Goal: Task Accomplishment & Management: Use online tool/utility

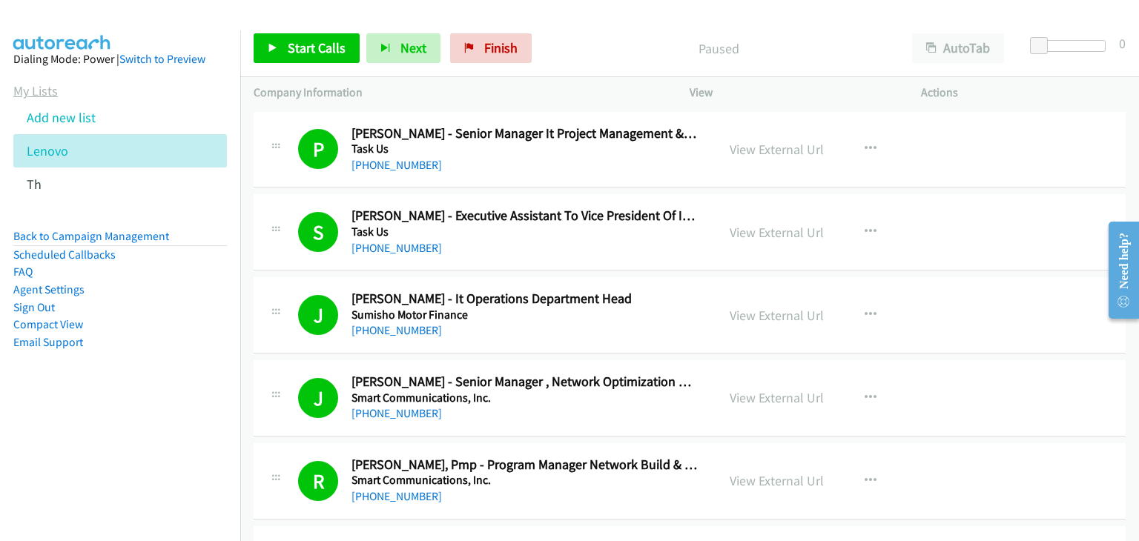
click at [39, 90] on link "My Lists" at bounding box center [35, 90] width 44 height 17
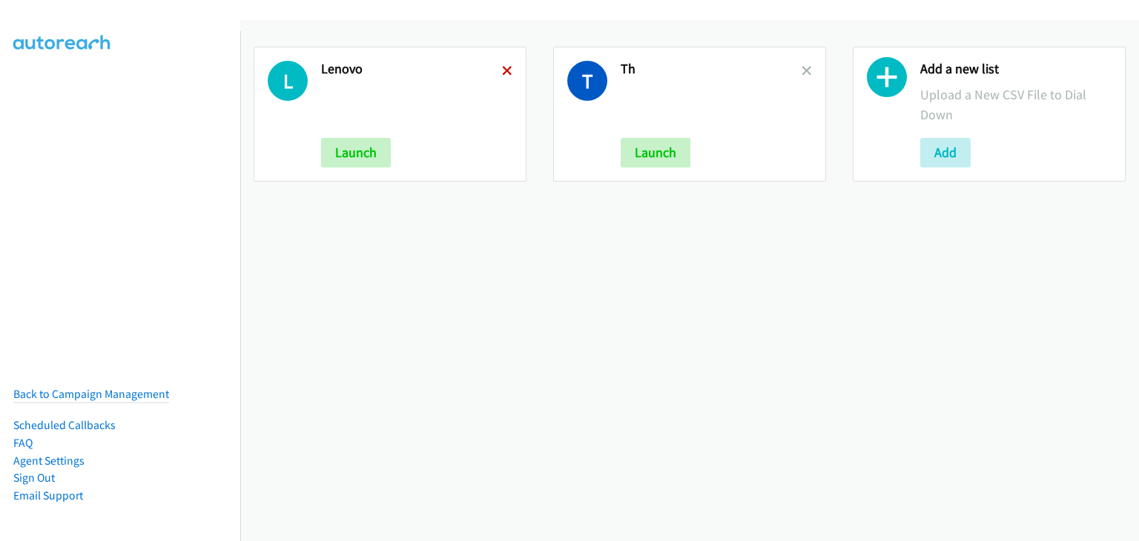
click at [502, 68] on icon at bounding box center [507, 72] width 10 height 10
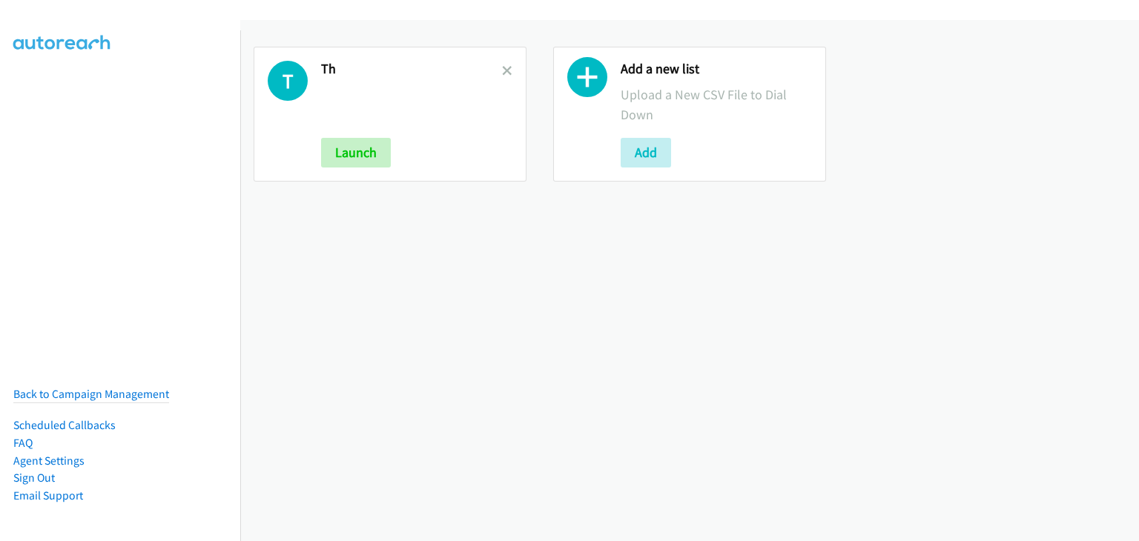
click at [502, 67] on icon at bounding box center [507, 72] width 10 height 10
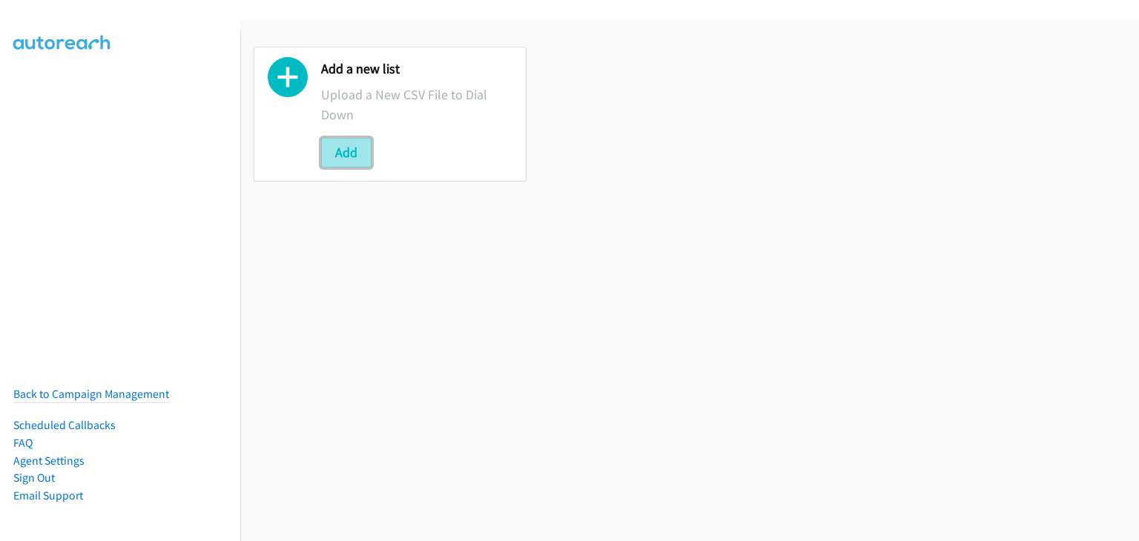
click at [353, 157] on button "Add" at bounding box center [346, 153] width 50 height 30
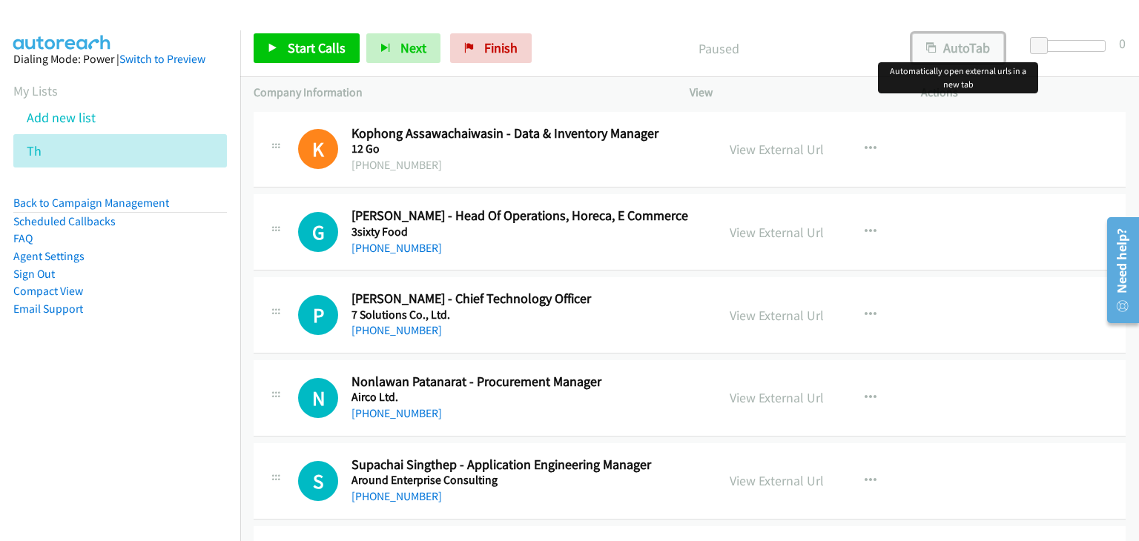
click at [961, 48] on button "AutoTab" at bounding box center [958, 48] width 92 height 30
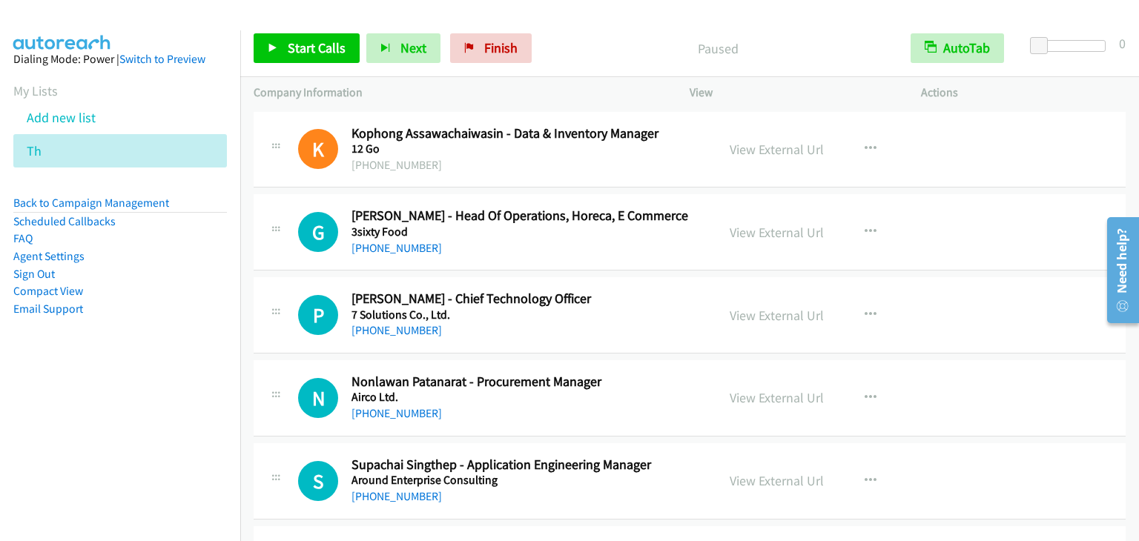
click at [284, 30] on div "Start Calls Pause Next Finish Paused AutoTab AutoTab 0" at bounding box center [689, 48] width 899 height 57
click at [294, 56] on link "Start Calls" at bounding box center [307, 48] width 106 height 30
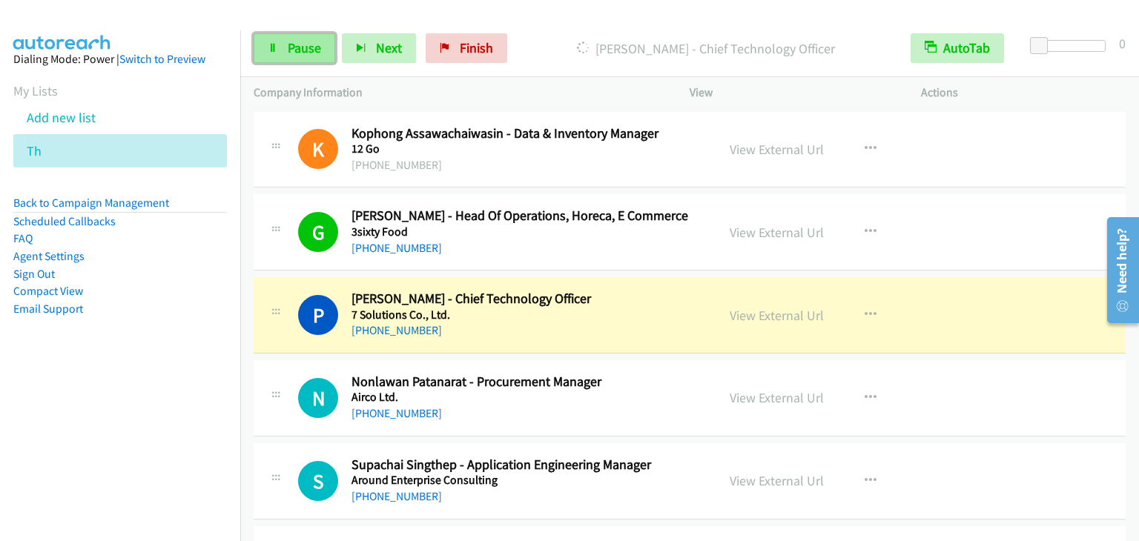
click at [303, 42] on span "Pause" at bounding box center [304, 47] width 33 height 17
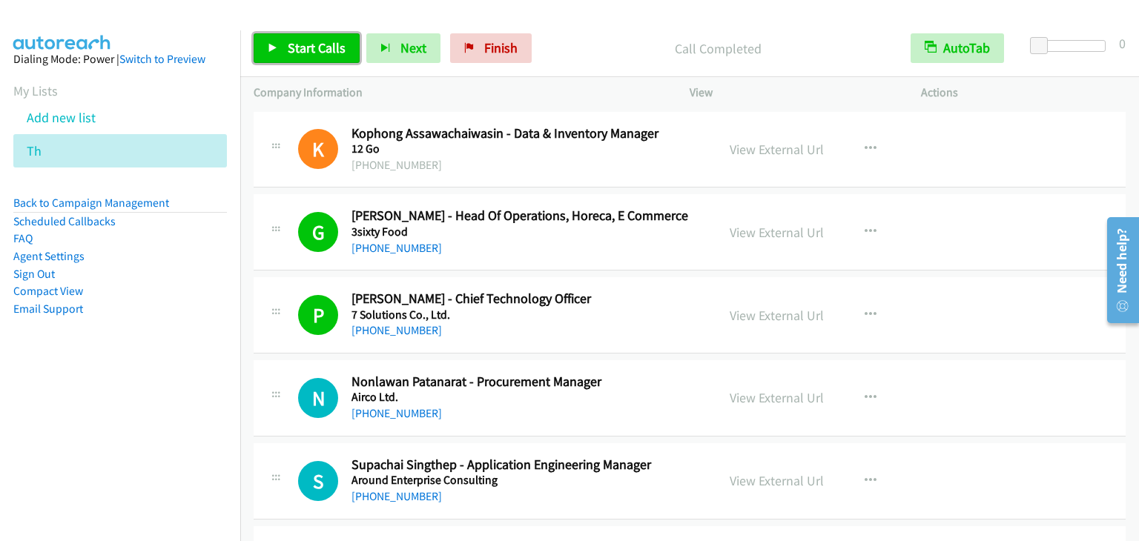
click at [312, 45] on span "Start Calls" at bounding box center [317, 47] width 58 height 17
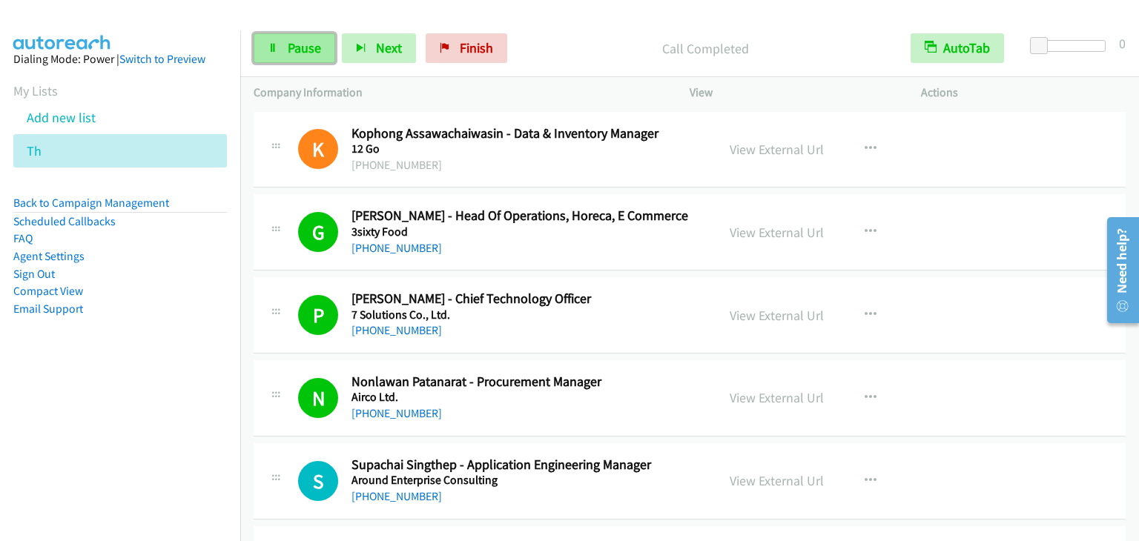
click at [313, 54] on span "Pause" at bounding box center [304, 47] width 33 height 17
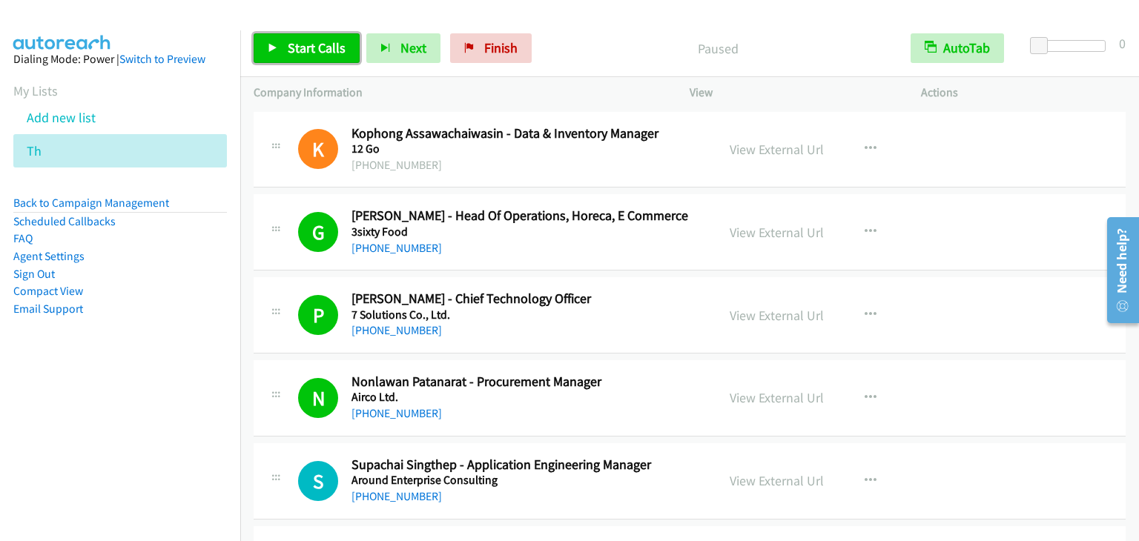
click at [324, 55] on span "Start Calls" at bounding box center [317, 47] width 58 height 17
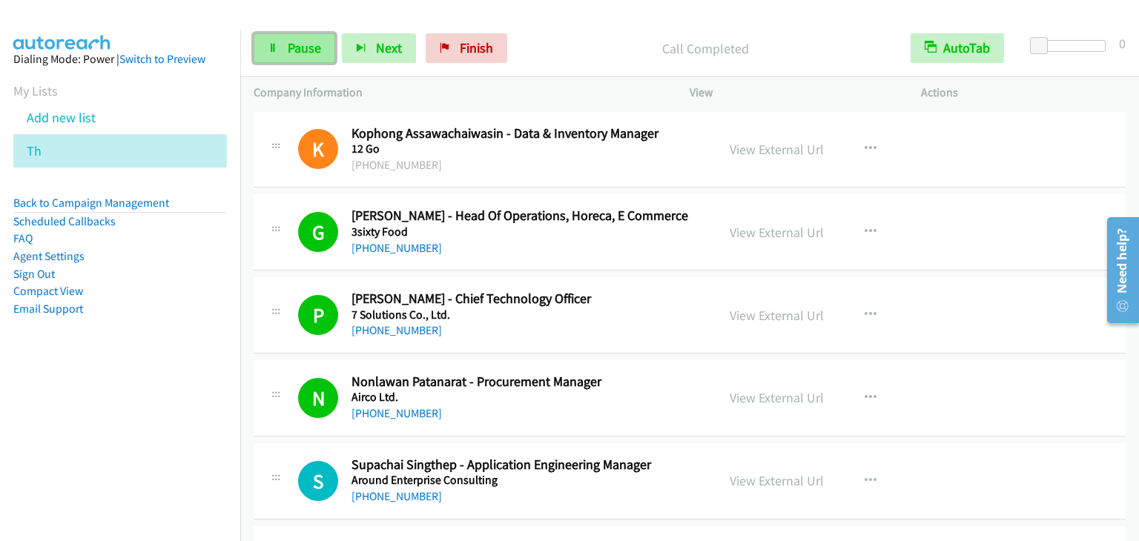
click at [300, 46] on span "Pause" at bounding box center [304, 47] width 33 height 17
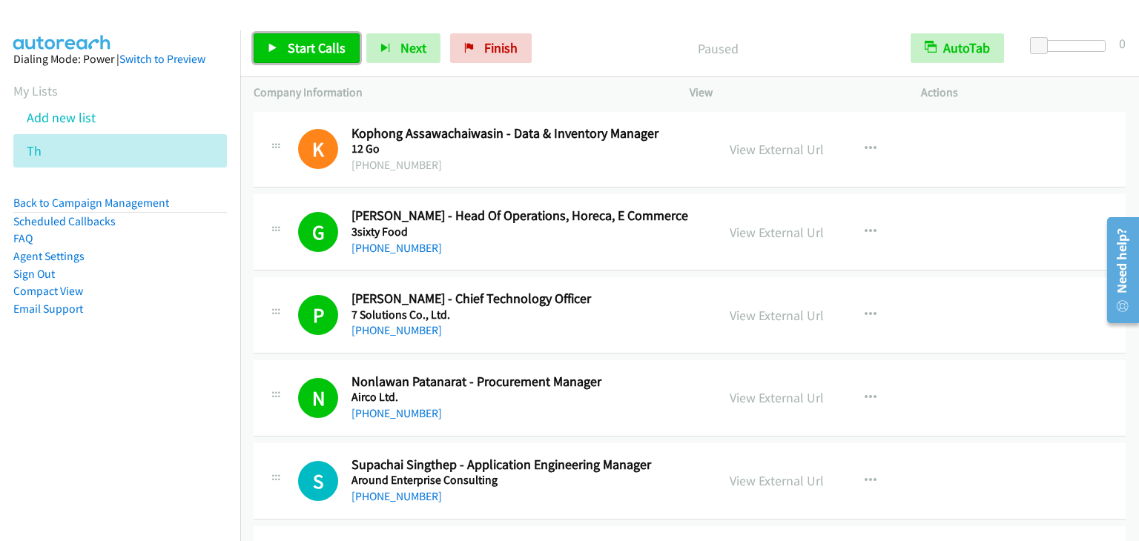
click at [299, 43] on span "Start Calls" at bounding box center [317, 47] width 58 height 17
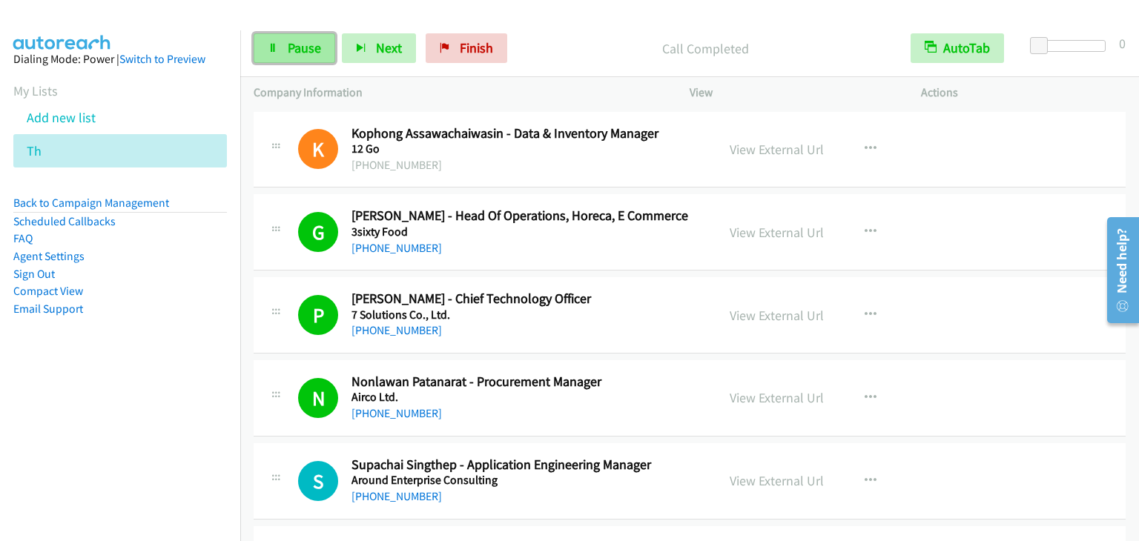
click at [311, 45] on span "Pause" at bounding box center [304, 47] width 33 height 17
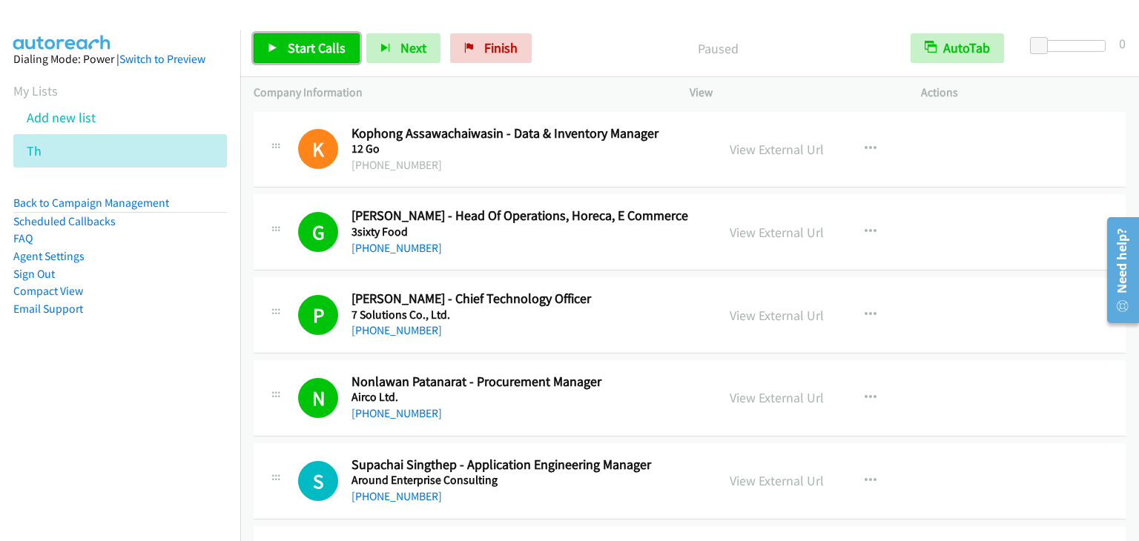
click at [311, 45] on span "Start Calls" at bounding box center [317, 47] width 58 height 17
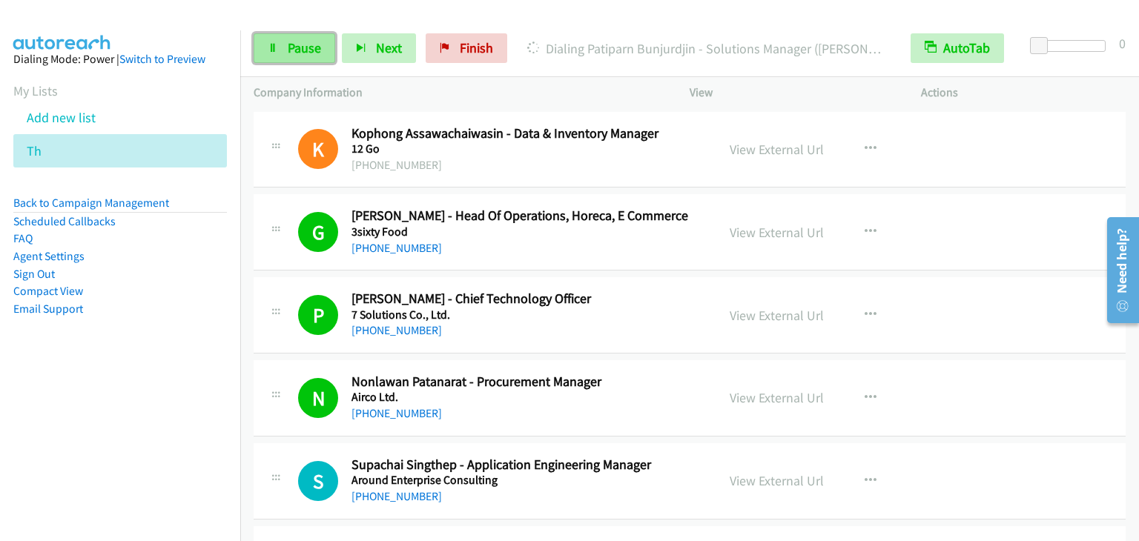
click at [298, 54] on span "Pause" at bounding box center [304, 47] width 33 height 17
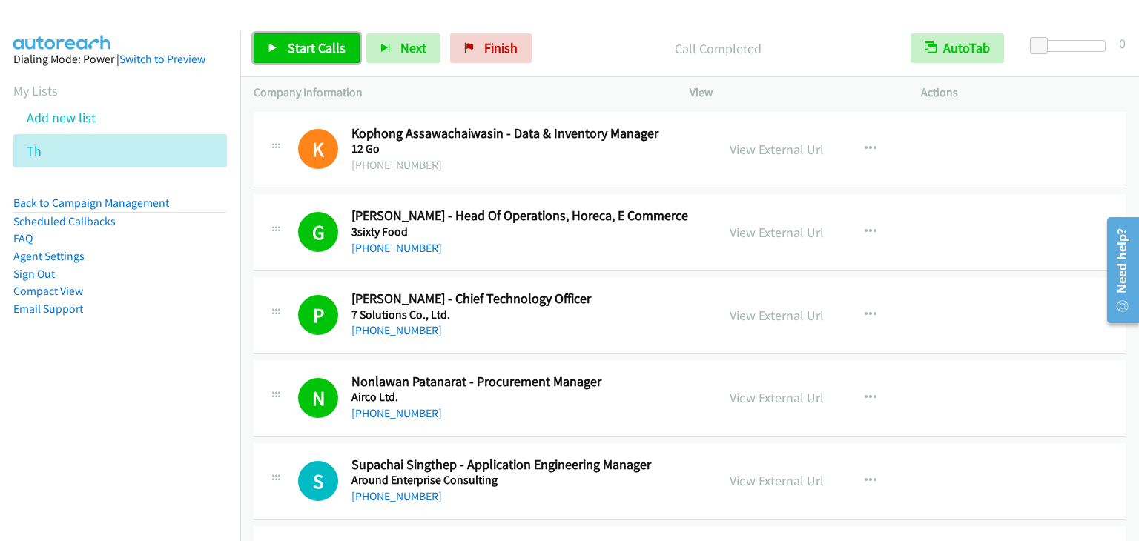
click at [323, 51] on span "Start Calls" at bounding box center [317, 47] width 58 height 17
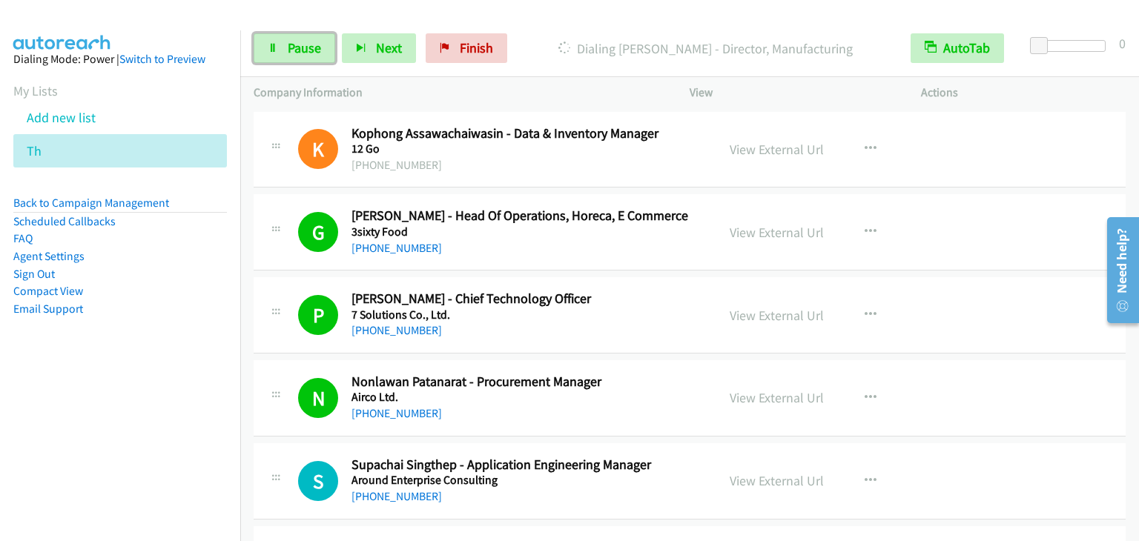
drag, startPoint x: 306, startPoint y: 56, endPoint x: 569, endPoint y: 277, distance: 343.2
click at [306, 56] on link "Pause" at bounding box center [295, 48] width 82 height 30
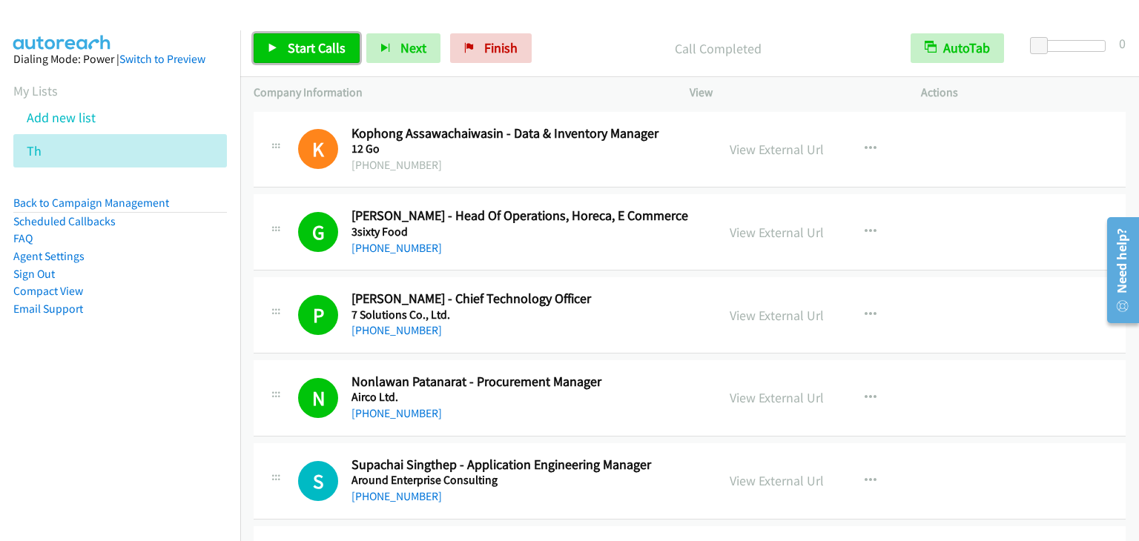
click at [299, 48] on span "Start Calls" at bounding box center [317, 47] width 58 height 17
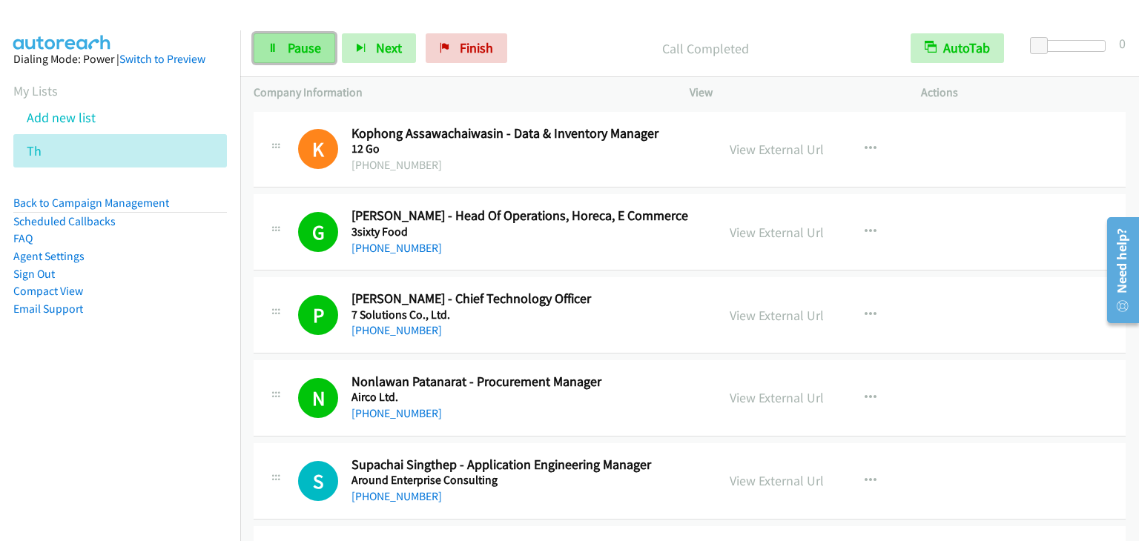
click at [309, 45] on span "Pause" at bounding box center [304, 47] width 33 height 17
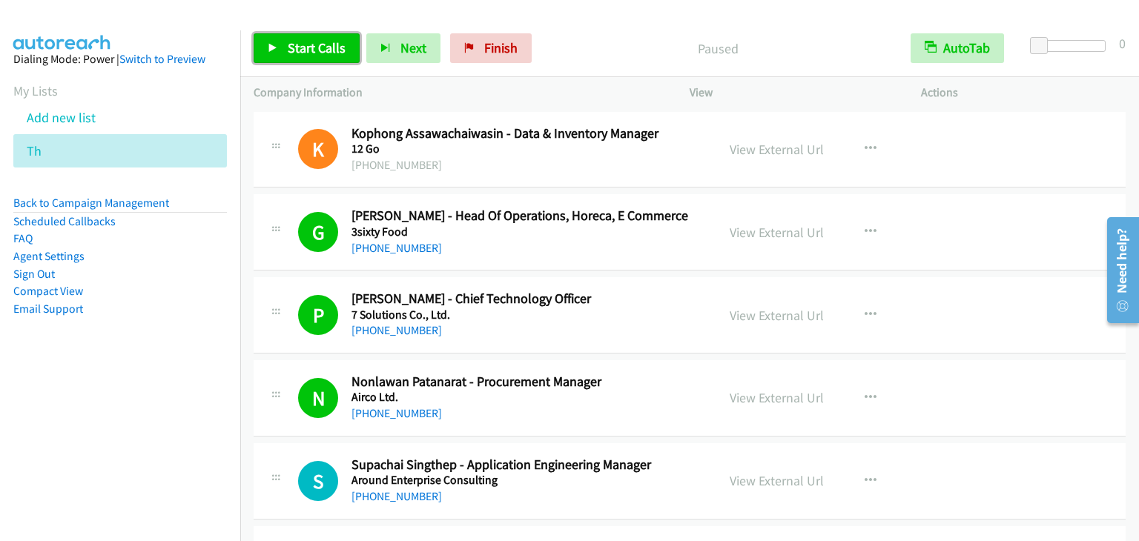
click at [315, 44] on span "Start Calls" at bounding box center [317, 47] width 58 height 17
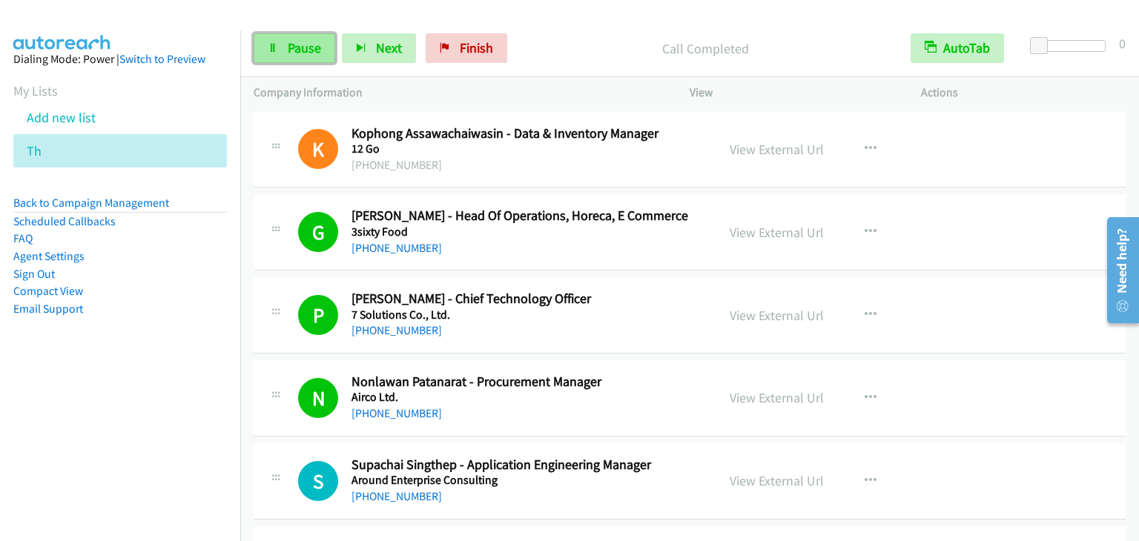
click at [297, 53] on span "Pause" at bounding box center [304, 47] width 33 height 17
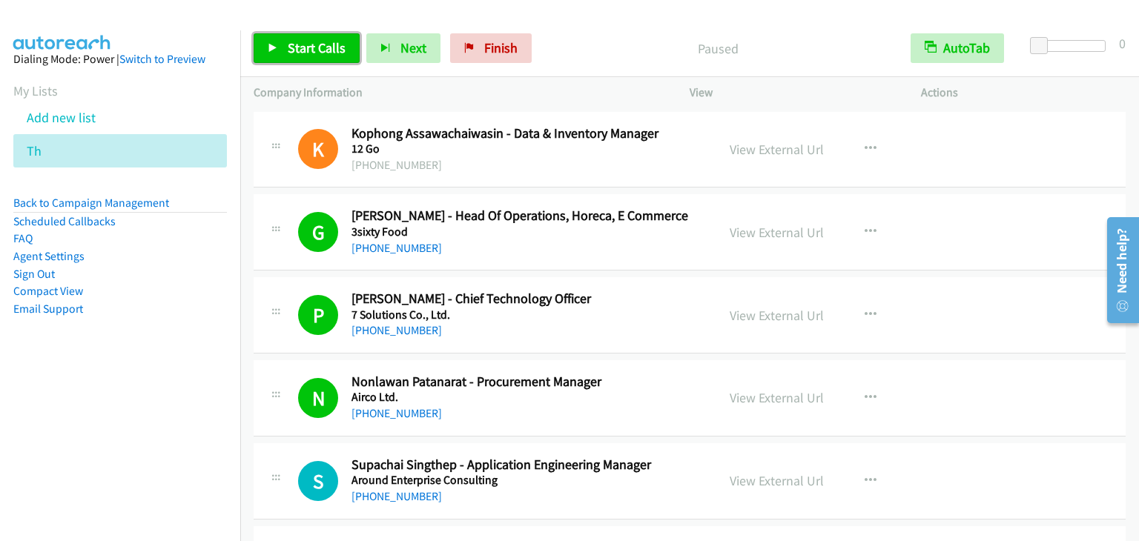
click at [313, 43] on span "Start Calls" at bounding box center [317, 47] width 58 height 17
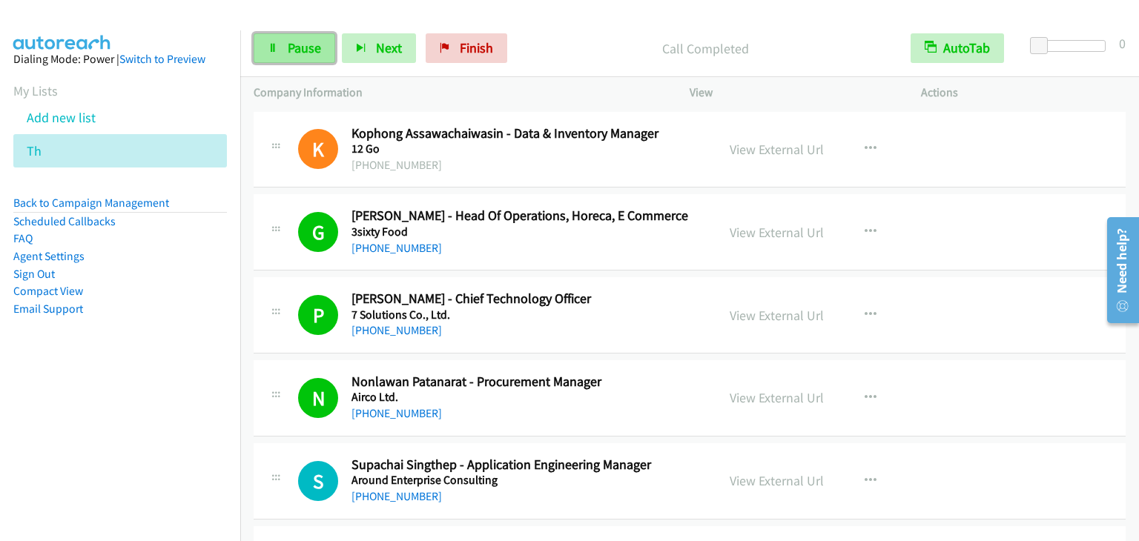
click at [303, 58] on link "Pause" at bounding box center [295, 48] width 82 height 30
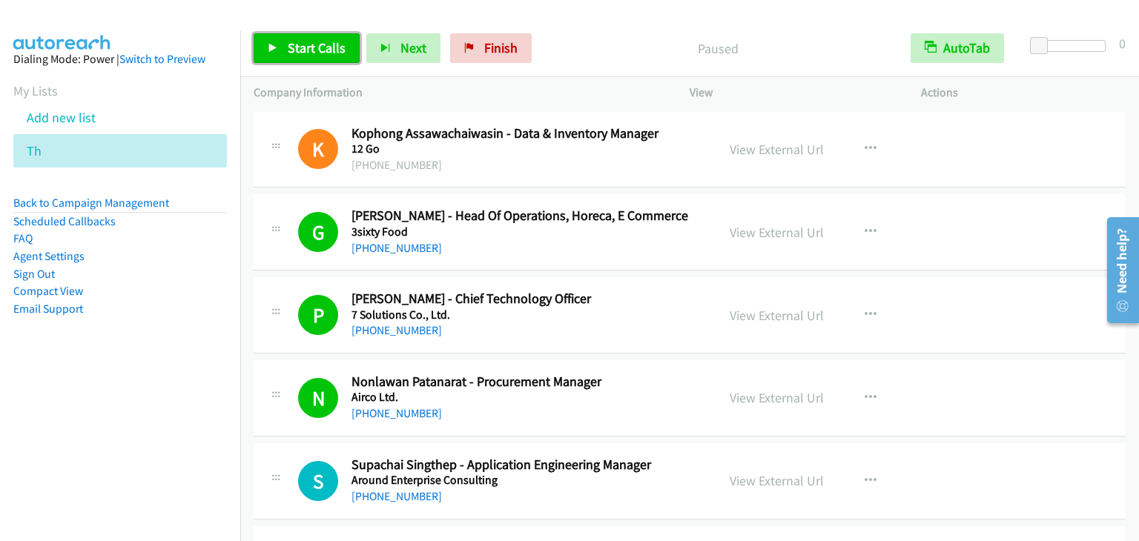
click at [303, 58] on link "Start Calls" at bounding box center [307, 48] width 106 height 30
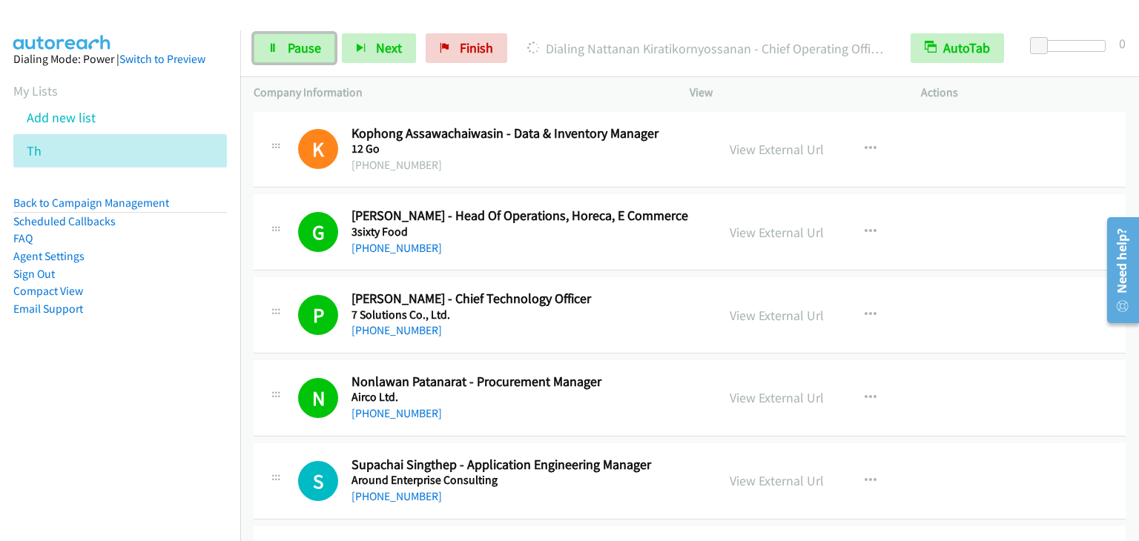
drag, startPoint x: 314, startPoint y: 47, endPoint x: 266, endPoint y: 1, distance: 66.1
click at [311, 47] on span "Pause" at bounding box center [304, 47] width 33 height 17
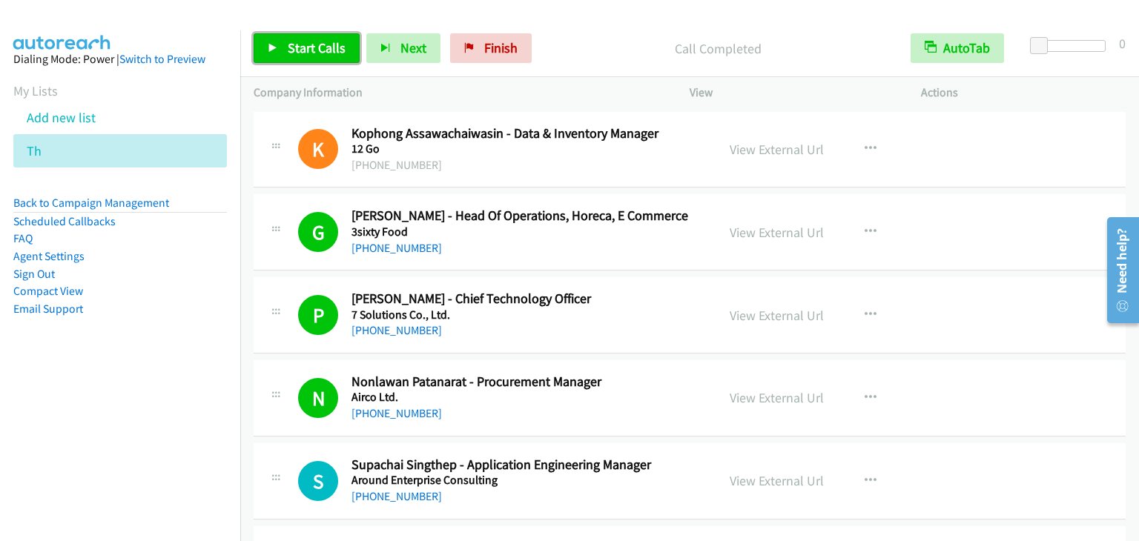
click at [322, 46] on span "Start Calls" at bounding box center [317, 47] width 58 height 17
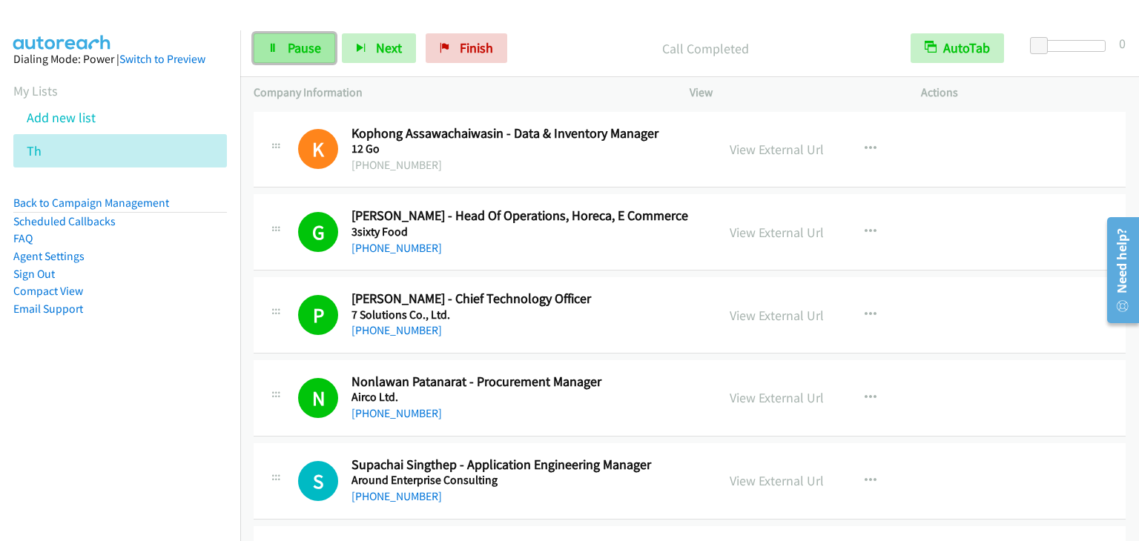
click at [313, 53] on span "Pause" at bounding box center [304, 47] width 33 height 17
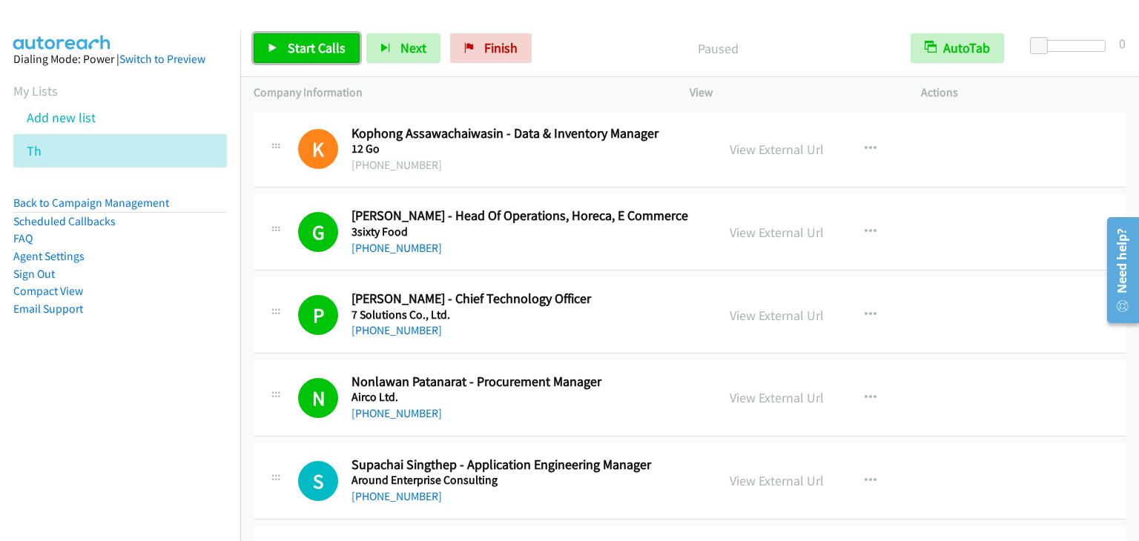
click at [313, 53] on span "Start Calls" at bounding box center [317, 47] width 58 height 17
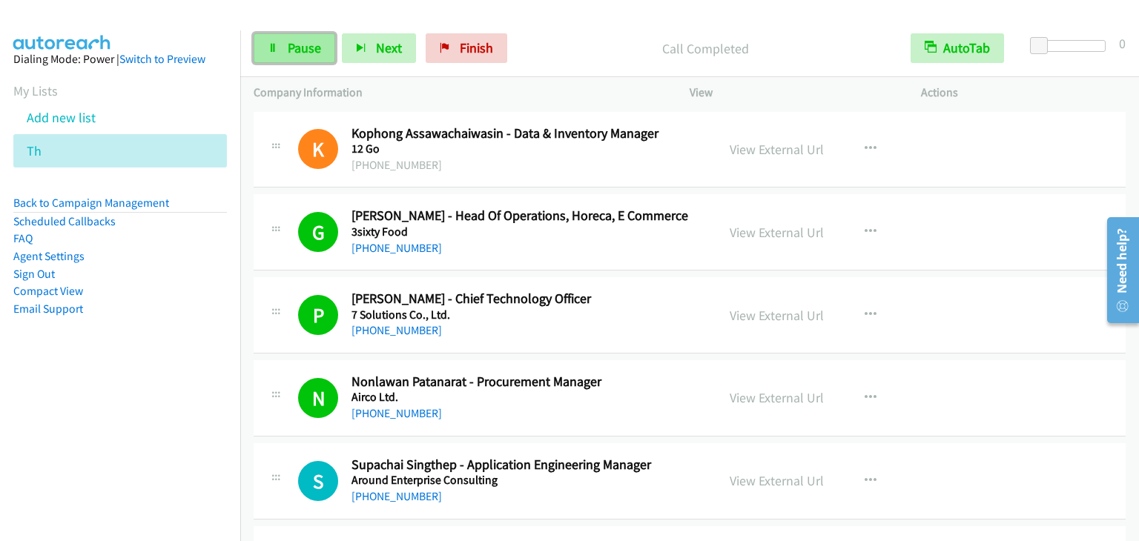
click at [283, 39] on link "Pause" at bounding box center [295, 48] width 82 height 30
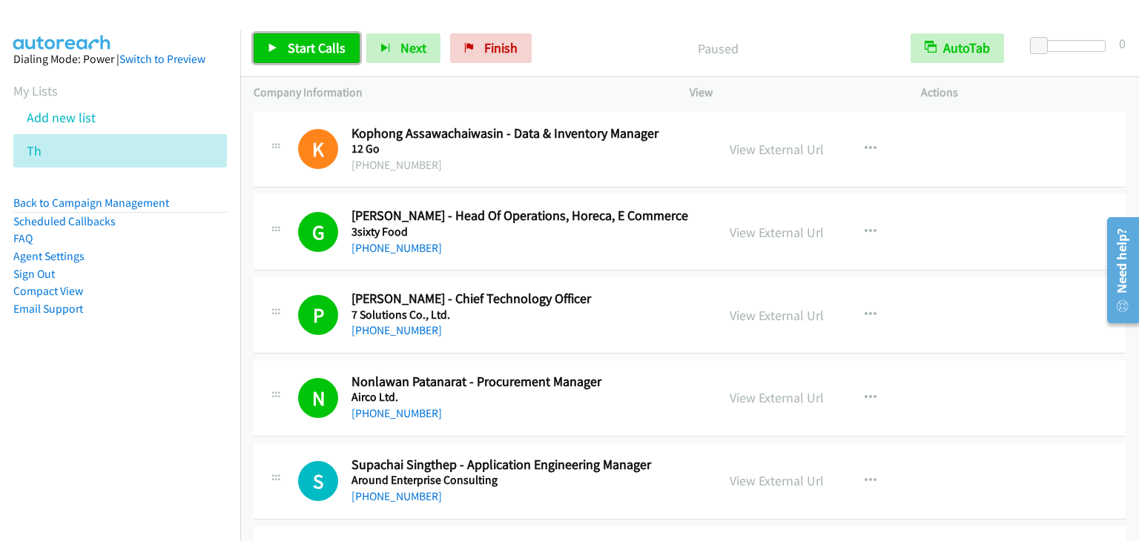
click at [283, 39] on link "Start Calls" at bounding box center [307, 48] width 106 height 30
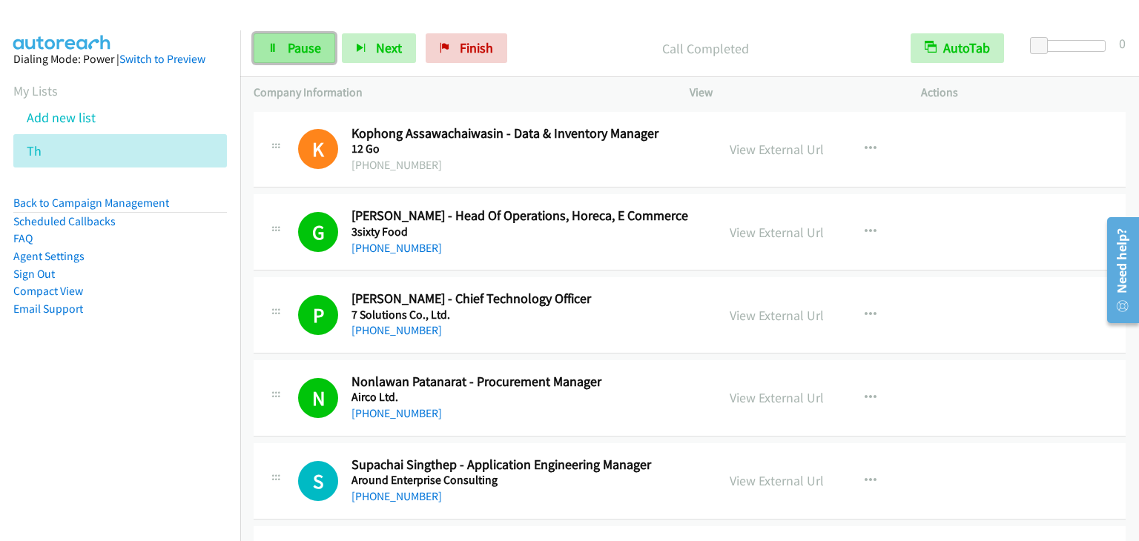
click at [274, 57] on link "Pause" at bounding box center [295, 48] width 82 height 30
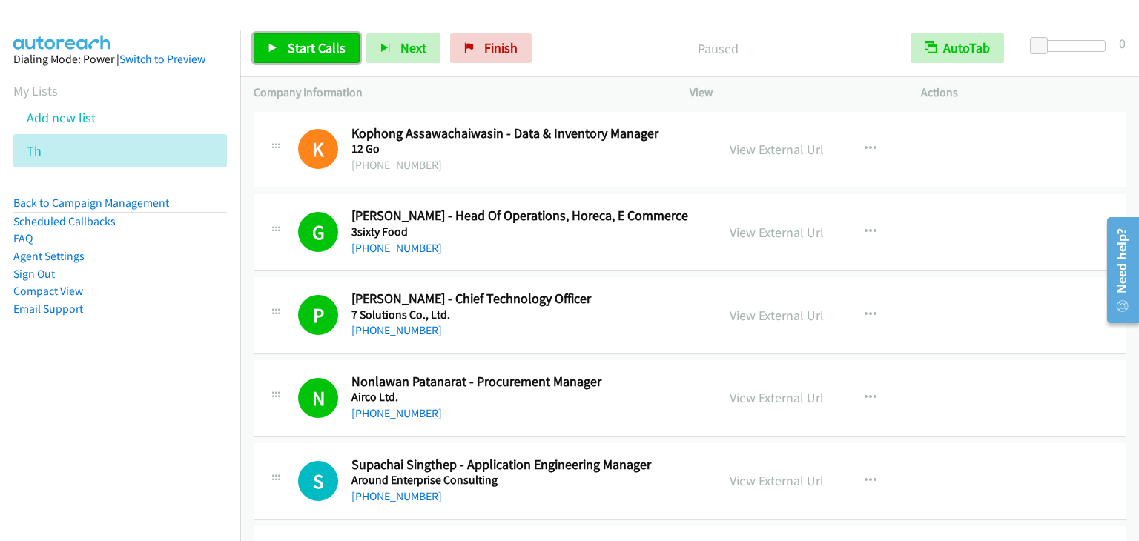
click at [279, 56] on link "Start Calls" at bounding box center [307, 48] width 106 height 30
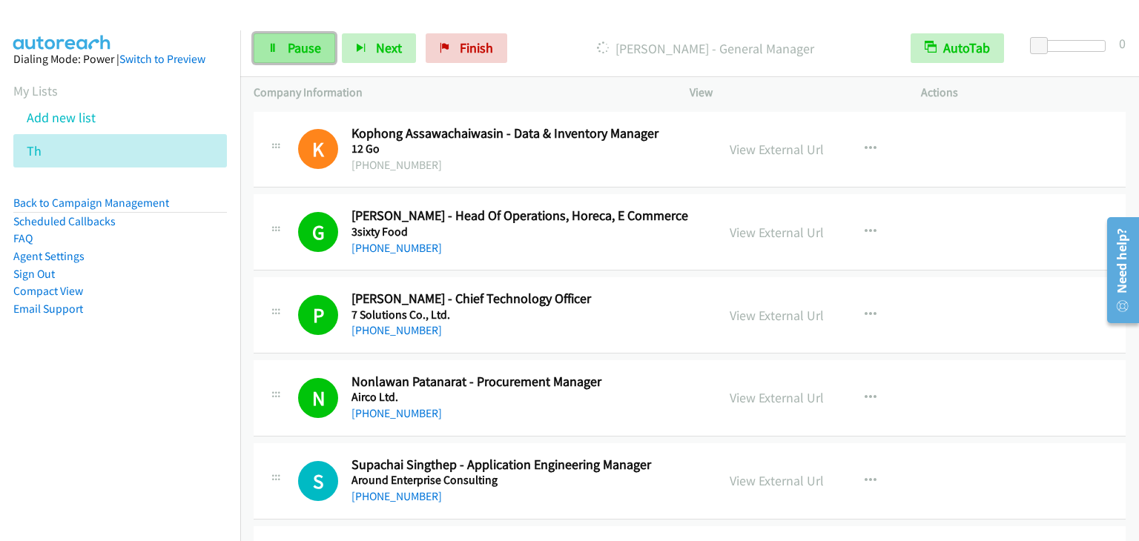
click at [297, 59] on link "Pause" at bounding box center [295, 48] width 82 height 30
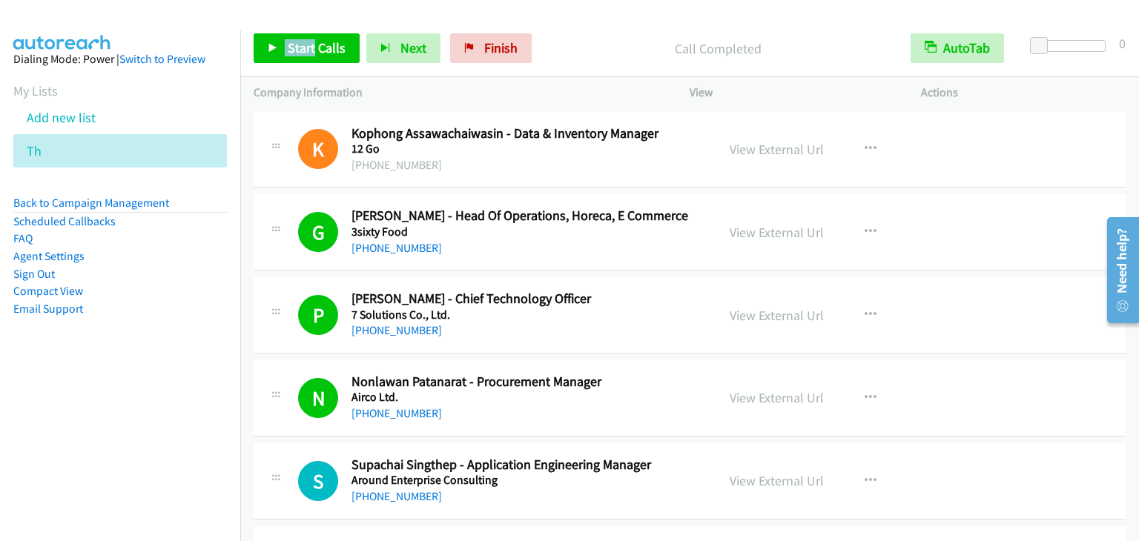
click at [309, 36] on div "Start Calls Pause Next Finish Call Completed AutoTab AutoTab 0" at bounding box center [689, 48] width 899 height 57
click at [309, 39] on link "Start Calls" at bounding box center [307, 48] width 106 height 30
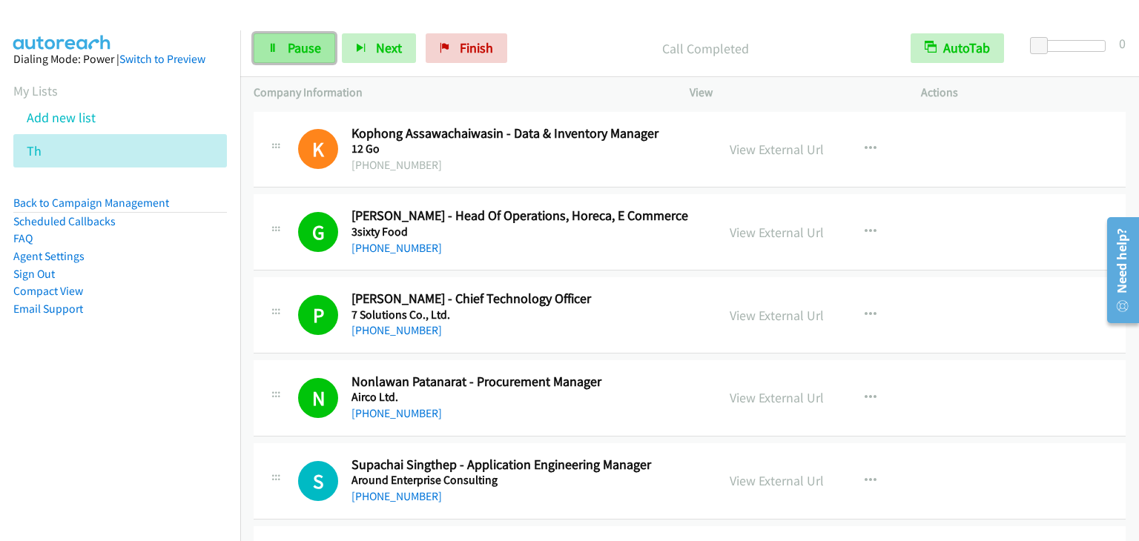
click at [314, 48] on span "Pause" at bounding box center [304, 47] width 33 height 17
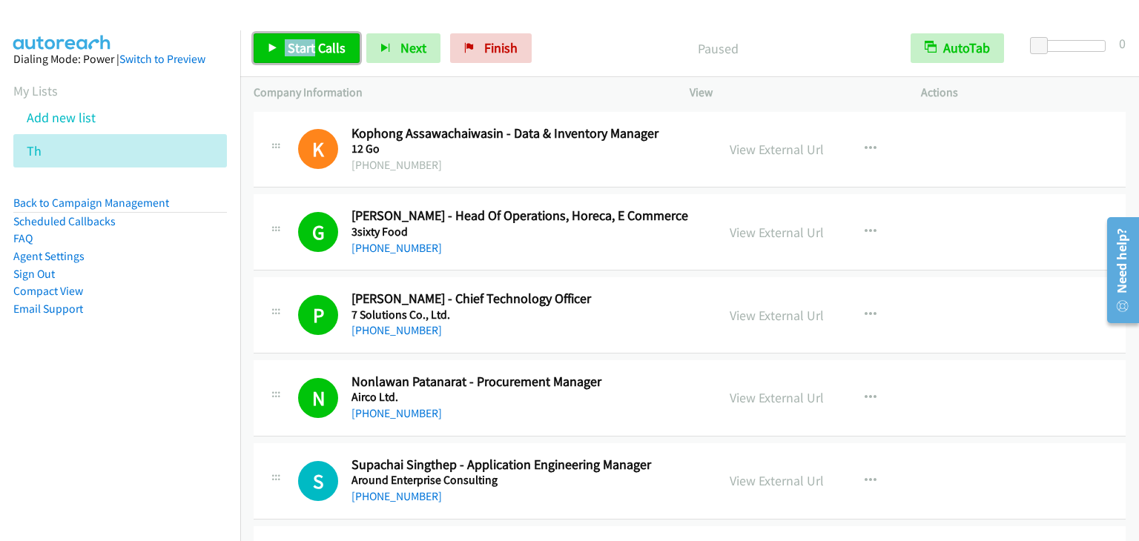
click at [314, 49] on span "Start Calls" at bounding box center [317, 47] width 58 height 17
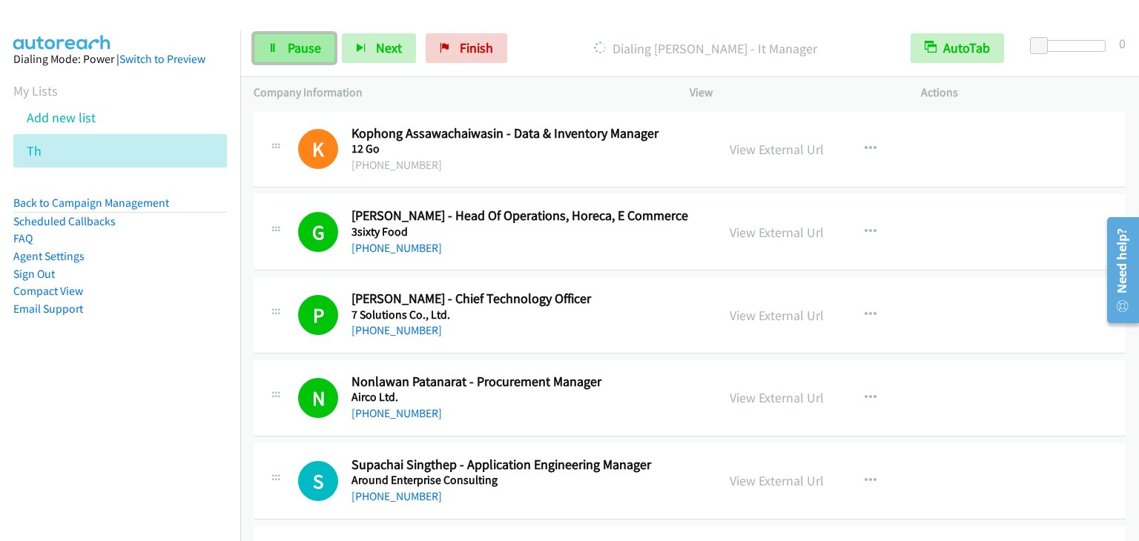
click at [285, 56] on link "Pause" at bounding box center [295, 48] width 82 height 30
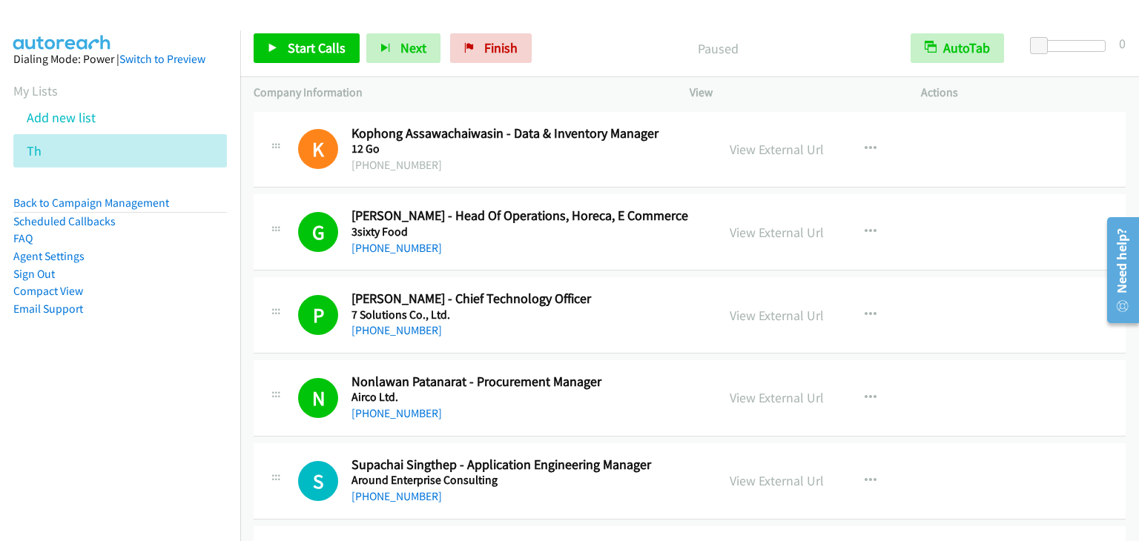
click at [626, 57] on p "Paused" at bounding box center [718, 49] width 332 height 20
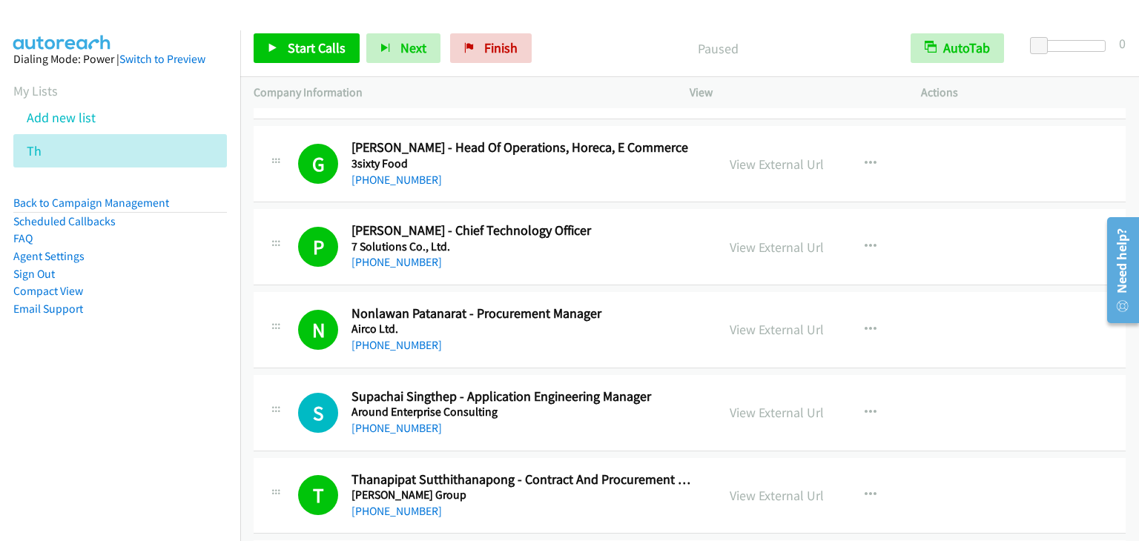
scroll to position [74, 0]
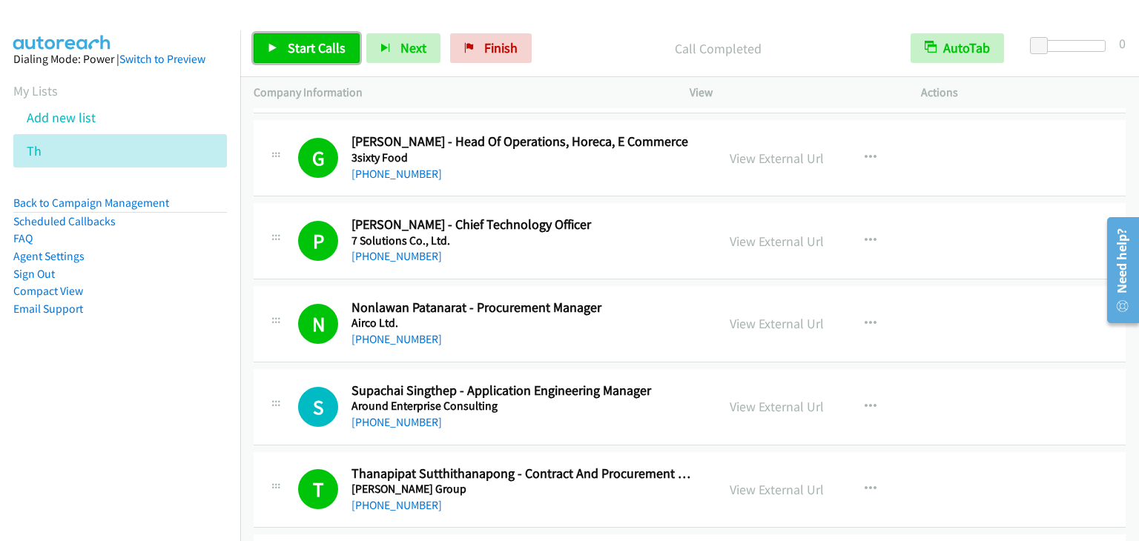
click at [317, 44] on span "Start Calls" at bounding box center [317, 47] width 58 height 17
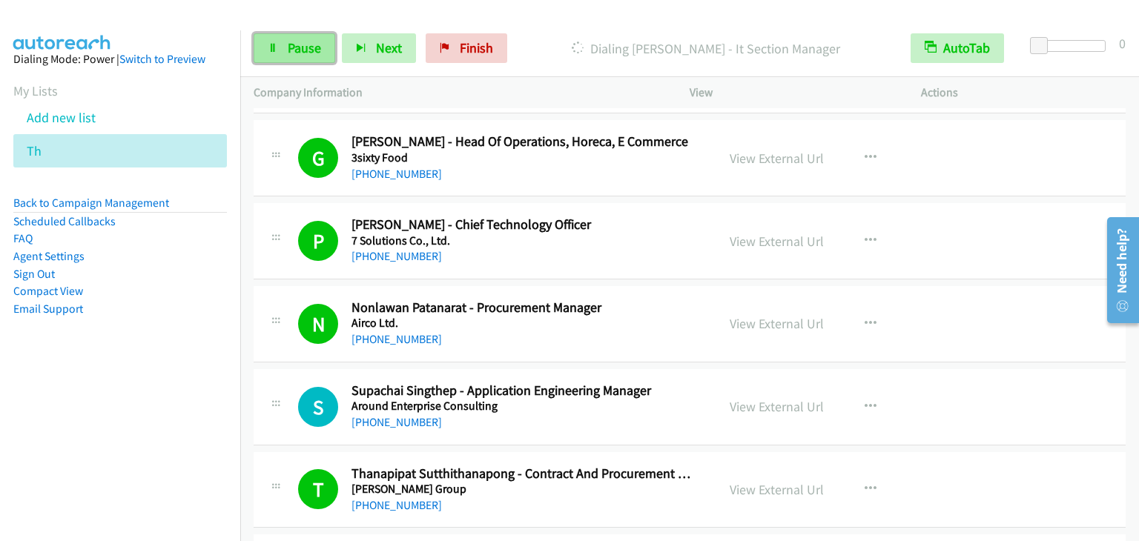
click at [311, 50] on span "Pause" at bounding box center [304, 47] width 33 height 17
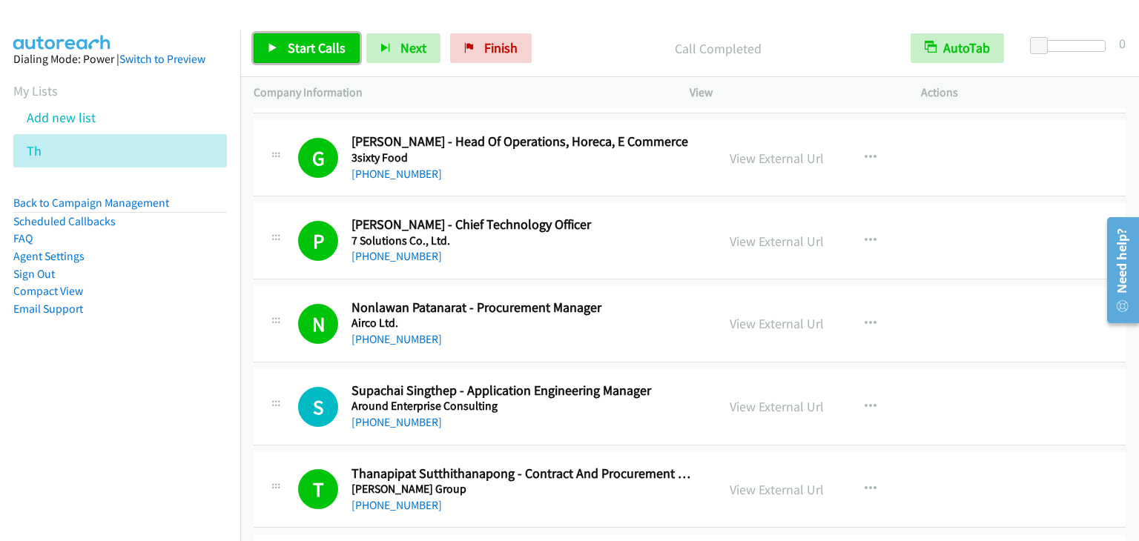
click at [327, 49] on span "Start Calls" at bounding box center [317, 47] width 58 height 17
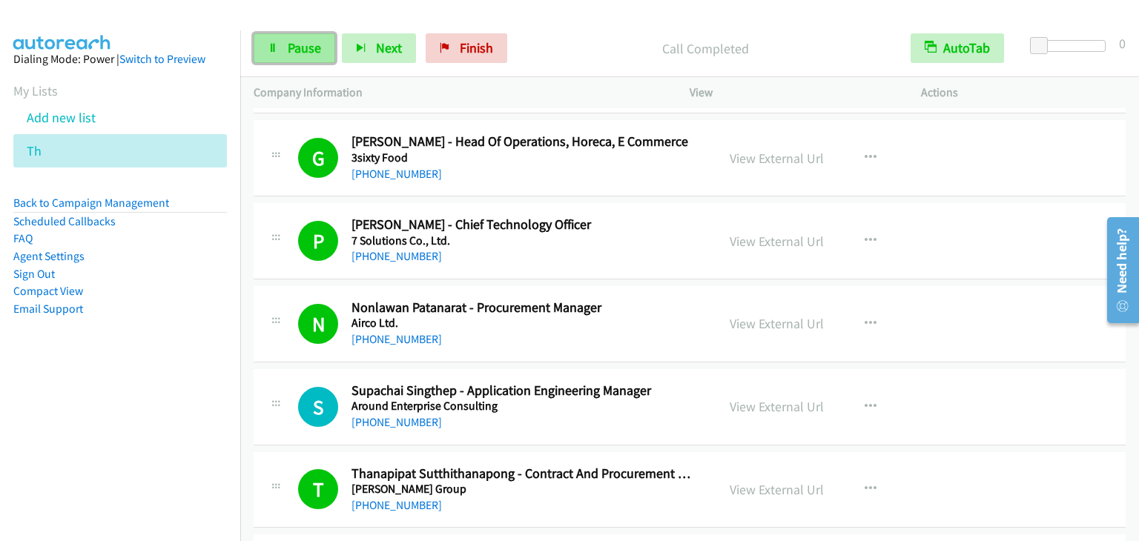
click at [300, 53] on span "Pause" at bounding box center [304, 47] width 33 height 17
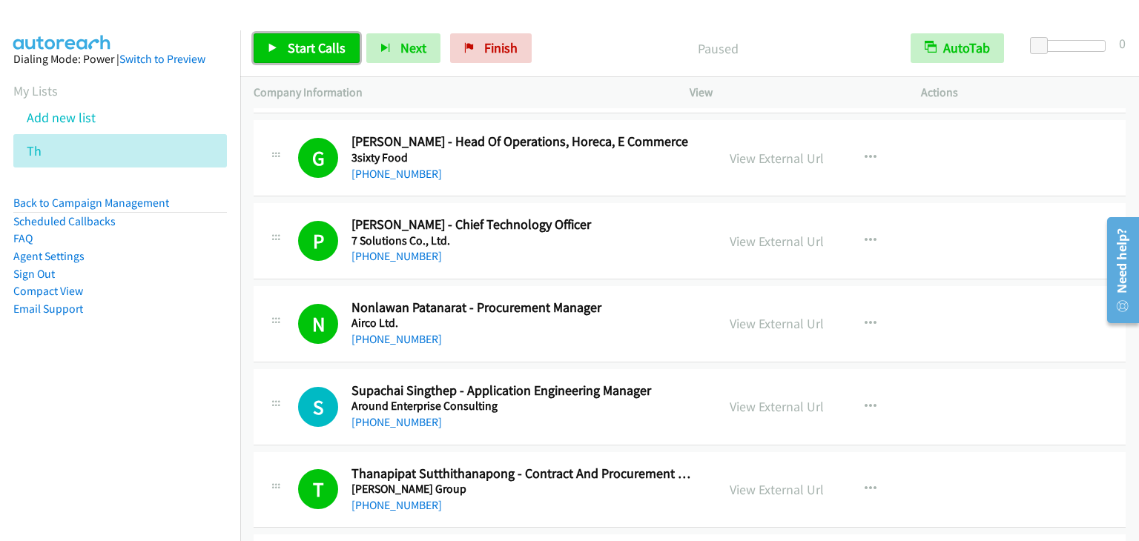
click at [300, 53] on span "Start Calls" at bounding box center [317, 47] width 58 height 17
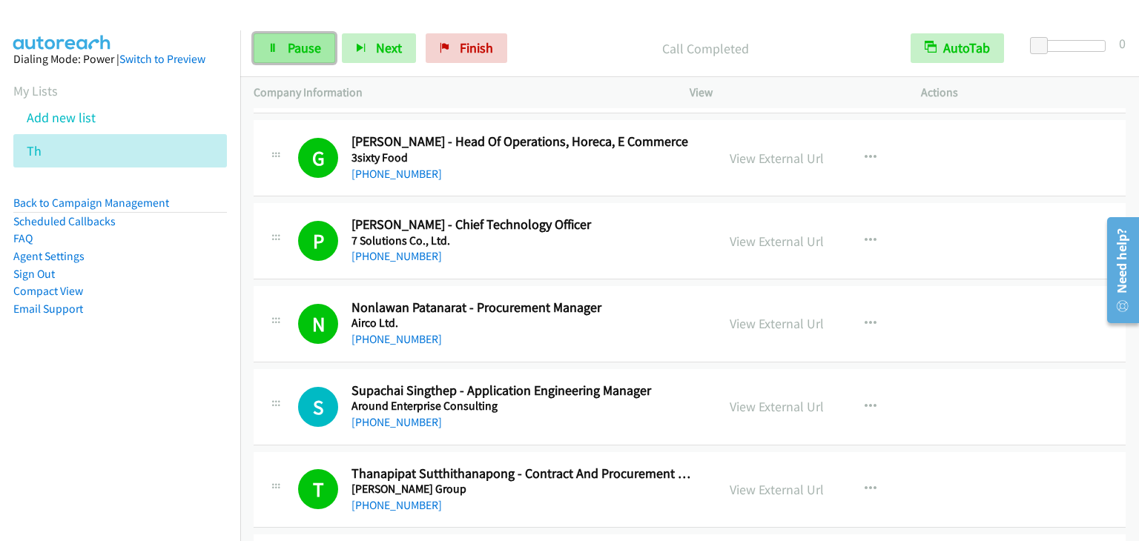
click at [303, 53] on span "Pause" at bounding box center [304, 47] width 33 height 17
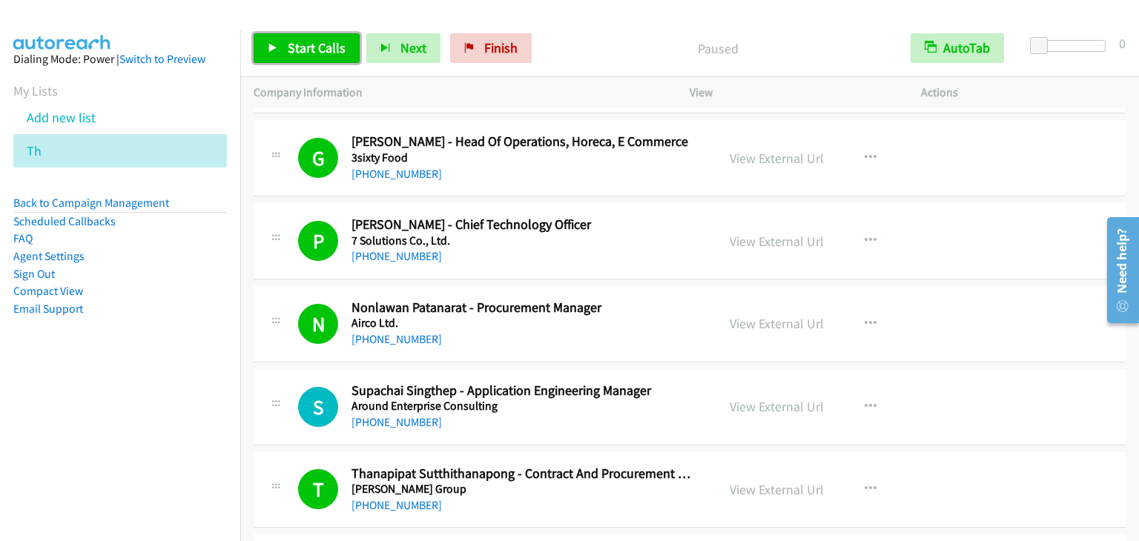
click at [303, 53] on span "Start Calls" at bounding box center [317, 47] width 58 height 17
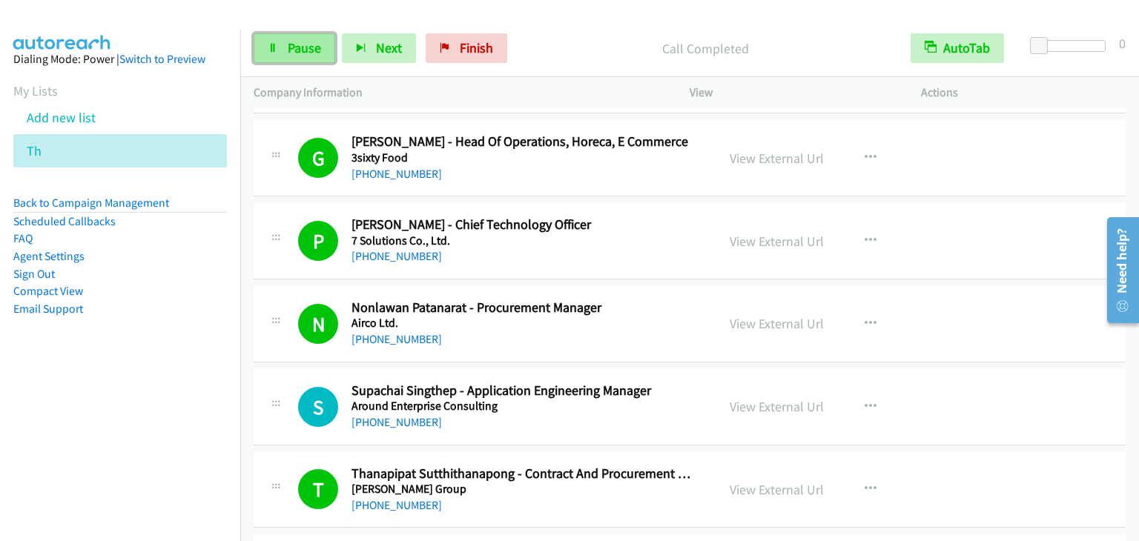
click at [272, 50] on icon at bounding box center [273, 49] width 10 height 10
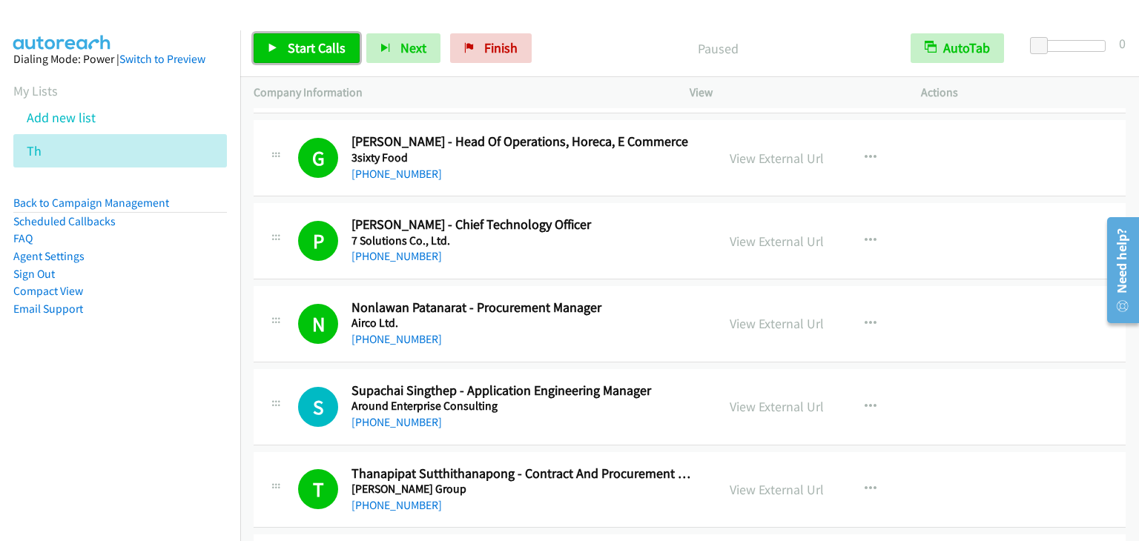
click at [314, 46] on span "Start Calls" at bounding box center [317, 47] width 58 height 17
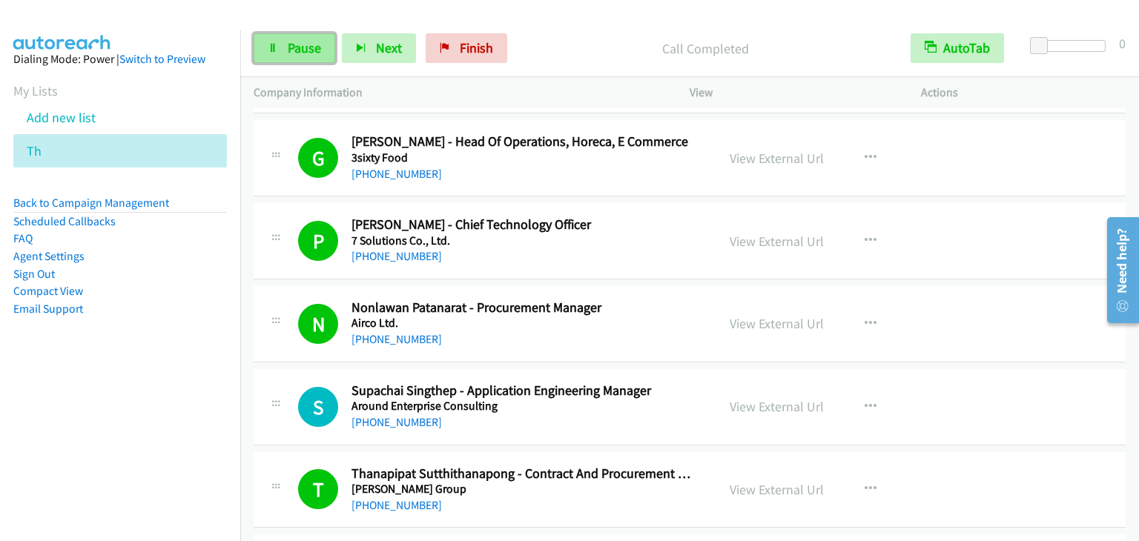
click at [306, 33] on link "Pause" at bounding box center [295, 48] width 82 height 30
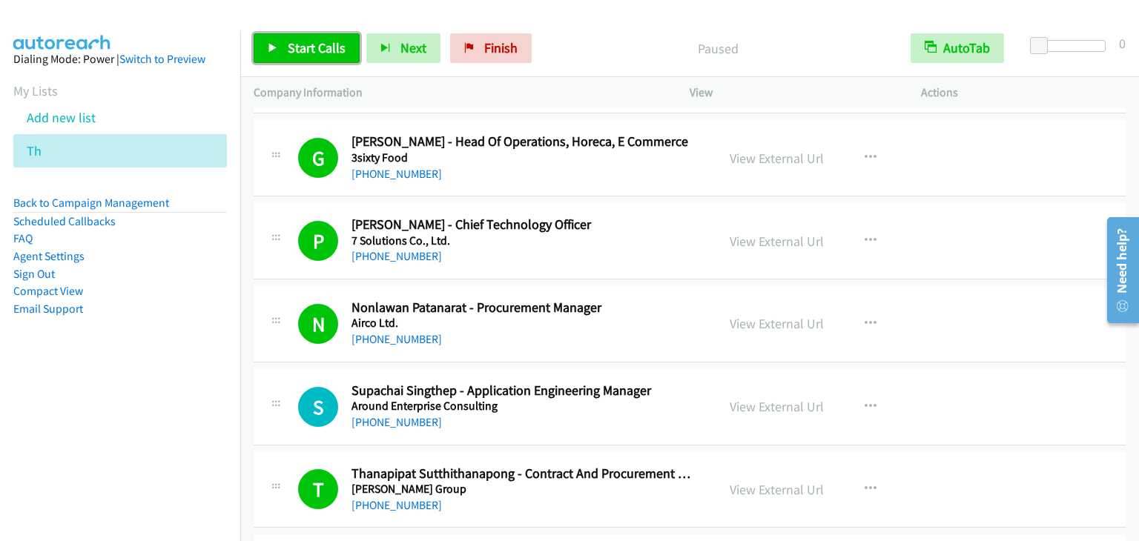
click at [322, 45] on span "Start Calls" at bounding box center [317, 47] width 58 height 17
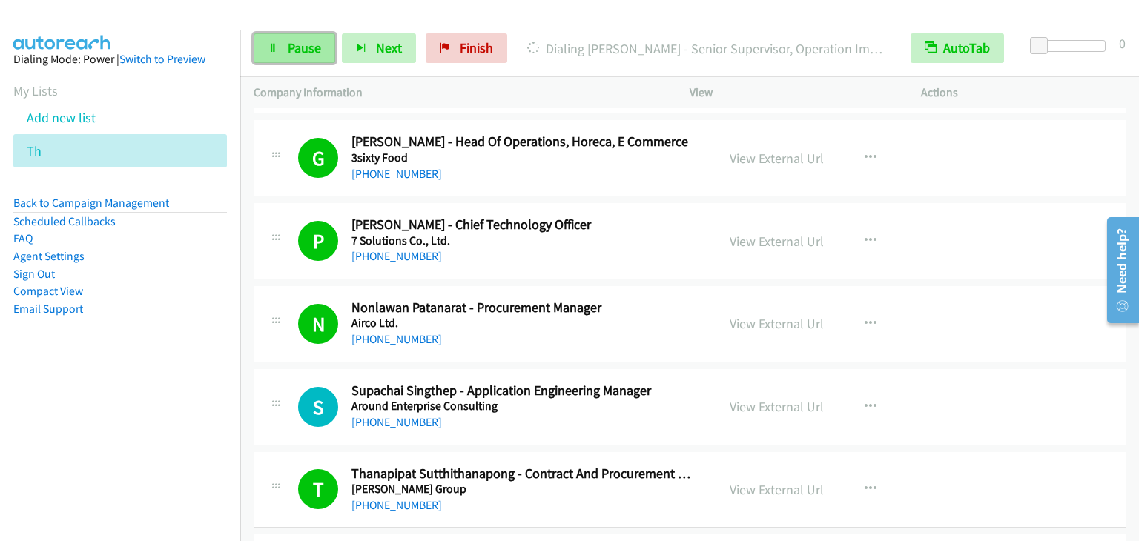
click at [270, 54] on link "Pause" at bounding box center [295, 48] width 82 height 30
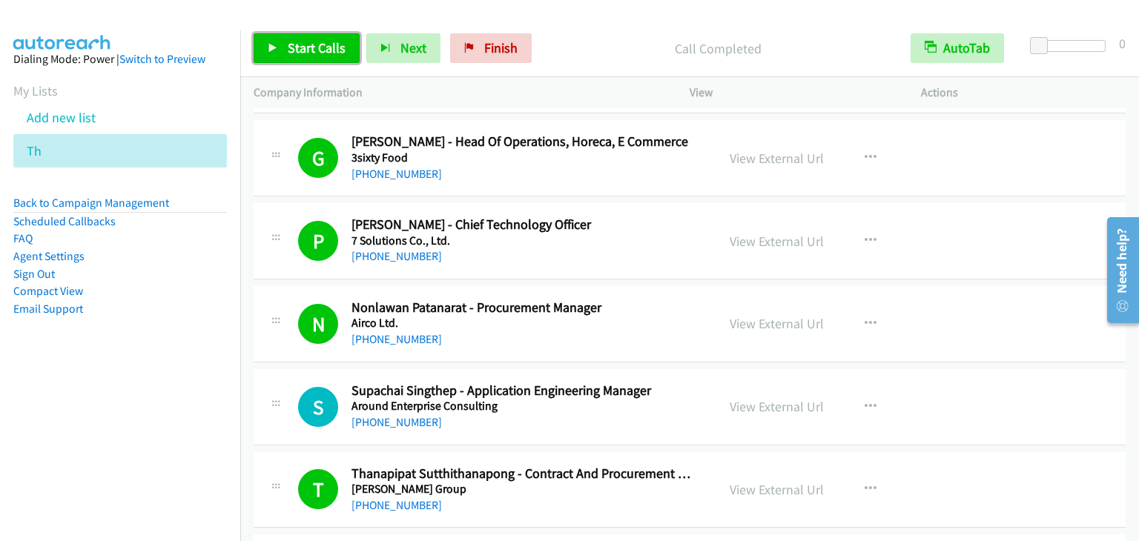
click at [300, 48] on span "Start Calls" at bounding box center [317, 47] width 58 height 17
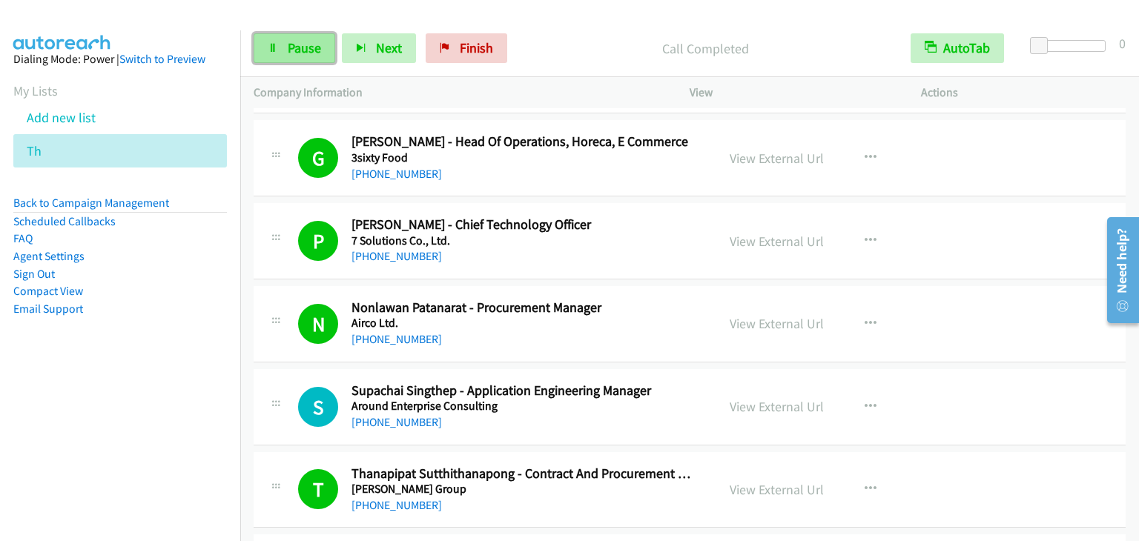
click at [300, 39] on span "Pause" at bounding box center [304, 47] width 33 height 17
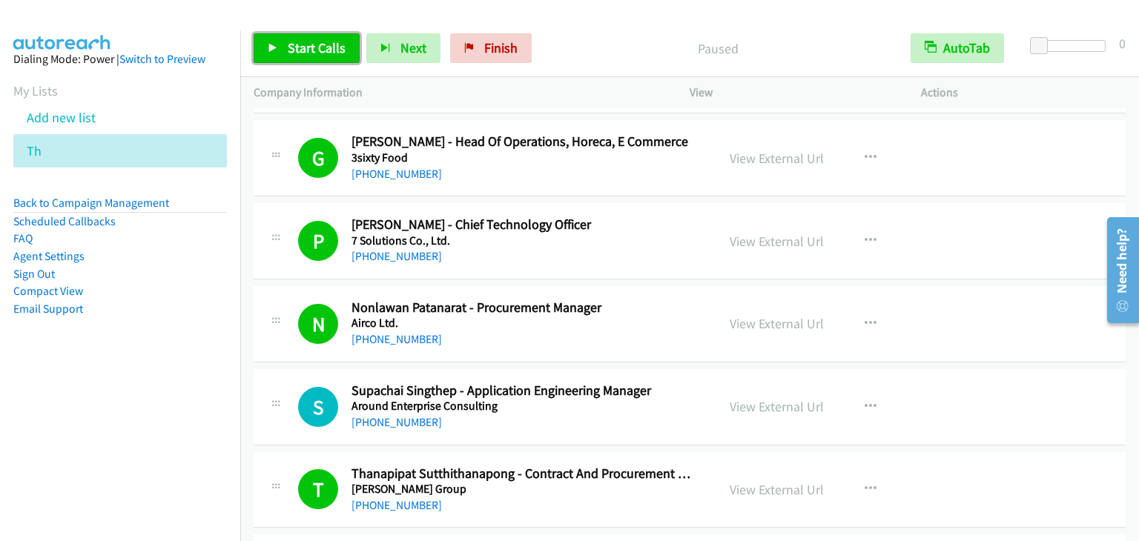
click at [311, 47] on span "Start Calls" at bounding box center [317, 47] width 58 height 17
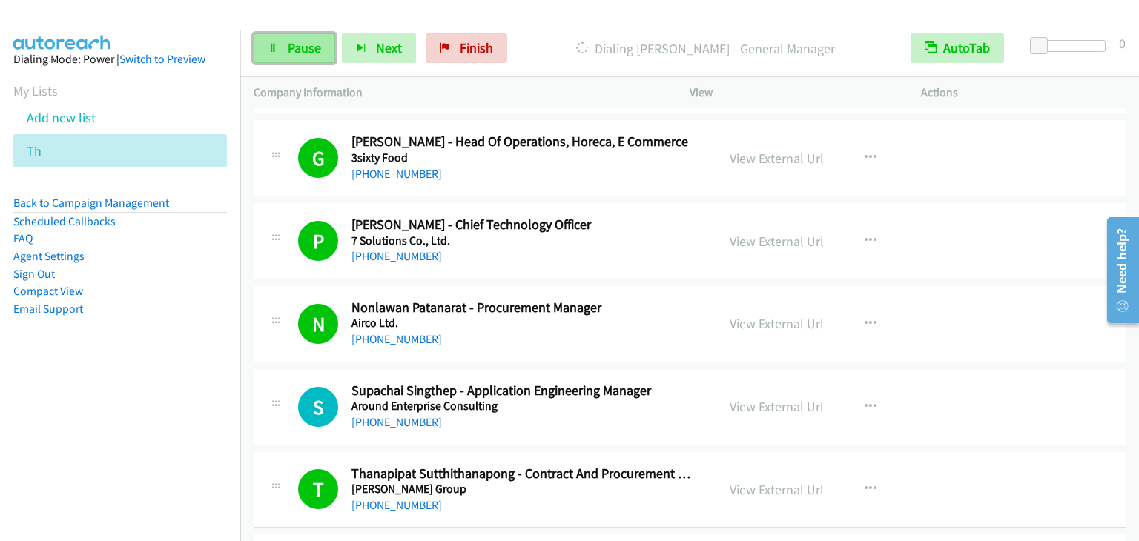
click at [309, 53] on span "Pause" at bounding box center [304, 47] width 33 height 17
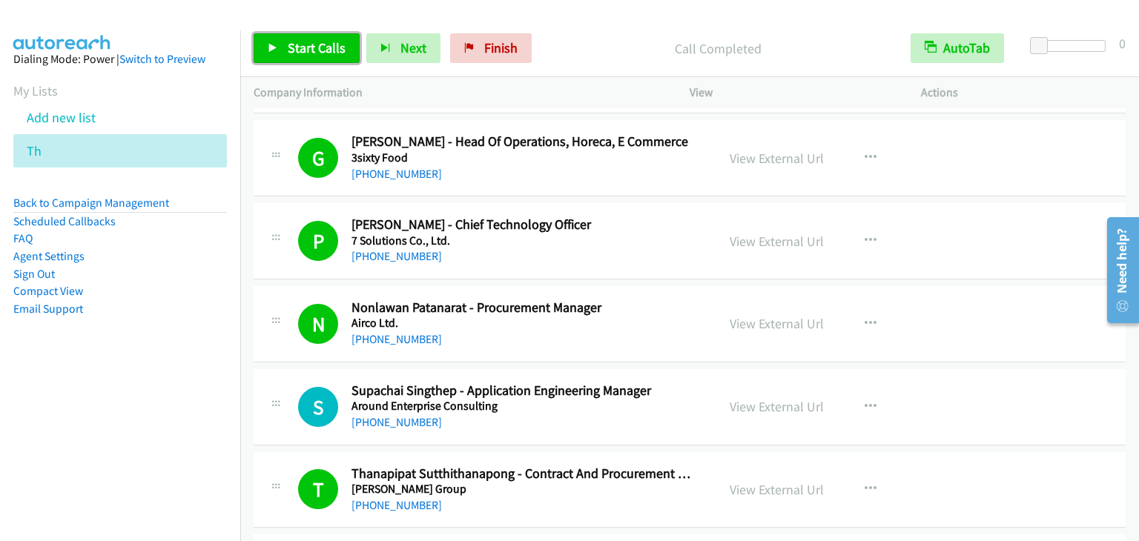
click at [288, 52] on span "Start Calls" at bounding box center [317, 47] width 58 height 17
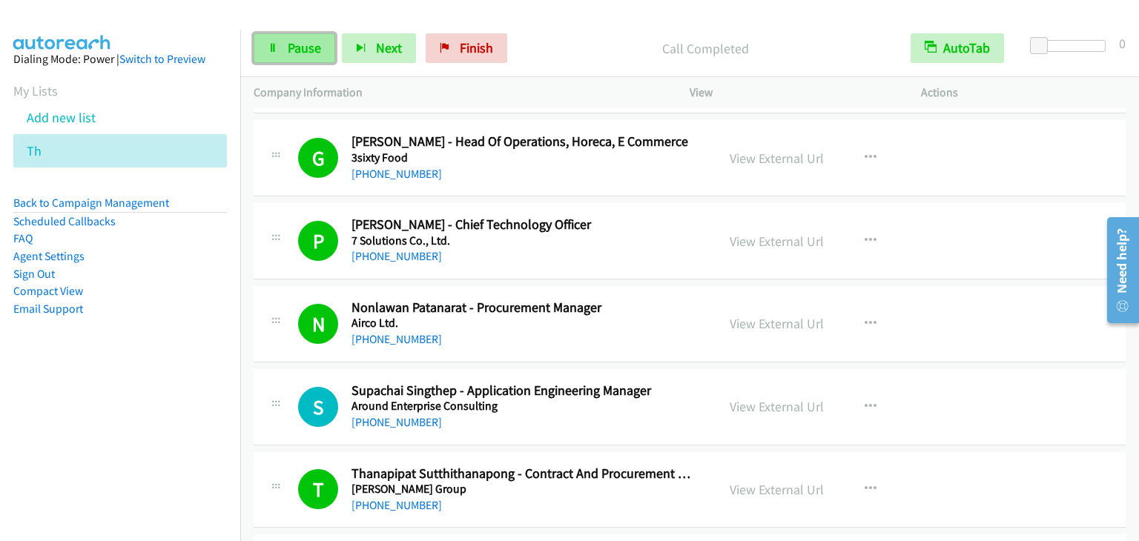
click at [303, 42] on span "Pause" at bounding box center [304, 47] width 33 height 17
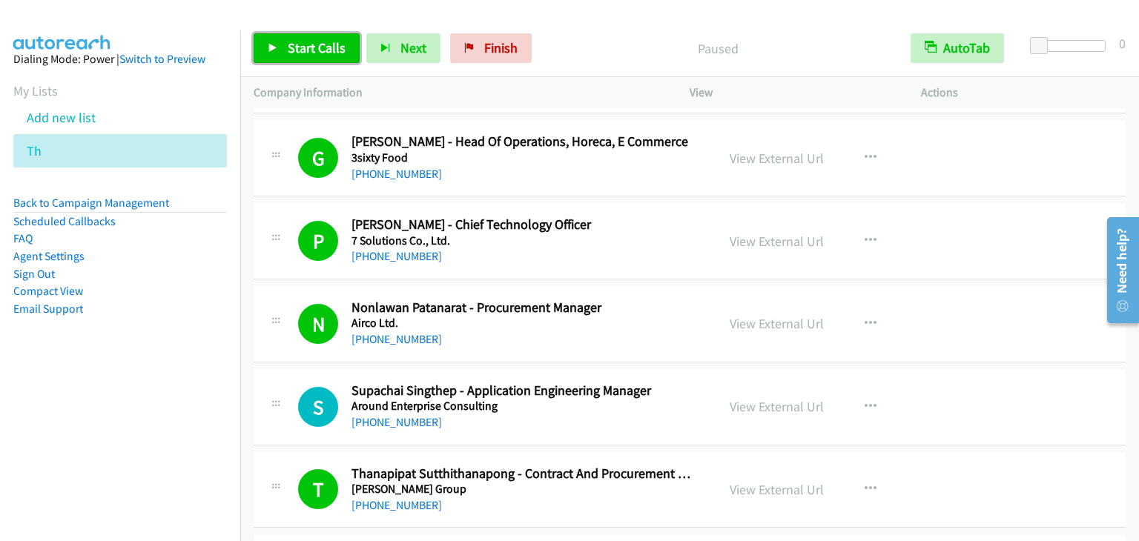
click at [302, 41] on span "Start Calls" at bounding box center [317, 47] width 58 height 17
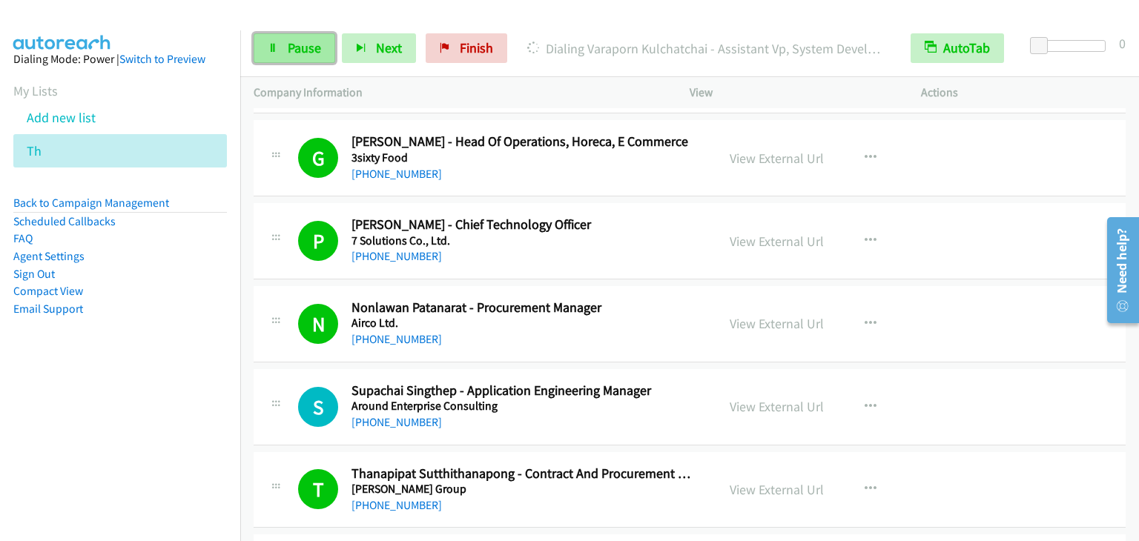
click at [313, 49] on span "Pause" at bounding box center [304, 47] width 33 height 17
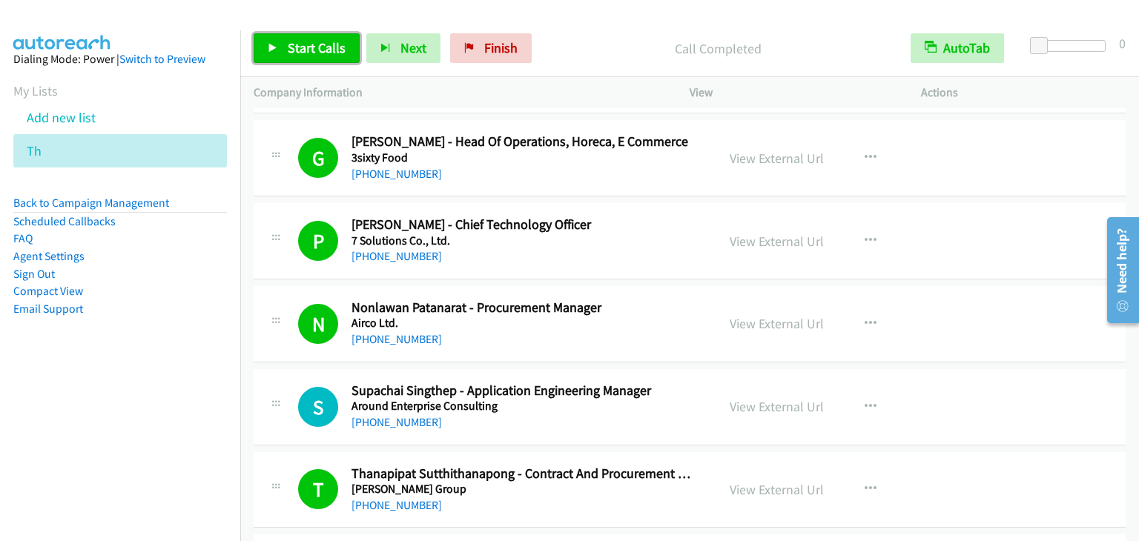
click at [323, 50] on span "Start Calls" at bounding box center [317, 47] width 58 height 17
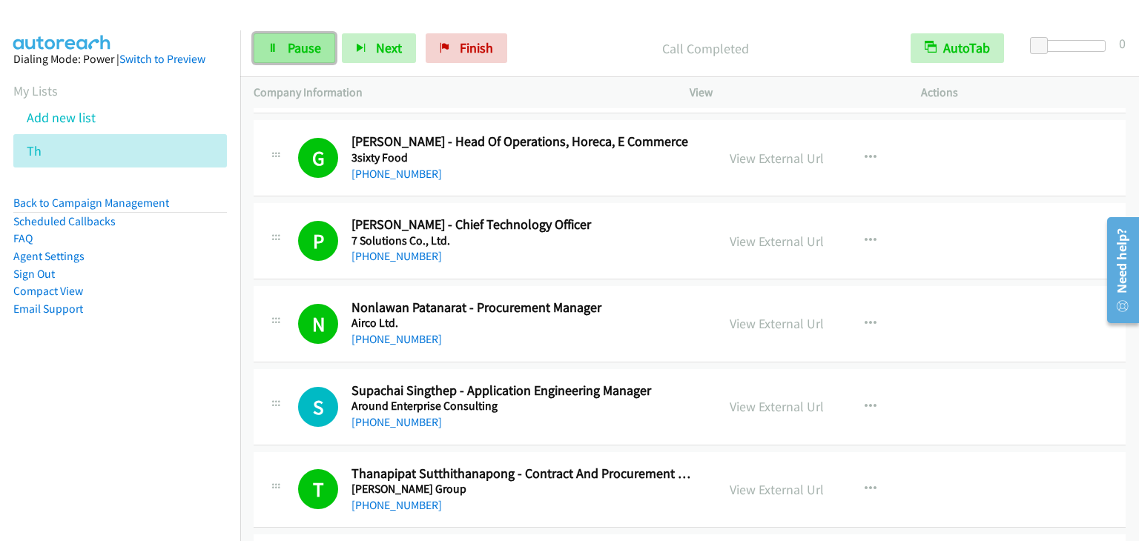
click at [294, 45] on span "Pause" at bounding box center [304, 47] width 33 height 17
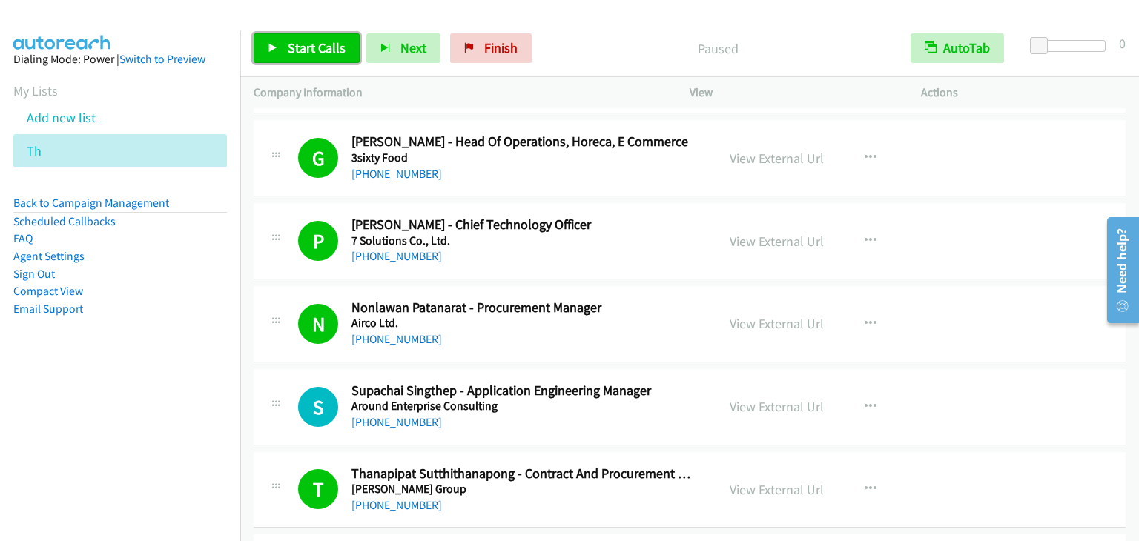
click at [294, 45] on span "Start Calls" at bounding box center [317, 47] width 58 height 17
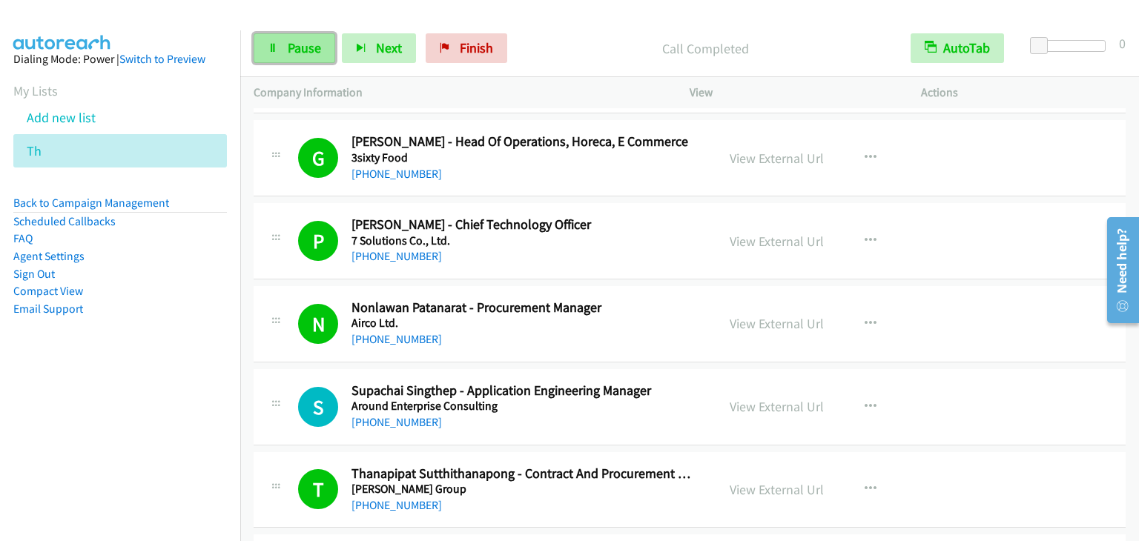
click at [300, 50] on span "Pause" at bounding box center [304, 47] width 33 height 17
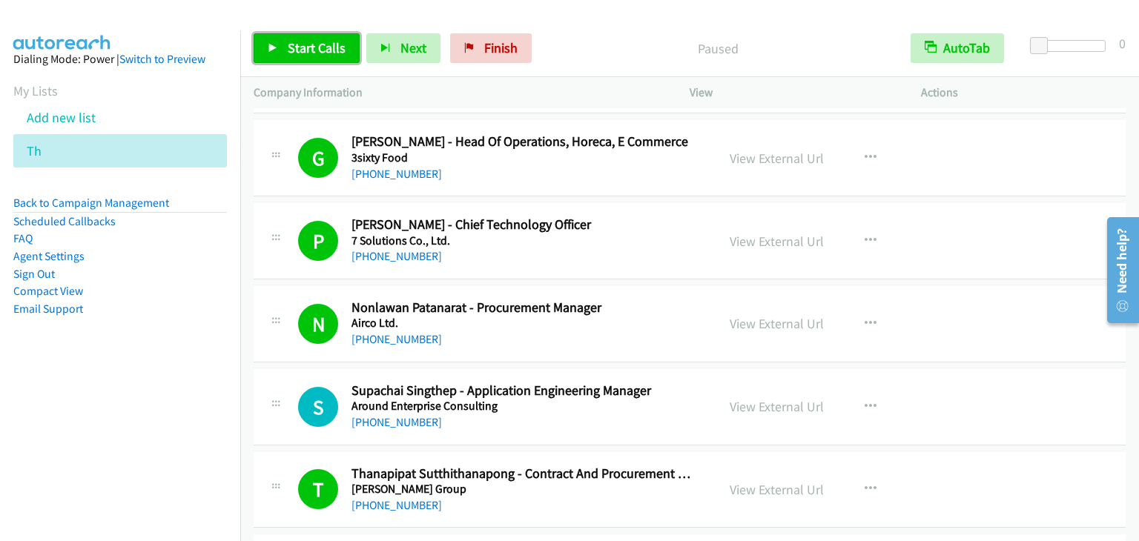
click at [297, 46] on span "Start Calls" at bounding box center [317, 47] width 58 height 17
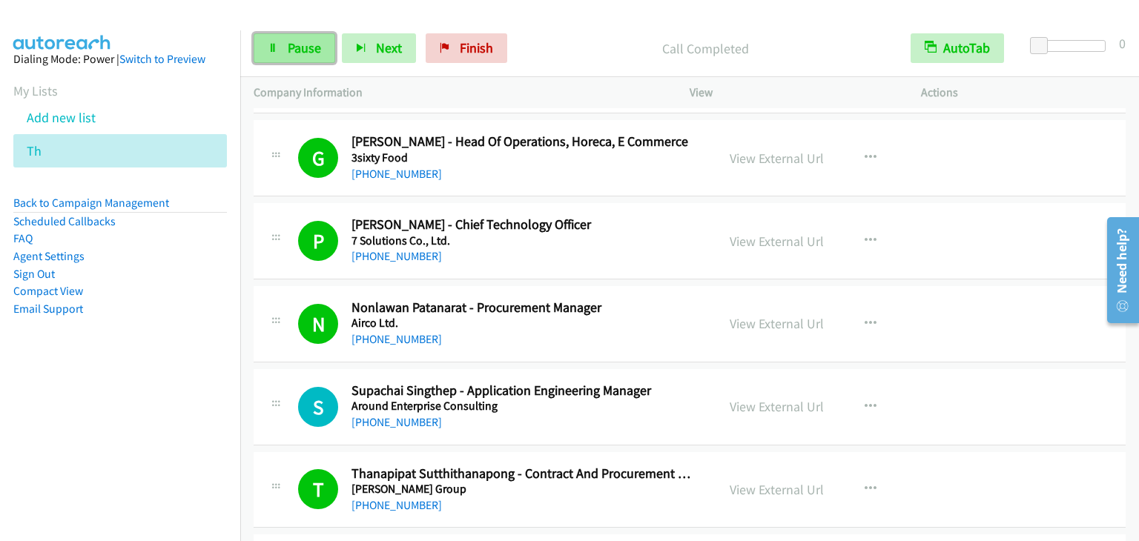
click at [276, 48] on icon at bounding box center [273, 49] width 10 height 10
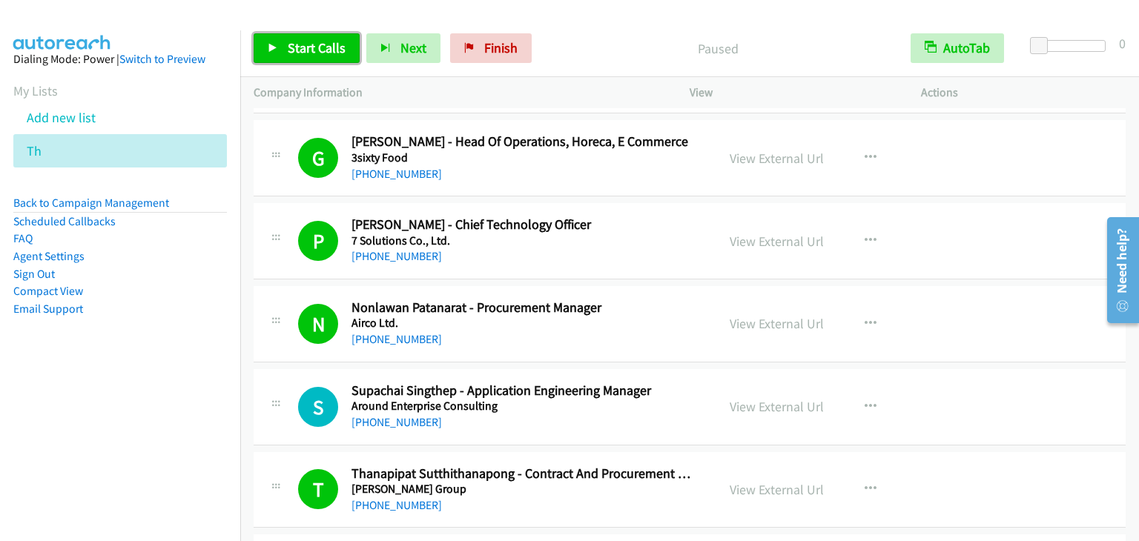
click at [292, 51] on span "Start Calls" at bounding box center [317, 47] width 58 height 17
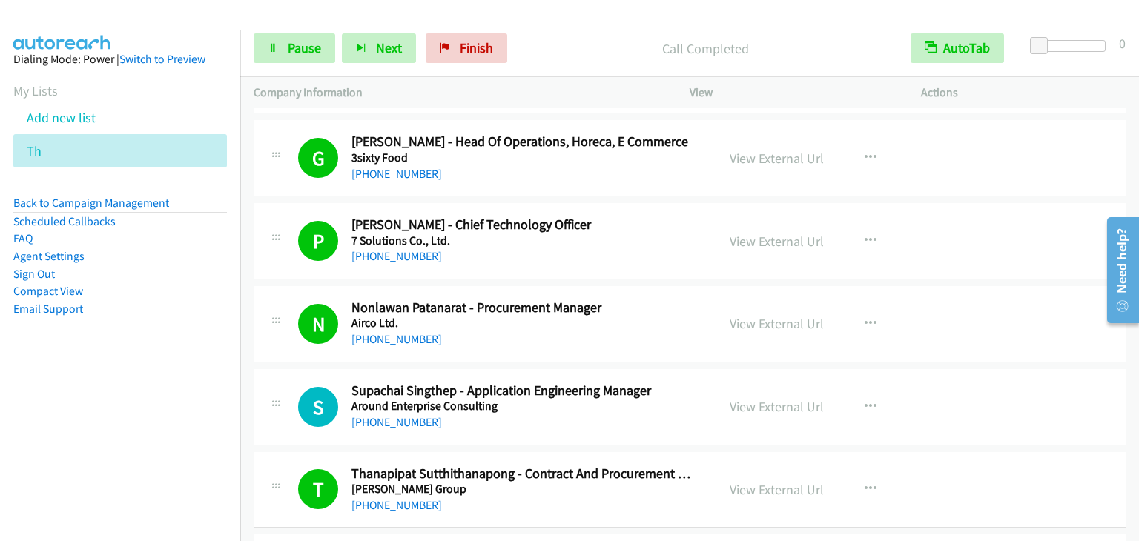
click at [175, 34] on aside "Dialing Mode: Power | Switch to Preview My Lists Add new list Th Back to Campai…" at bounding box center [120, 207] width 240 height 355
click at [297, 52] on span "Pause" at bounding box center [304, 47] width 33 height 17
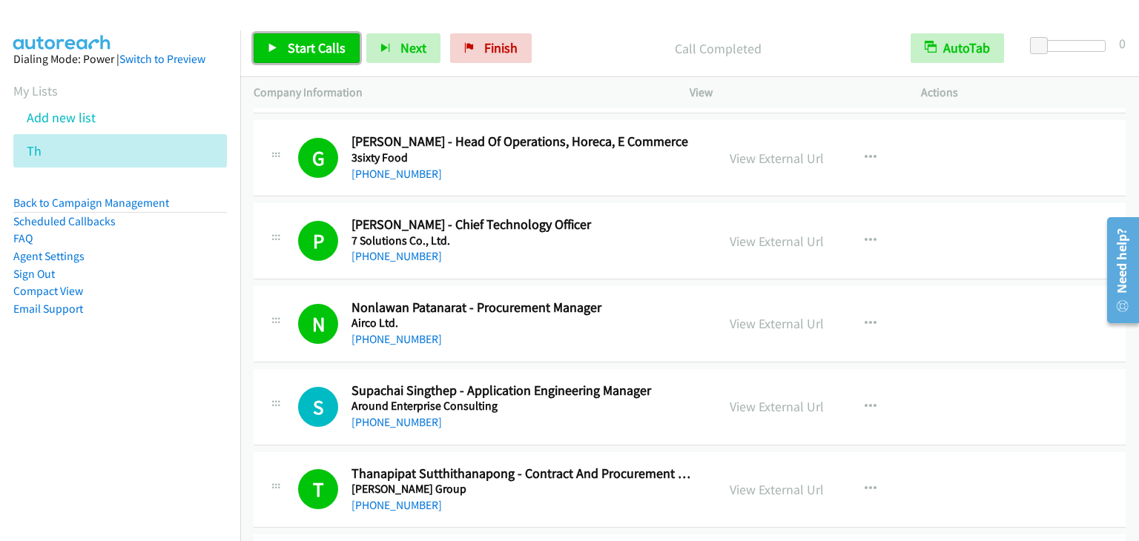
click at [291, 39] on link "Start Calls" at bounding box center [307, 48] width 106 height 30
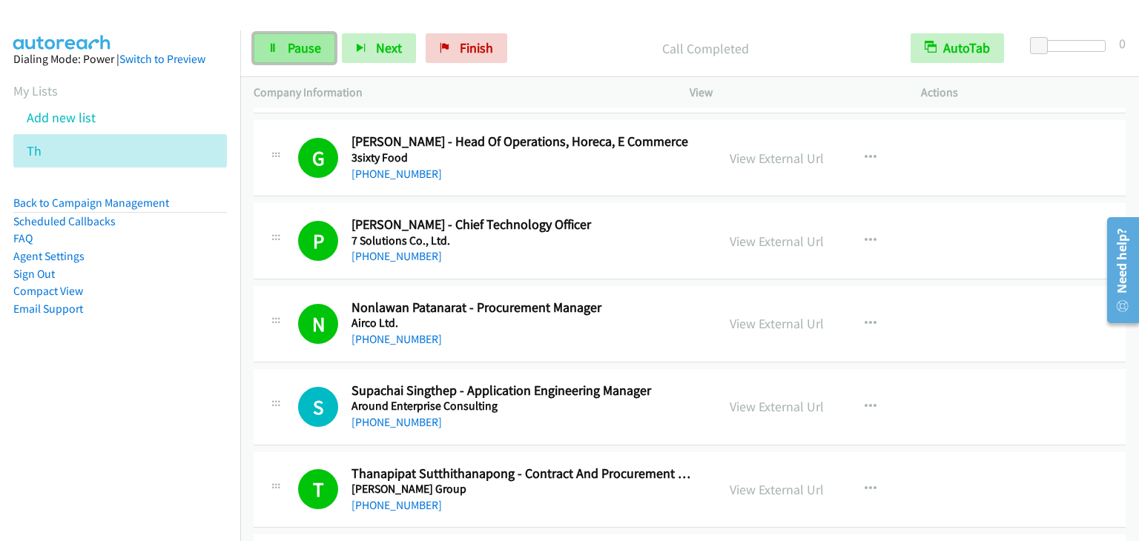
click at [295, 53] on span "Pause" at bounding box center [304, 47] width 33 height 17
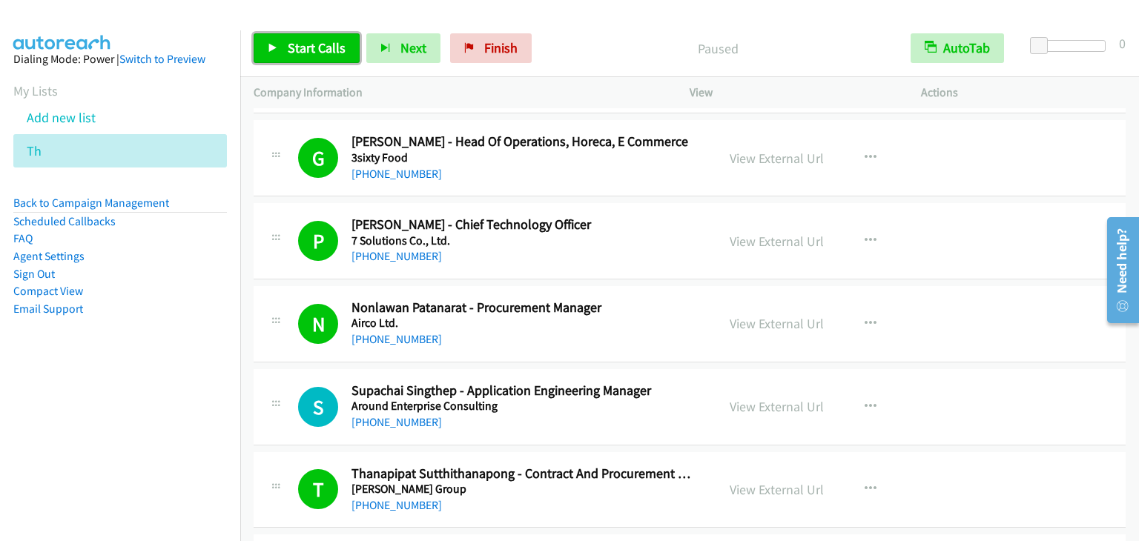
click at [295, 53] on span "Start Calls" at bounding box center [317, 47] width 58 height 17
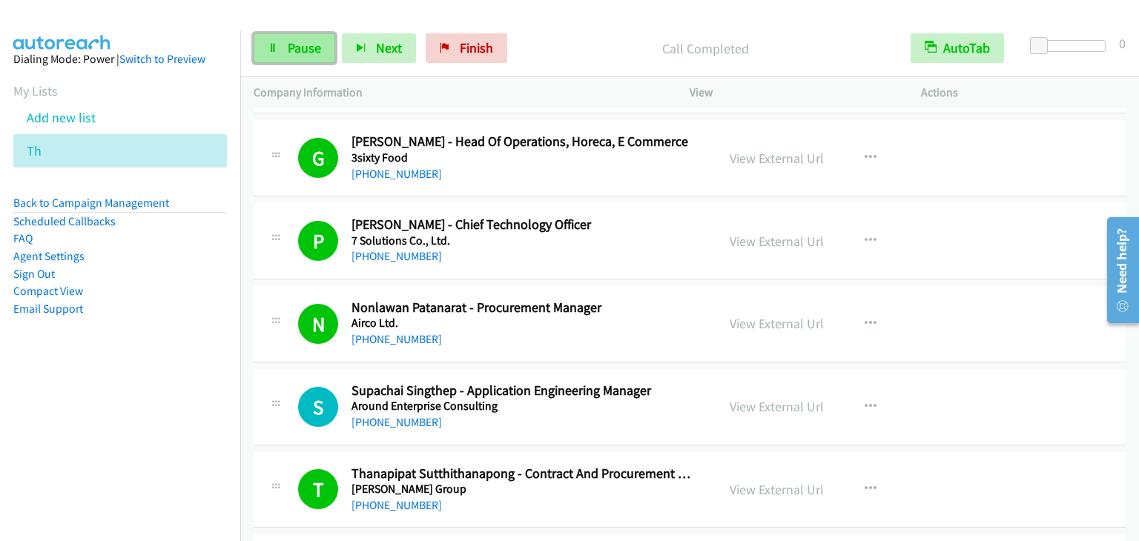
click at [288, 45] on span "Pause" at bounding box center [304, 47] width 33 height 17
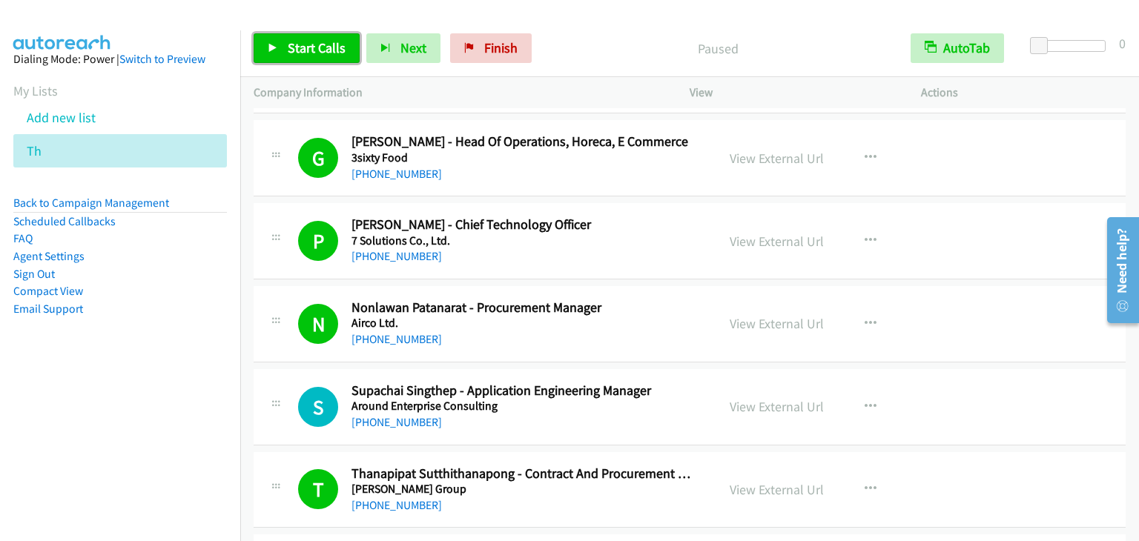
click at [302, 37] on link "Start Calls" at bounding box center [307, 48] width 106 height 30
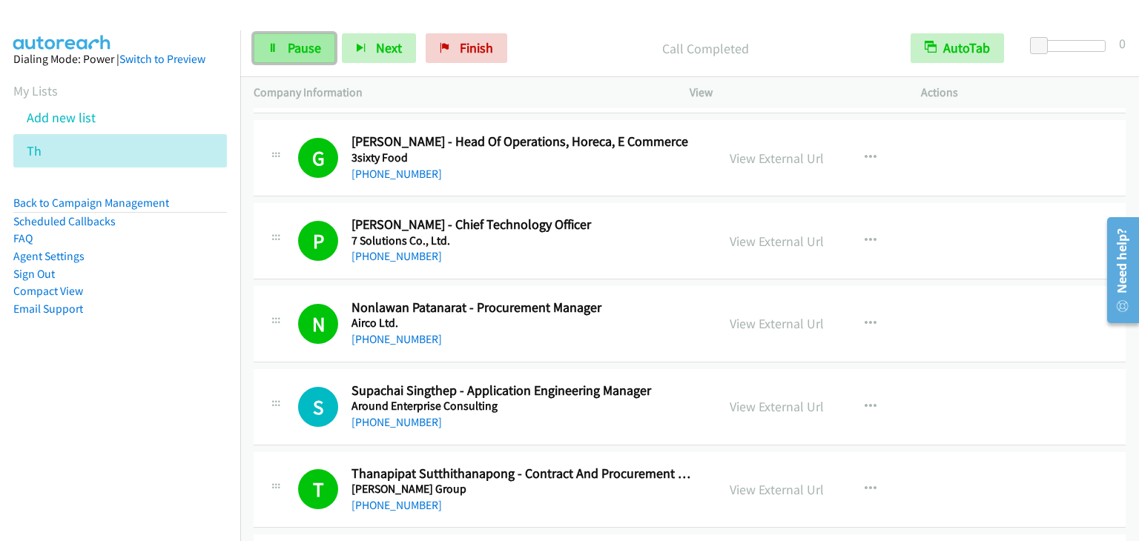
click at [278, 44] on link "Pause" at bounding box center [295, 48] width 82 height 30
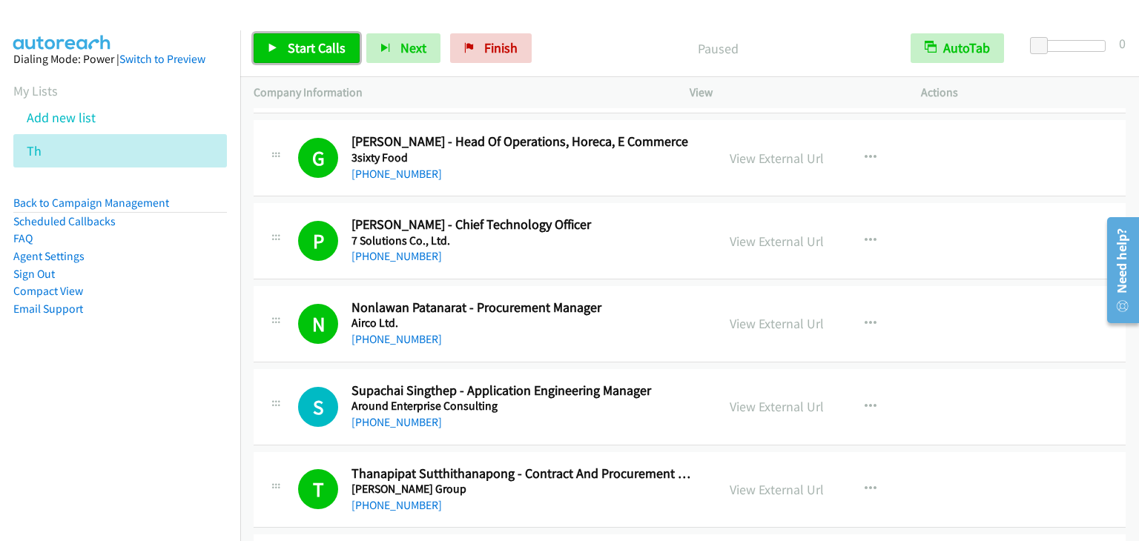
click at [278, 44] on link "Start Calls" at bounding box center [307, 48] width 106 height 30
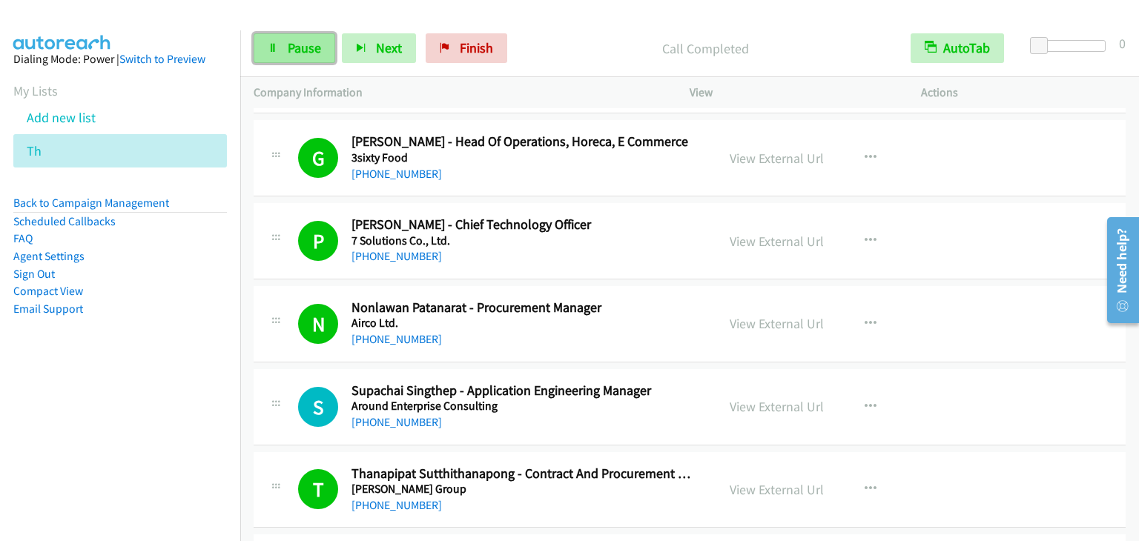
click at [310, 55] on span "Pause" at bounding box center [304, 47] width 33 height 17
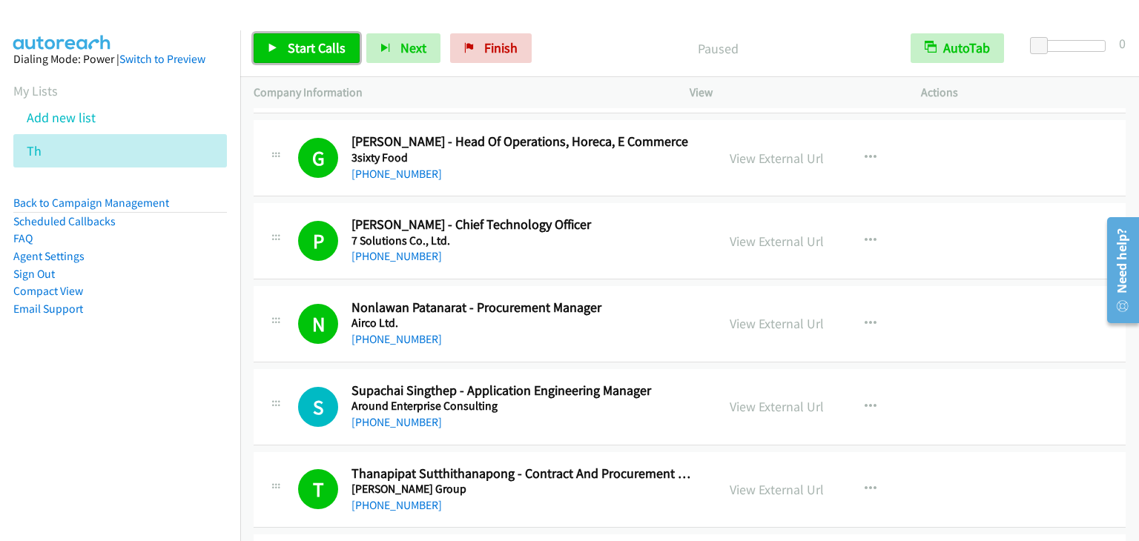
click at [310, 54] on span "Start Calls" at bounding box center [317, 47] width 58 height 17
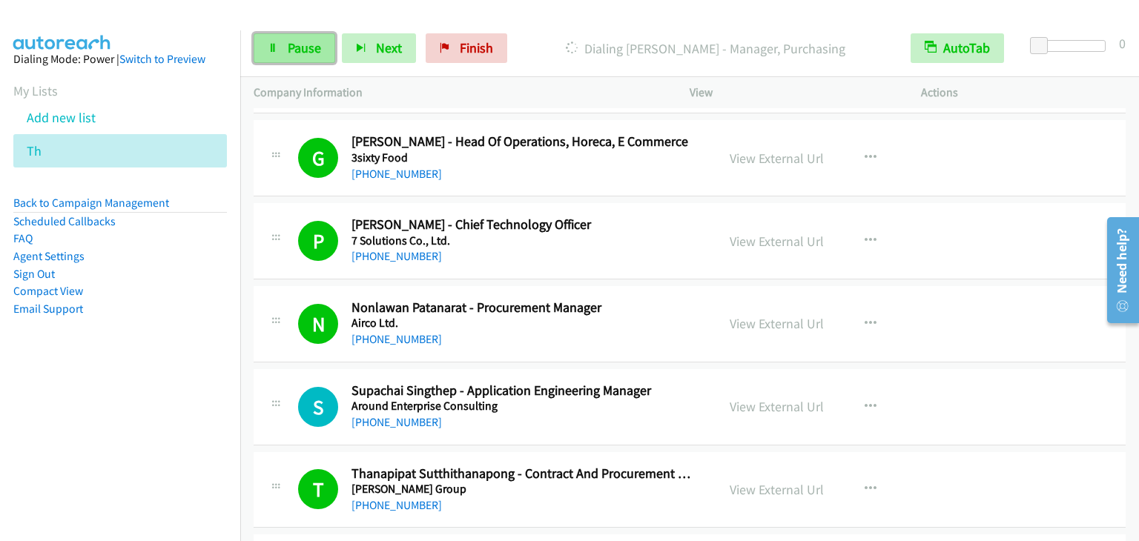
click at [293, 53] on span "Pause" at bounding box center [304, 47] width 33 height 17
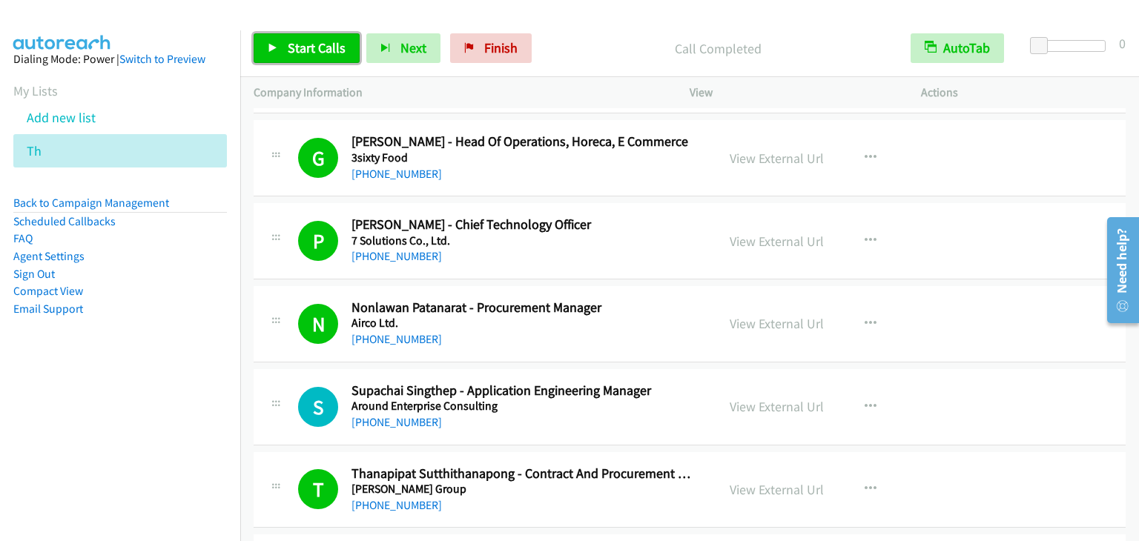
click at [311, 54] on span "Start Calls" at bounding box center [317, 47] width 58 height 17
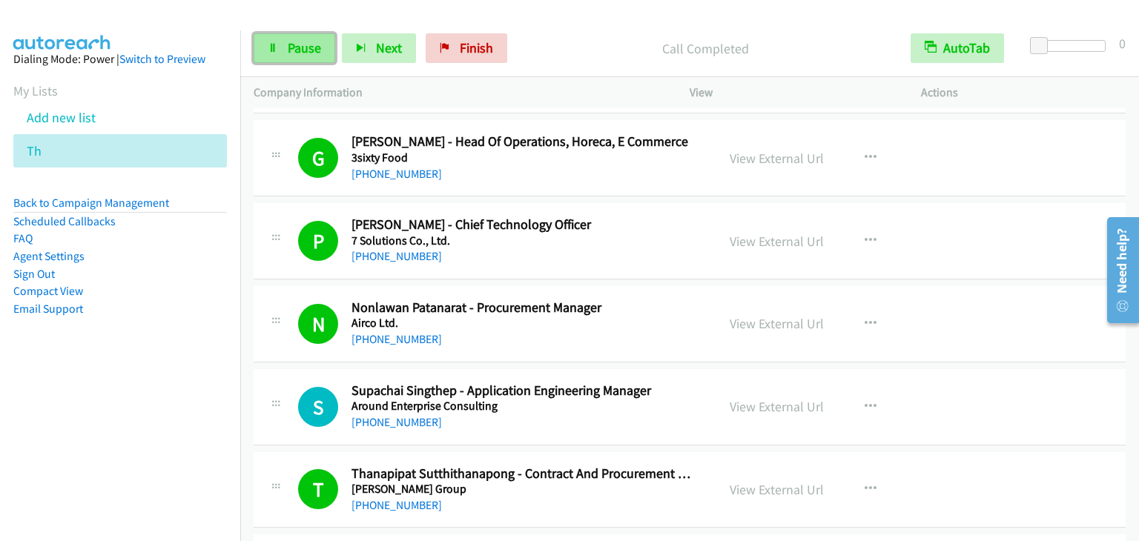
click at [301, 45] on span "Pause" at bounding box center [304, 47] width 33 height 17
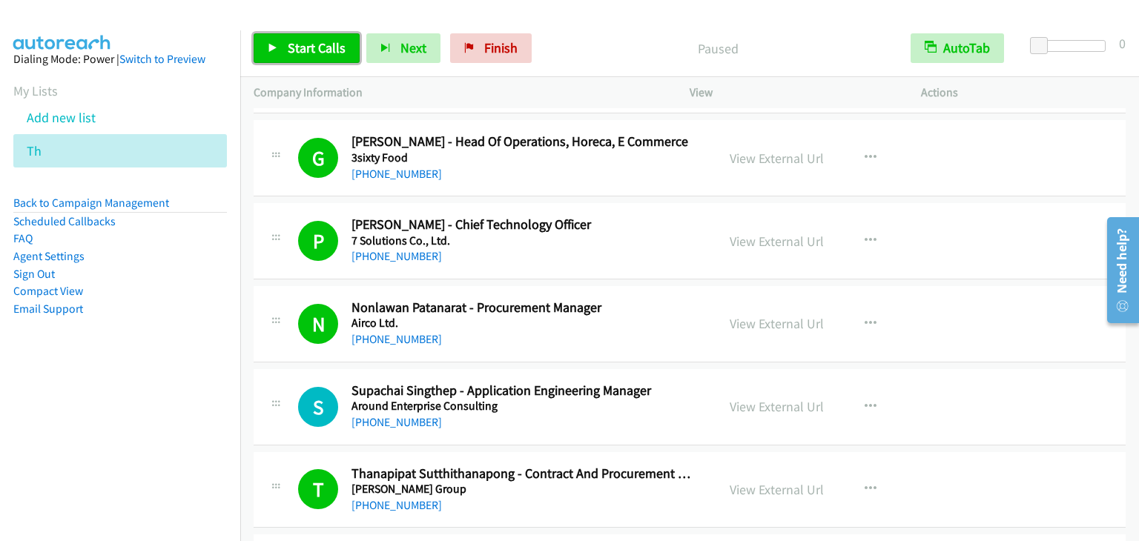
click at [298, 46] on span "Start Calls" at bounding box center [317, 47] width 58 height 17
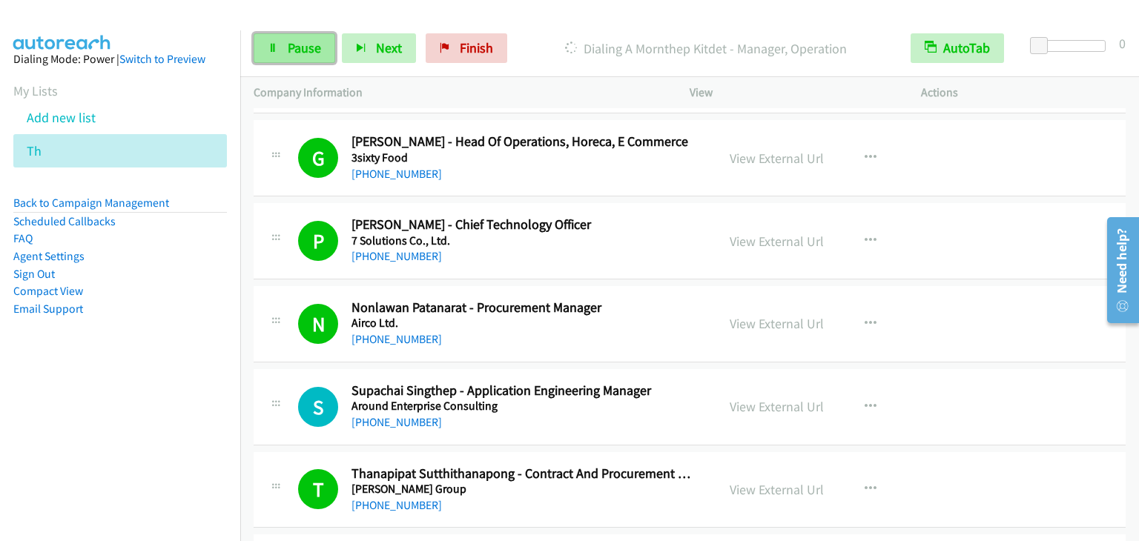
click at [297, 52] on span "Pause" at bounding box center [304, 47] width 33 height 17
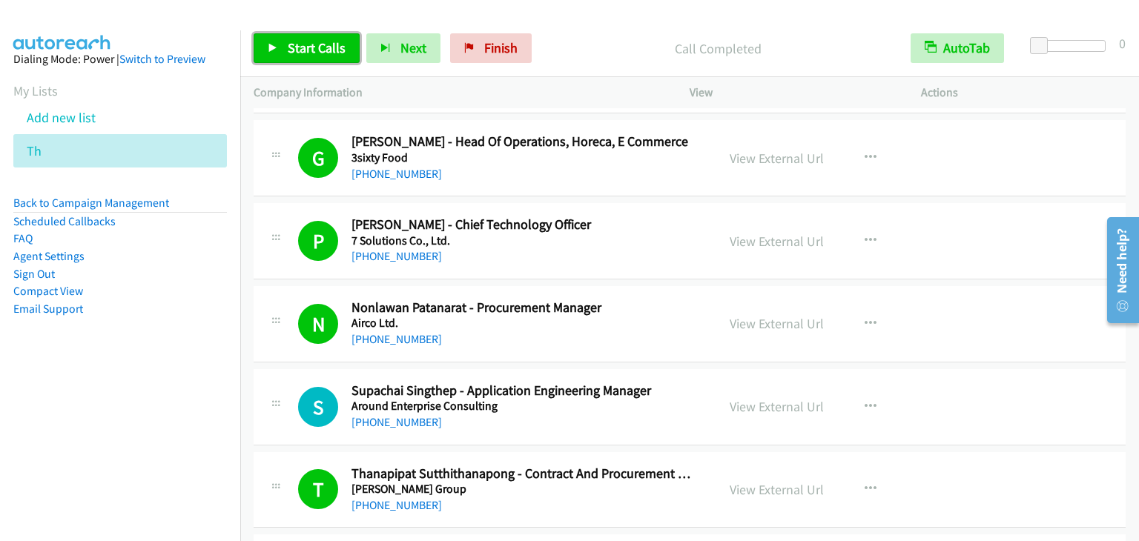
click at [326, 56] on span "Start Calls" at bounding box center [317, 47] width 58 height 17
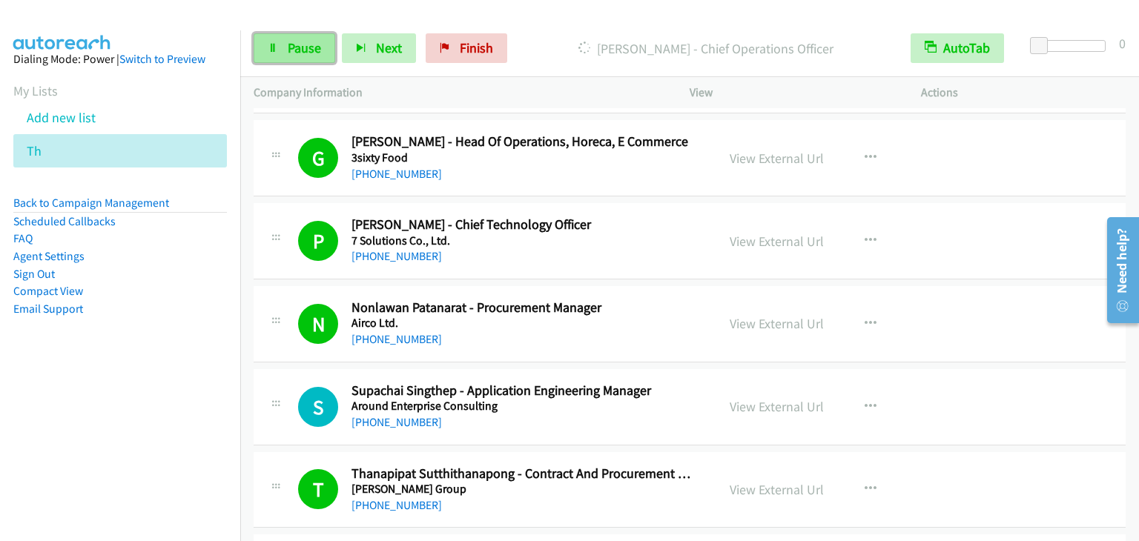
click at [294, 60] on link "Pause" at bounding box center [295, 48] width 82 height 30
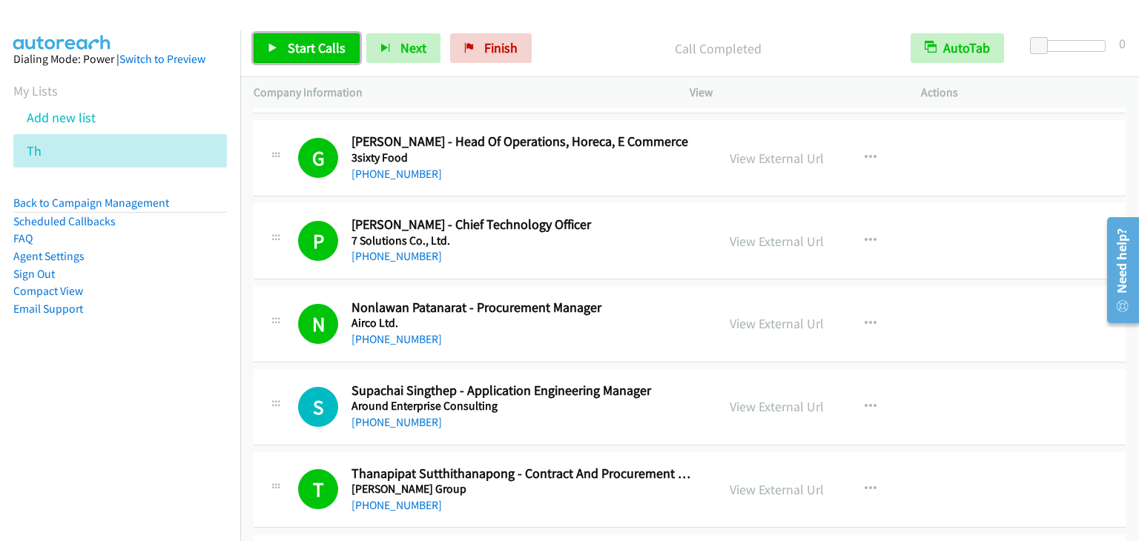
click at [296, 46] on span "Start Calls" at bounding box center [317, 47] width 58 height 17
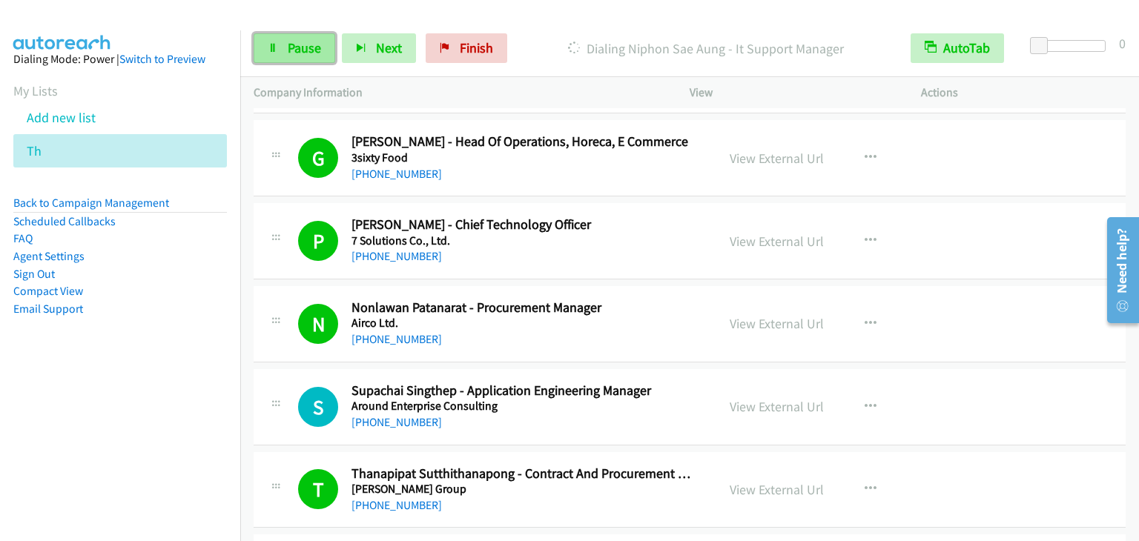
click at [292, 45] on span "Pause" at bounding box center [304, 47] width 33 height 17
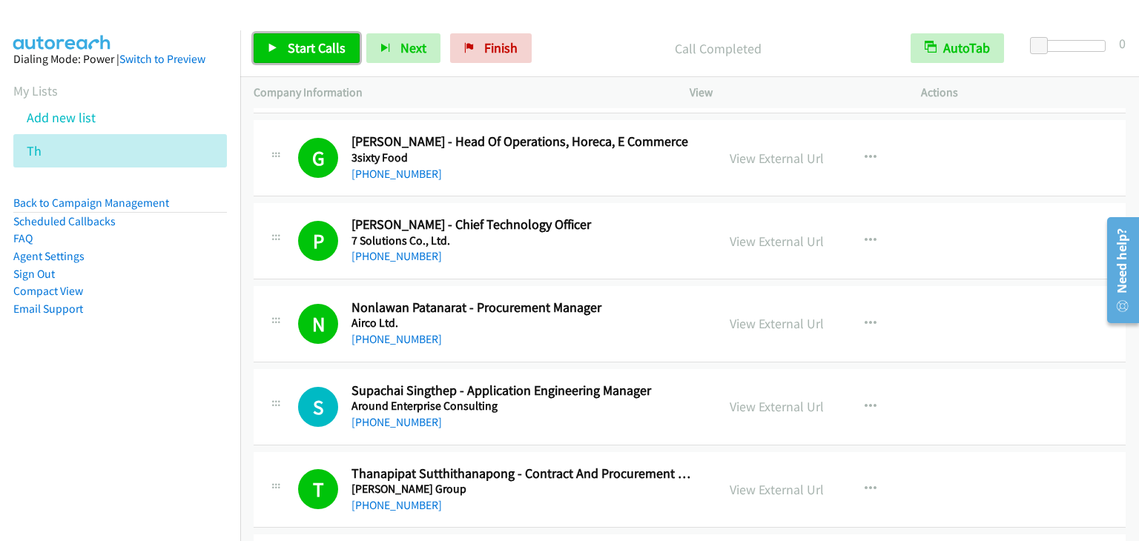
click at [309, 44] on span "Start Calls" at bounding box center [317, 47] width 58 height 17
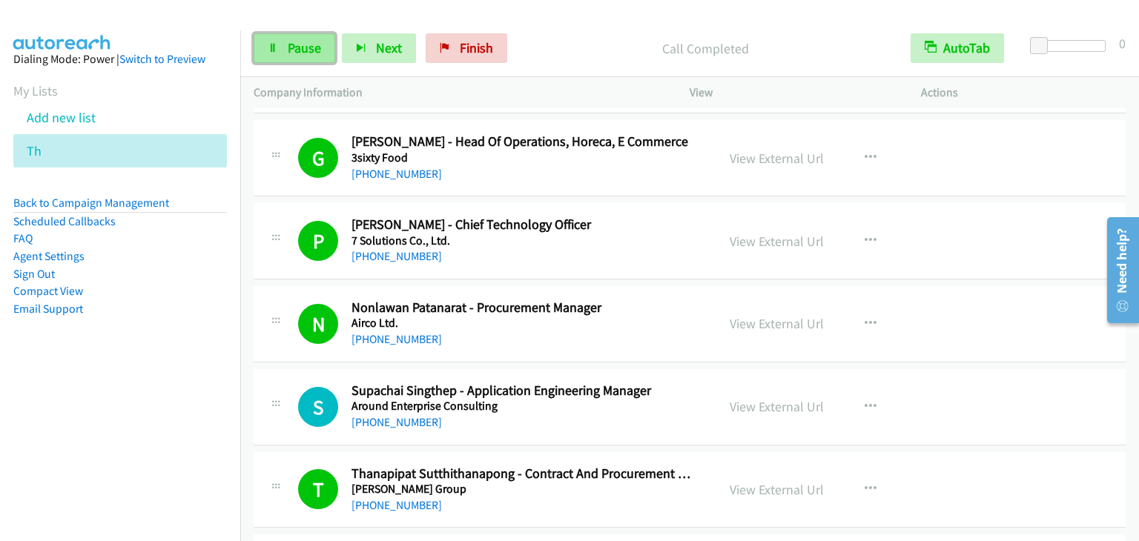
click at [301, 48] on span "Pause" at bounding box center [304, 47] width 33 height 17
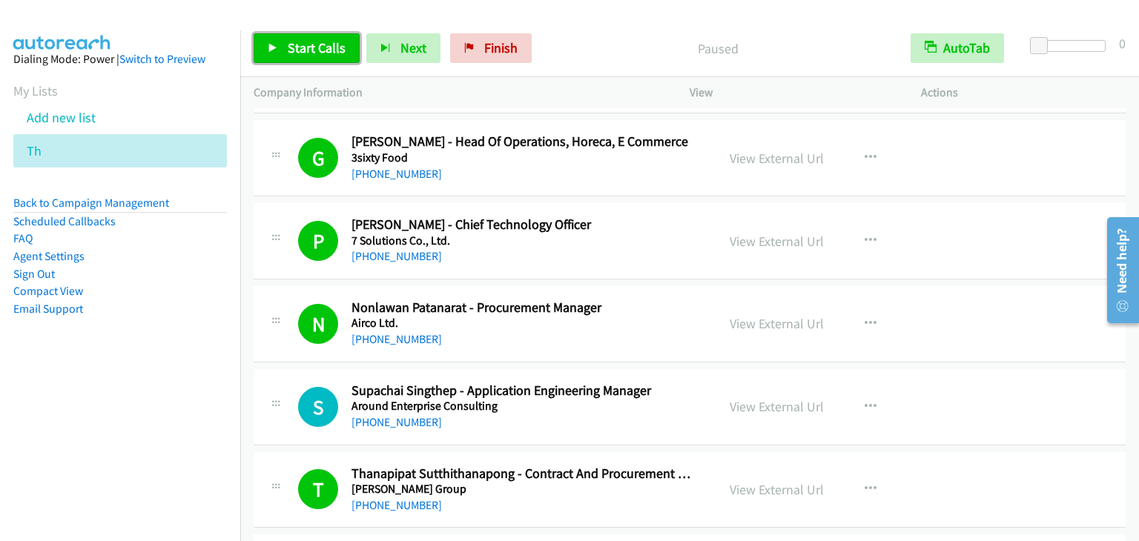
click at [301, 48] on span "Start Calls" at bounding box center [317, 47] width 58 height 17
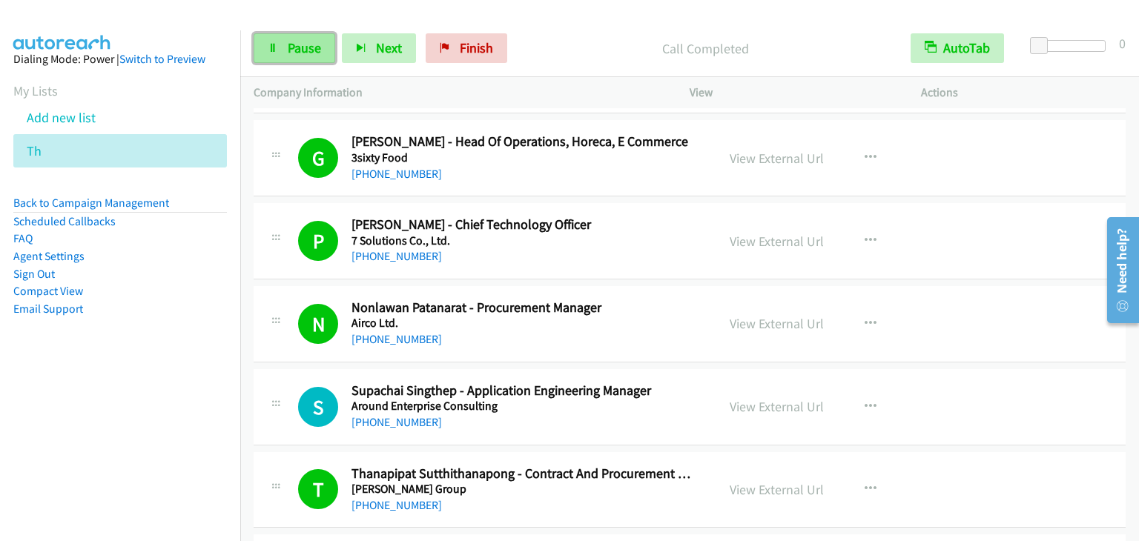
click at [294, 48] on span "Pause" at bounding box center [304, 47] width 33 height 17
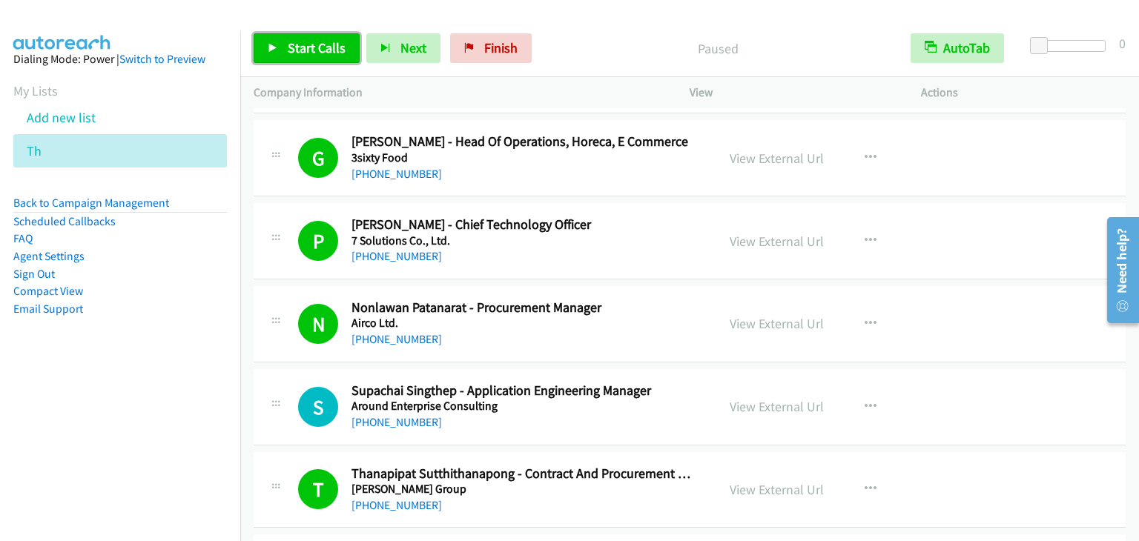
click at [314, 54] on span "Start Calls" at bounding box center [317, 47] width 58 height 17
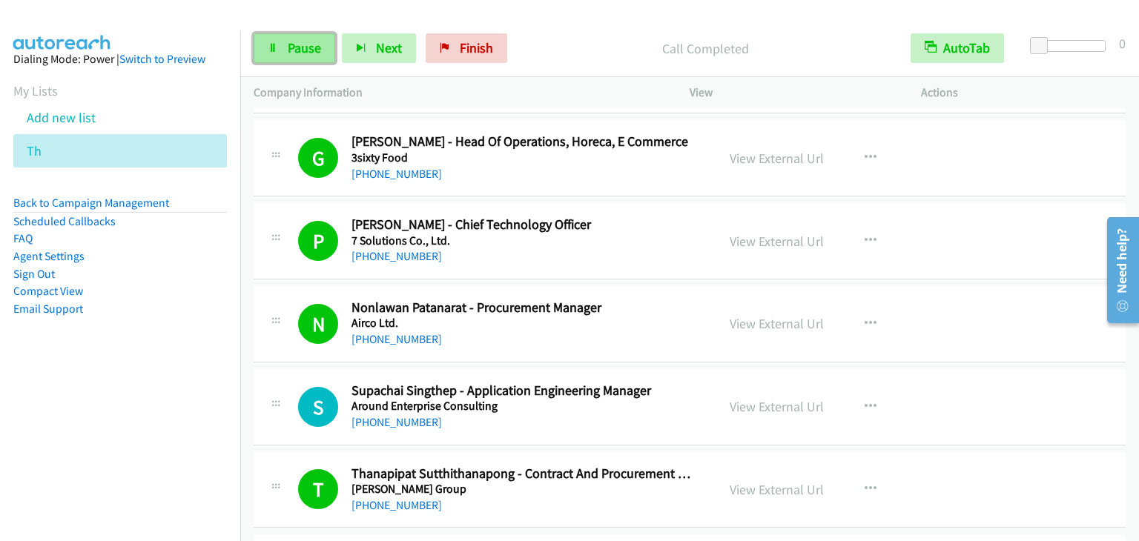
click at [288, 56] on link "Pause" at bounding box center [295, 48] width 82 height 30
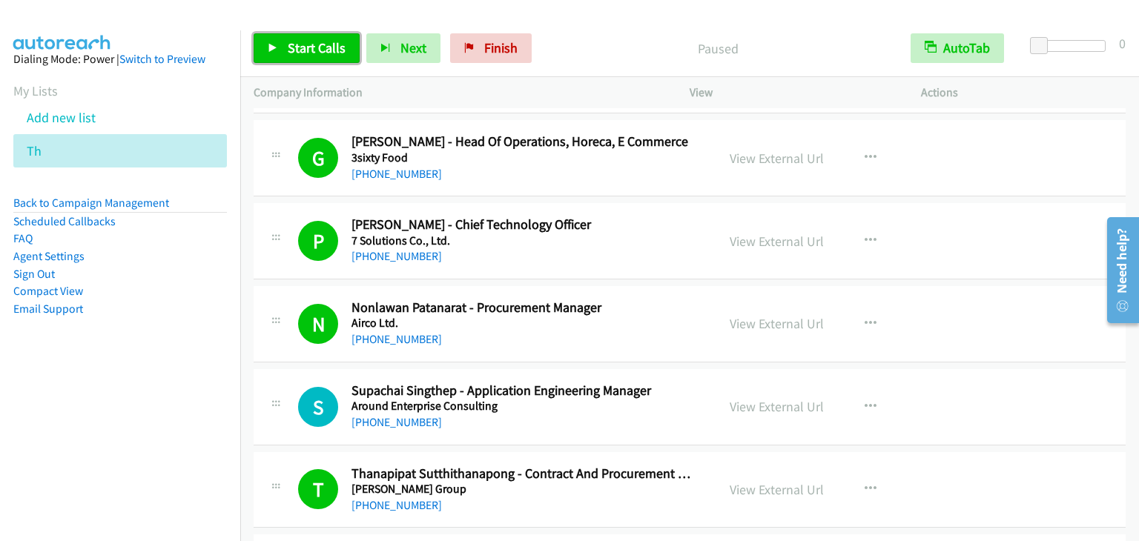
click at [295, 50] on span "Start Calls" at bounding box center [317, 47] width 58 height 17
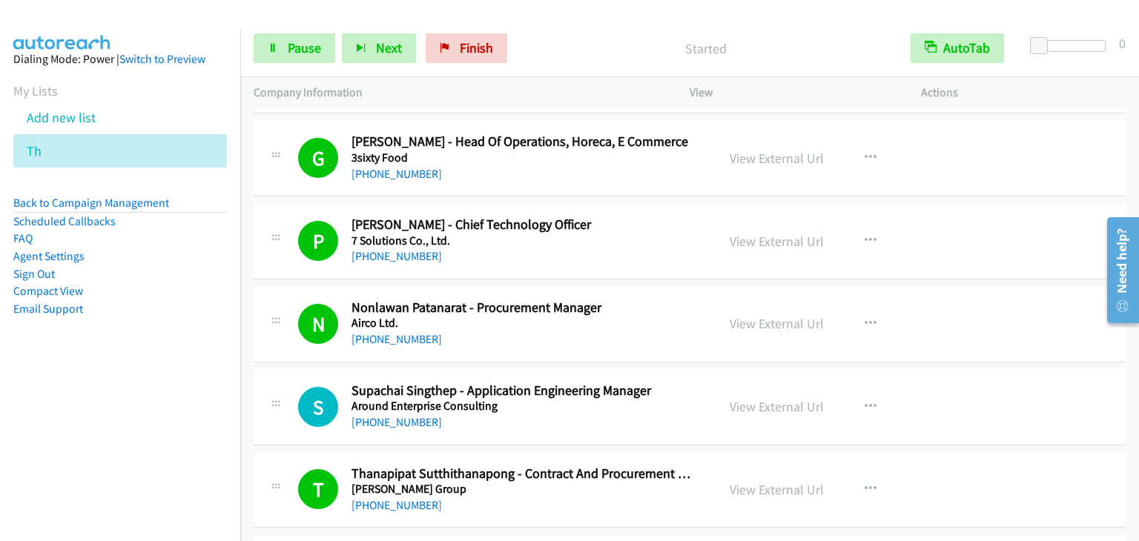
click at [656, 47] on p "Started" at bounding box center [705, 49] width 357 height 20
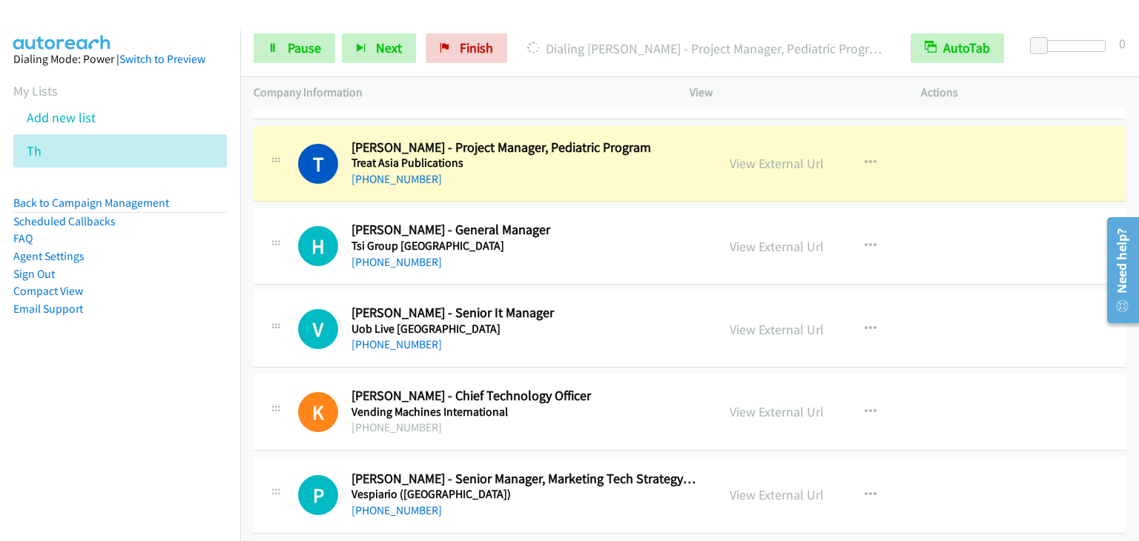
scroll to position [8751, 0]
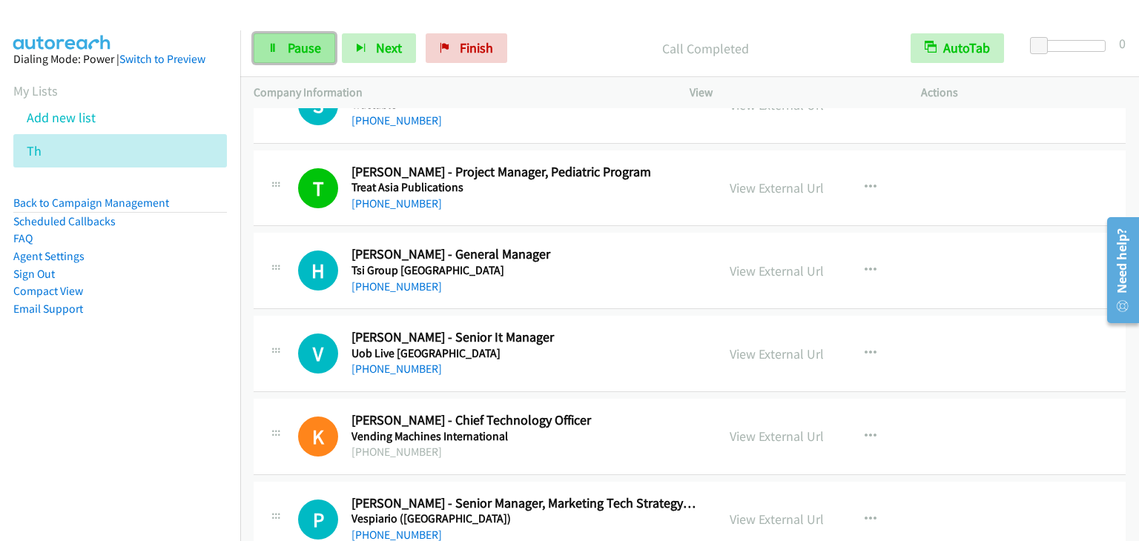
click at [288, 44] on span "Pause" at bounding box center [304, 47] width 33 height 17
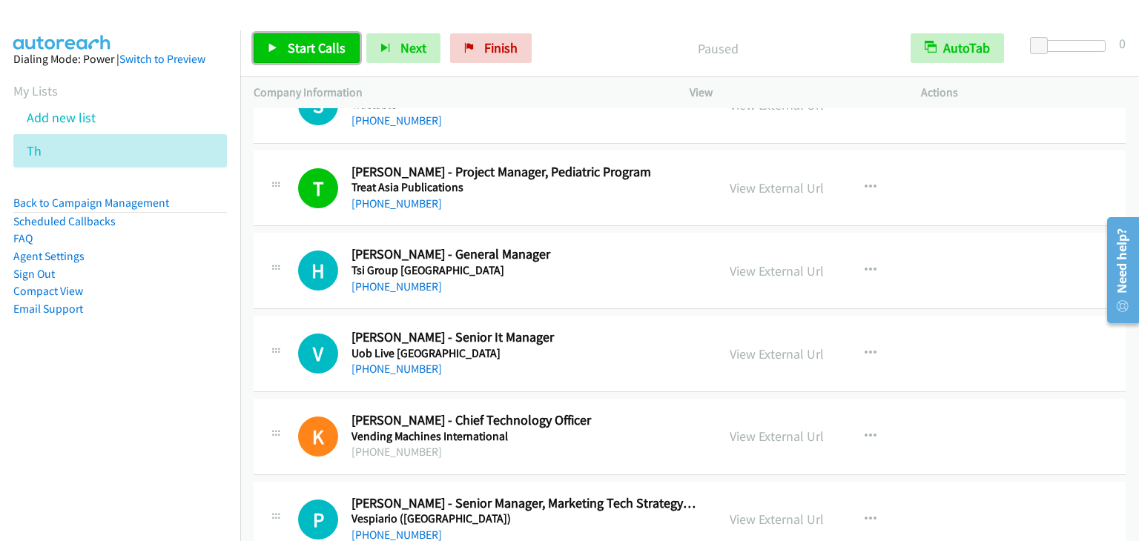
drag, startPoint x: 288, startPoint y: 44, endPoint x: 291, endPoint y: 65, distance: 20.2
click at [288, 45] on span "Start Calls" at bounding box center [317, 47] width 58 height 17
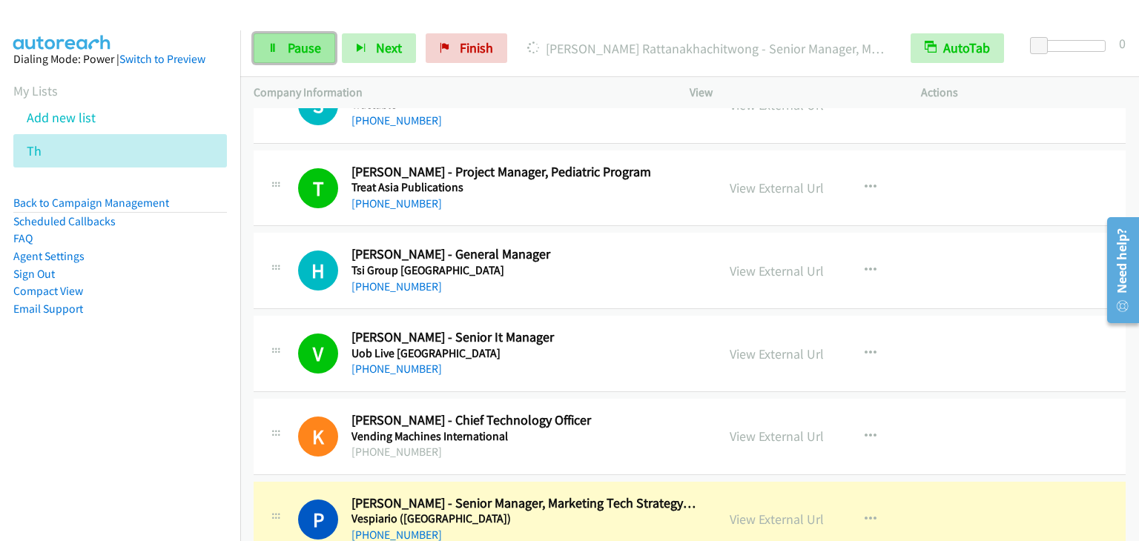
click at [307, 47] on span "Pause" at bounding box center [304, 47] width 33 height 17
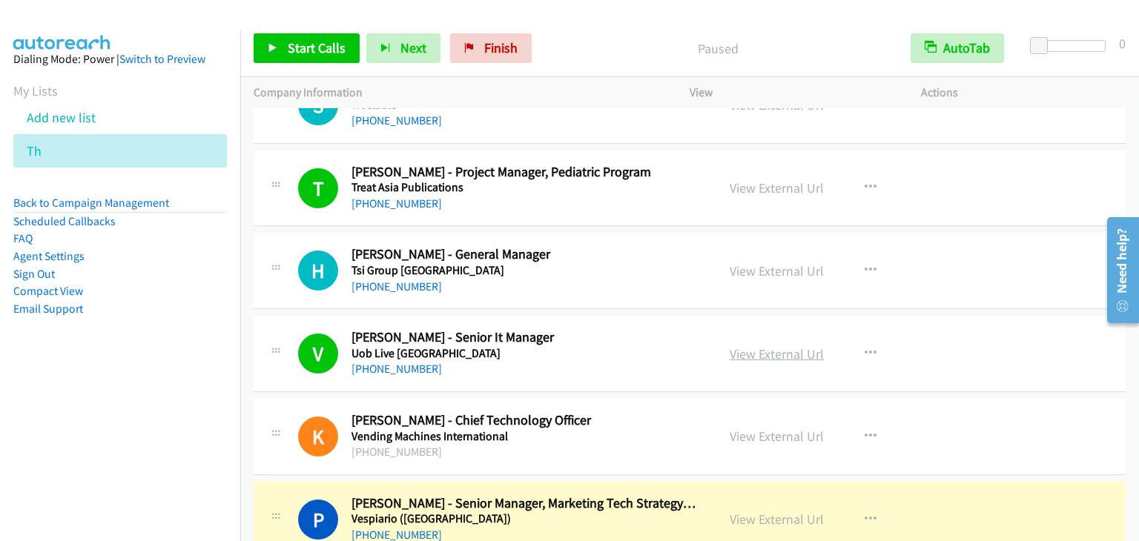
click at [777, 346] on link "View External Url" at bounding box center [777, 354] width 94 height 17
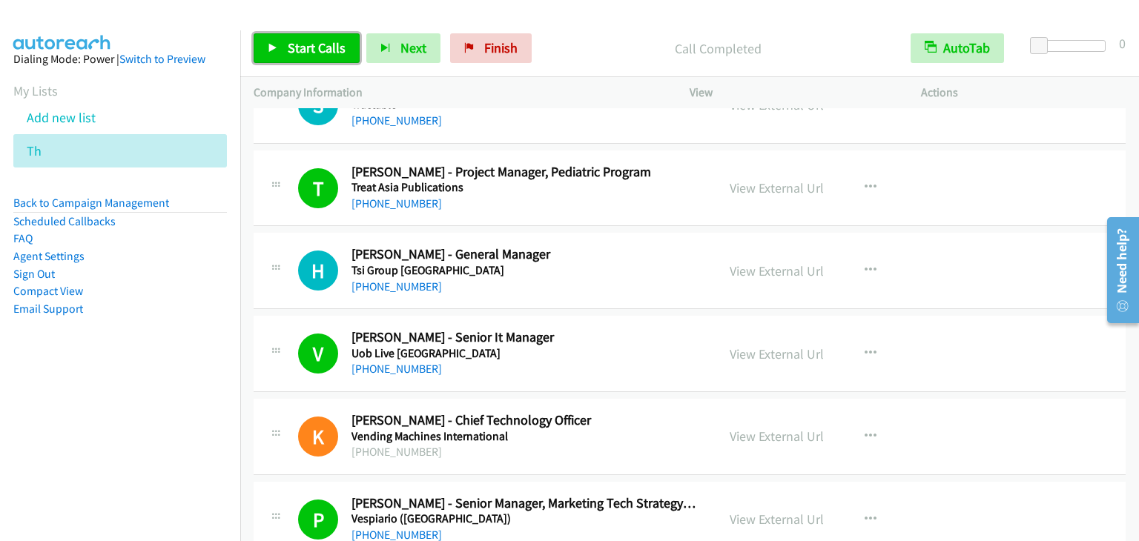
click at [318, 44] on span "Start Calls" at bounding box center [317, 47] width 58 height 17
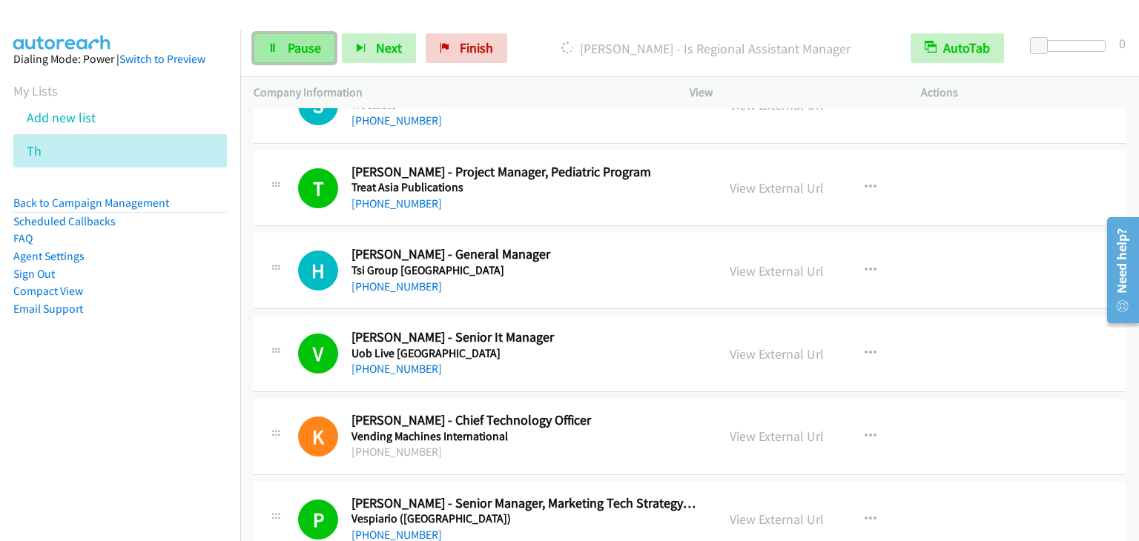
click at [302, 50] on span "Pause" at bounding box center [304, 47] width 33 height 17
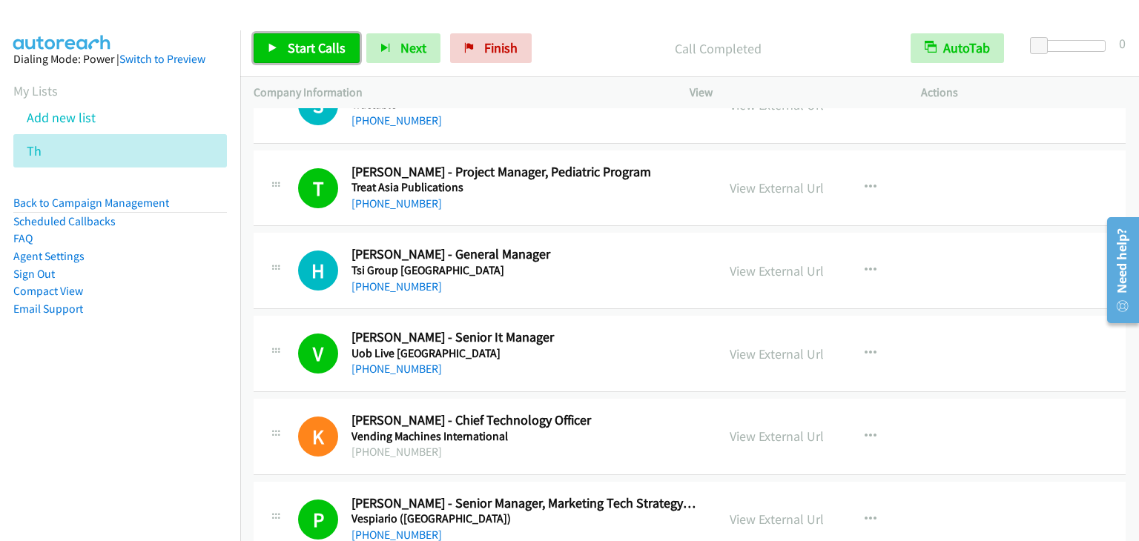
click at [342, 54] on span "Start Calls" at bounding box center [317, 47] width 58 height 17
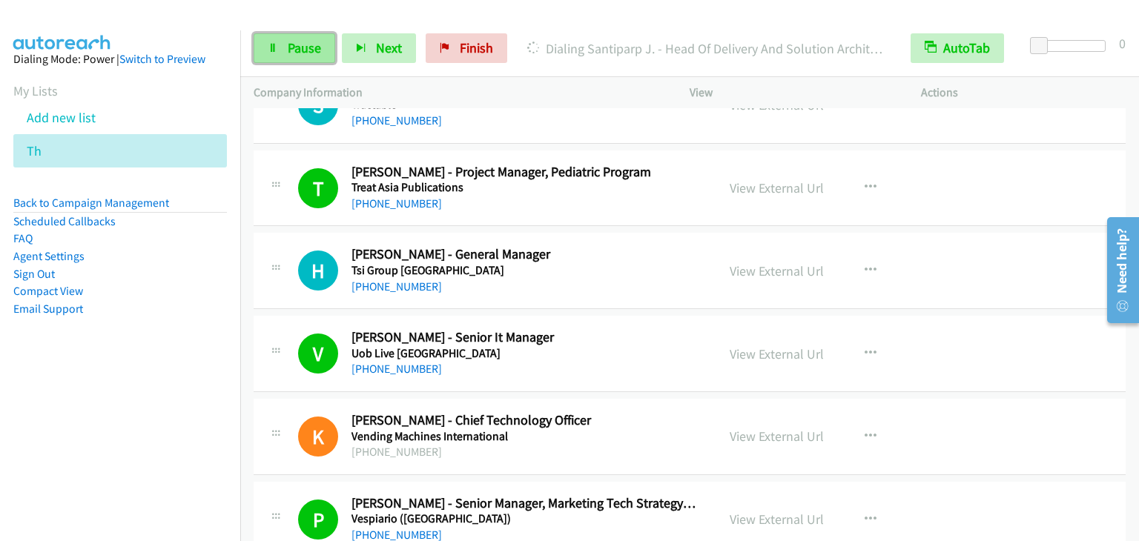
click at [276, 44] on icon at bounding box center [273, 49] width 10 height 10
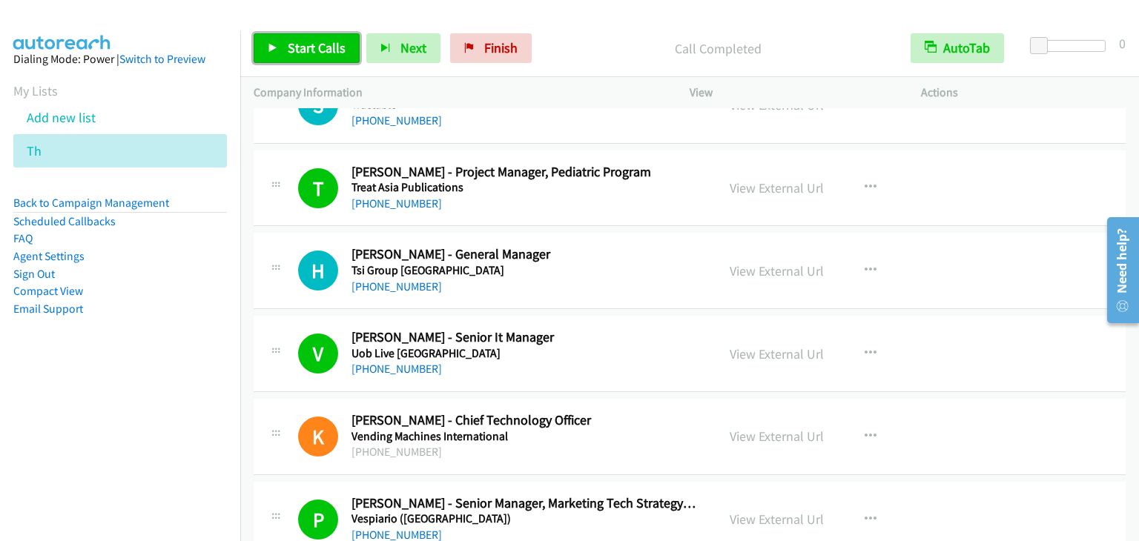
click at [294, 48] on span "Start Calls" at bounding box center [317, 47] width 58 height 17
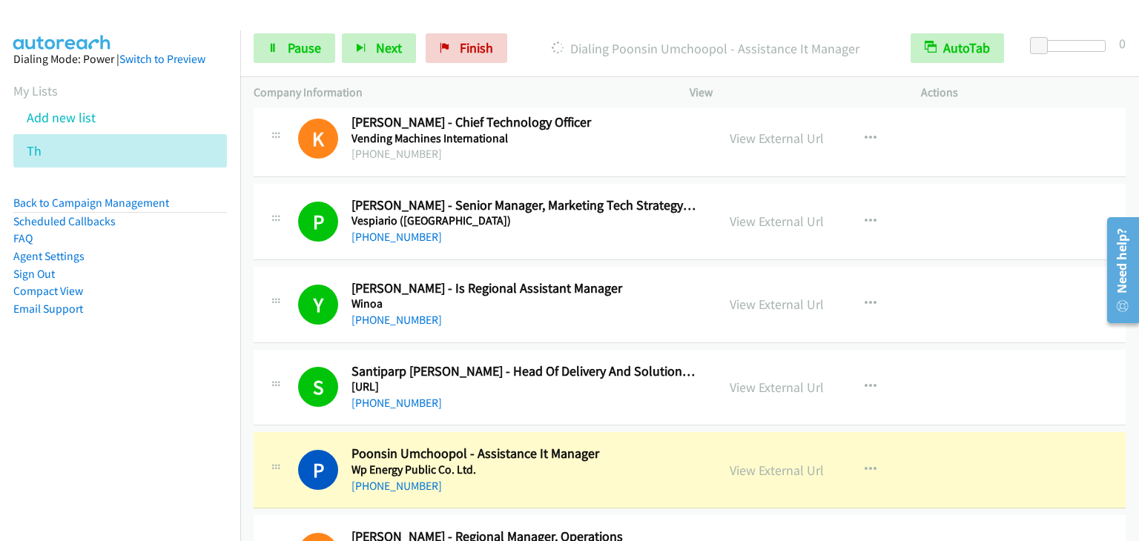
scroll to position [9104, 0]
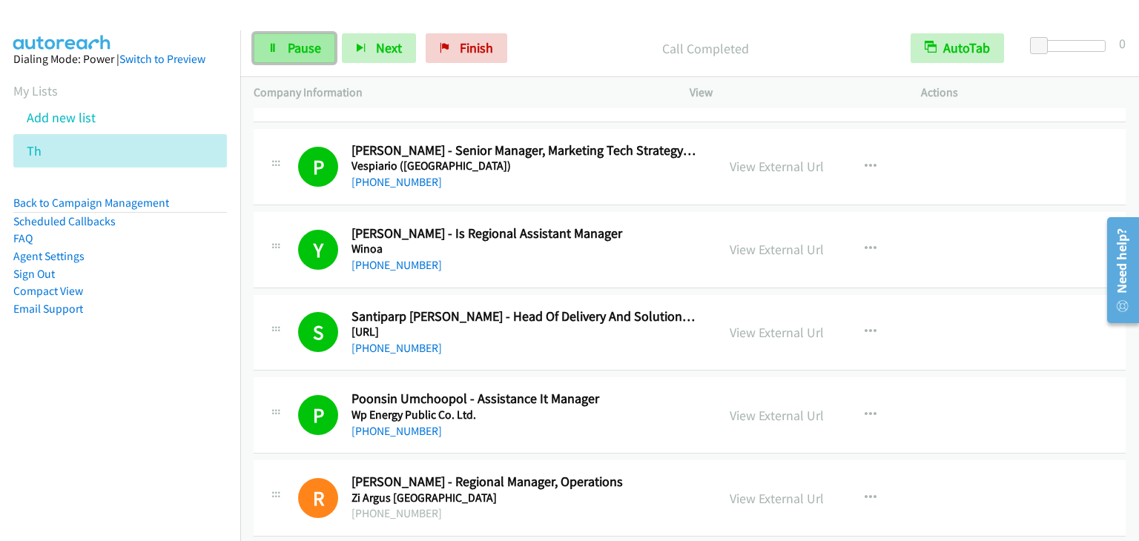
click at [285, 40] on link "Pause" at bounding box center [295, 48] width 82 height 30
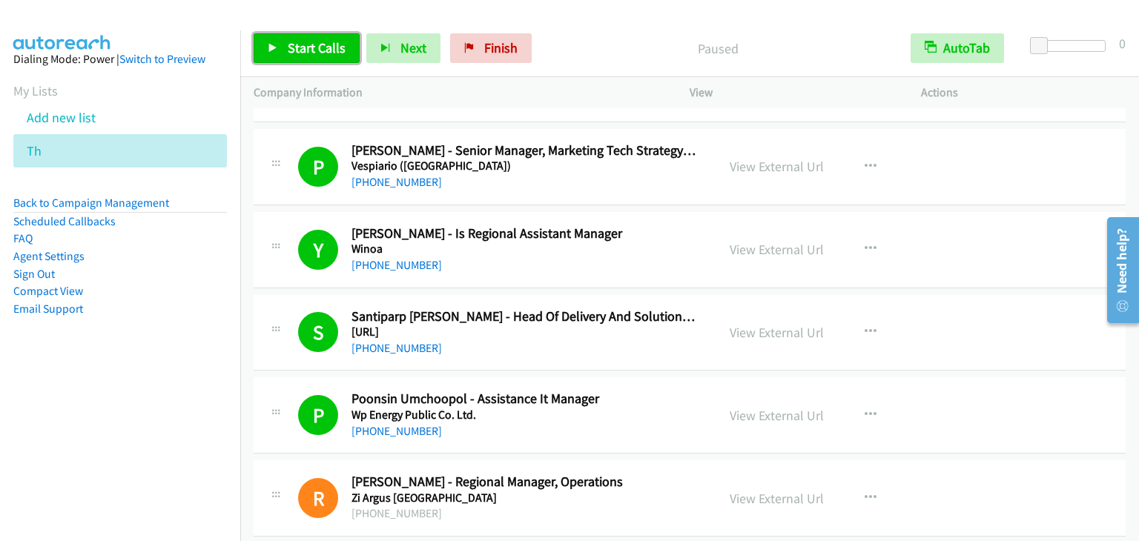
click at [334, 45] on span "Start Calls" at bounding box center [317, 47] width 58 height 17
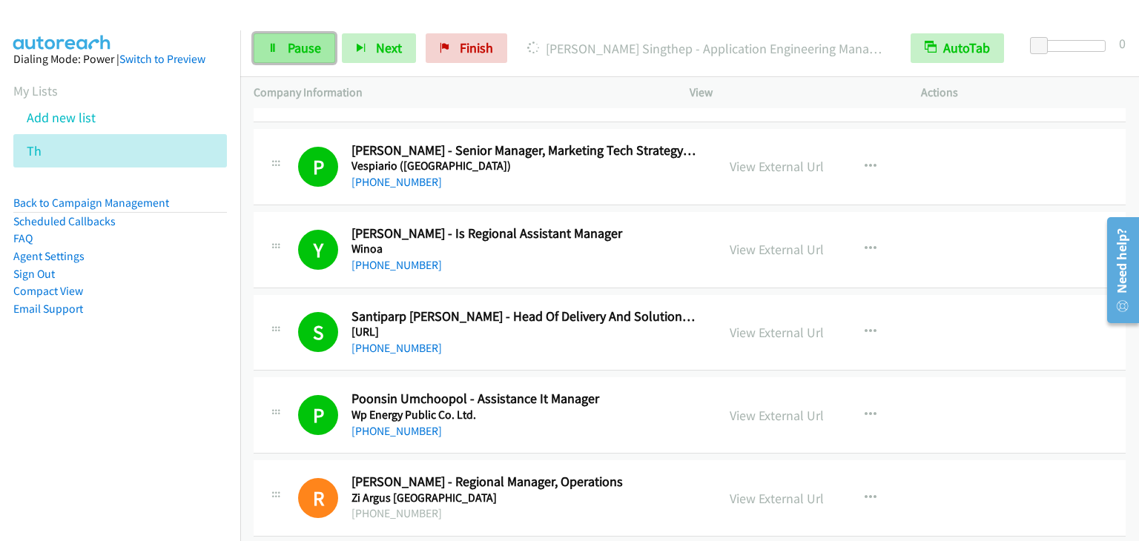
click at [317, 44] on span "Pause" at bounding box center [304, 47] width 33 height 17
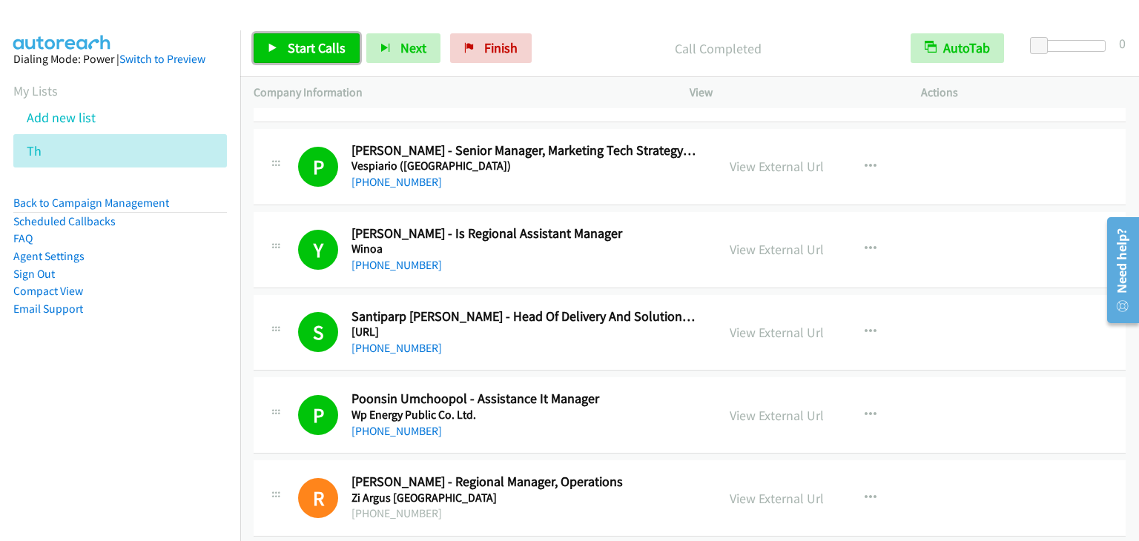
click at [301, 47] on span "Start Calls" at bounding box center [317, 47] width 58 height 17
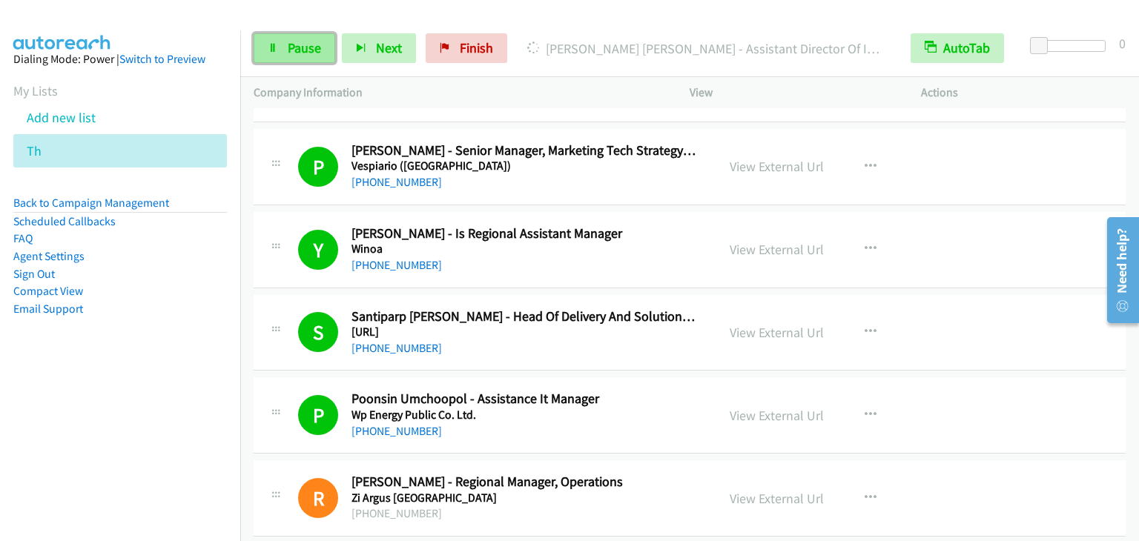
click at [309, 50] on span "Pause" at bounding box center [304, 47] width 33 height 17
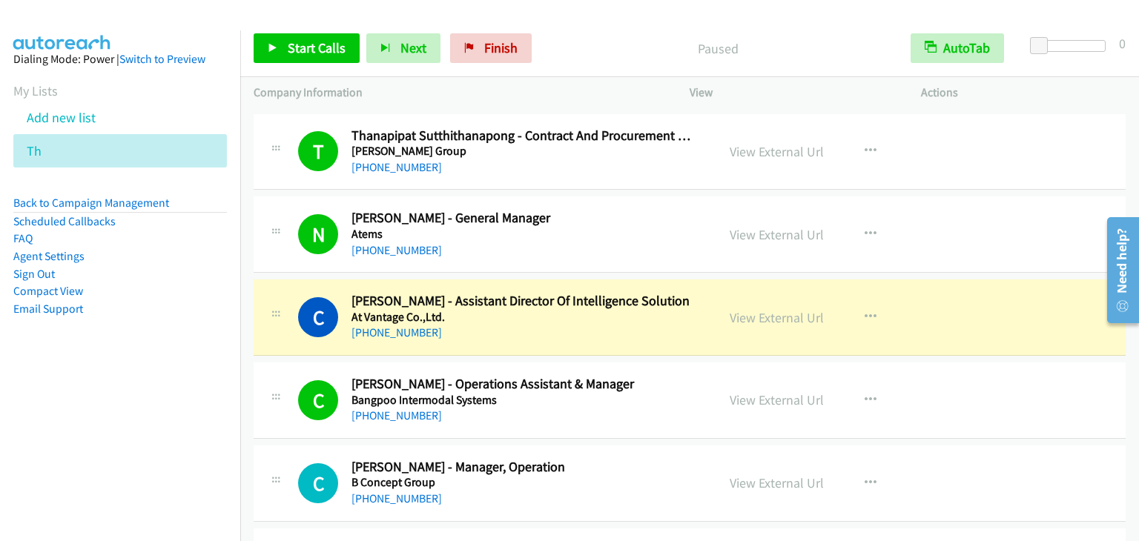
scroll to position [541, 0]
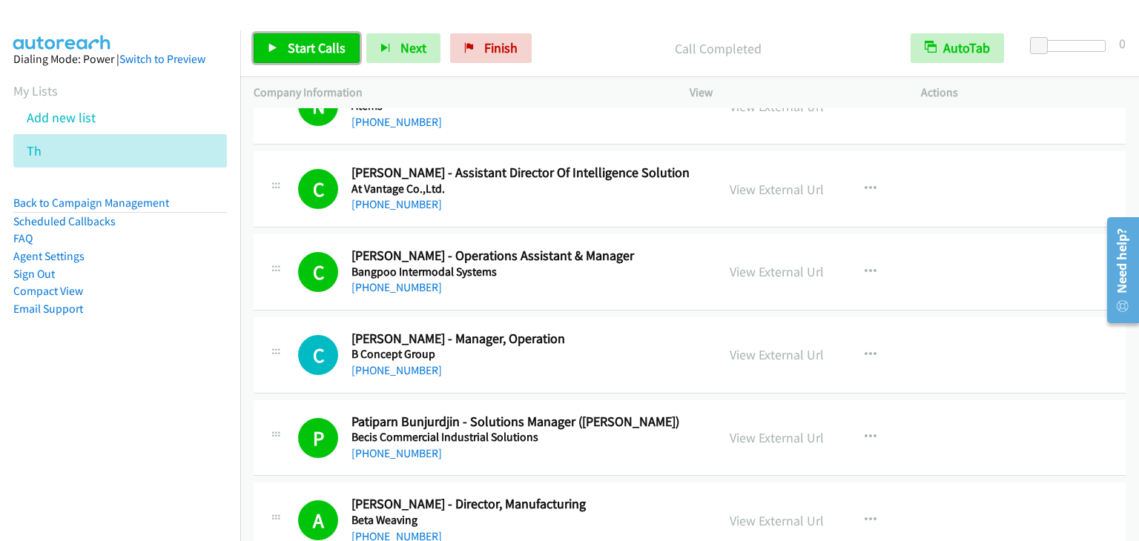
click at [317, 43] on span "Start Calls" at bounding box center [317, 47] width 58 height 17
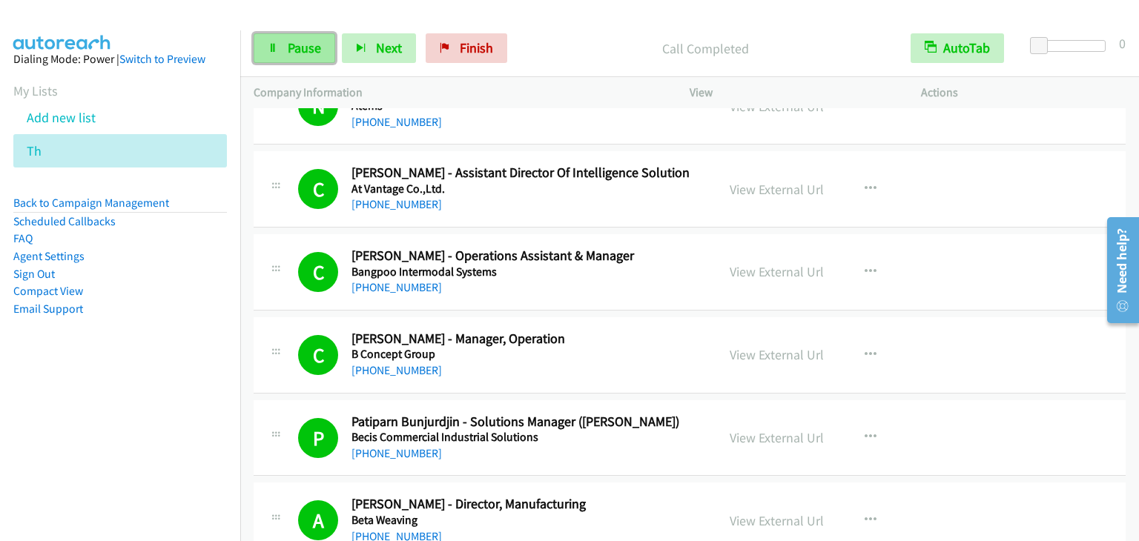
click at [304, 48] on span "Pause" at bounding box center [304, 47] width 33 height 17
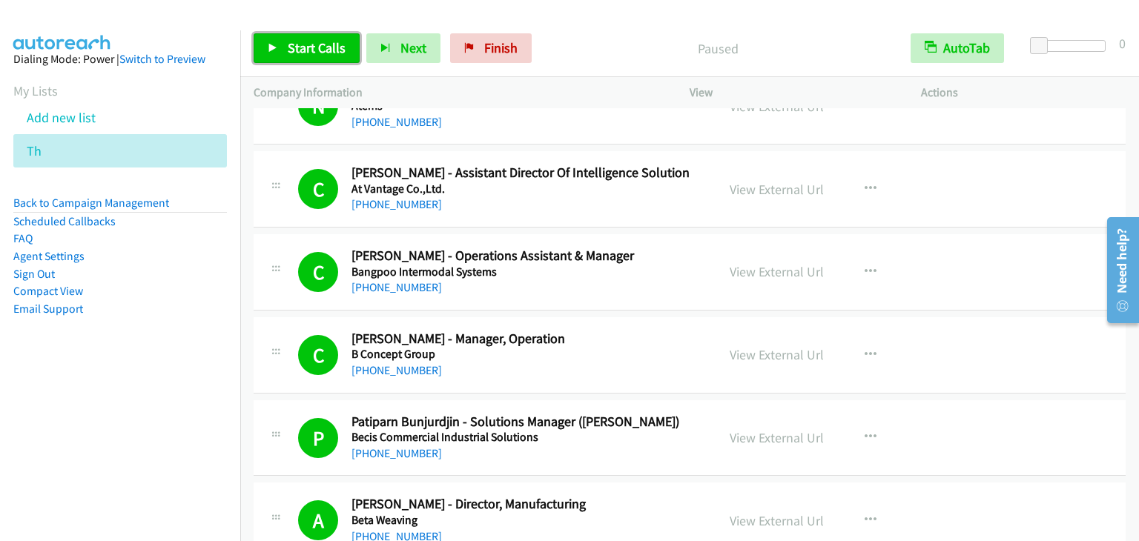
drag, startPoint x: 303, startPoint y: 45, endPoint x: 273, endPoint y: 7, distance: 48.7
click at [300, 44] on span "Start Calls" at bounding box center [317, 47] width 58 height 17
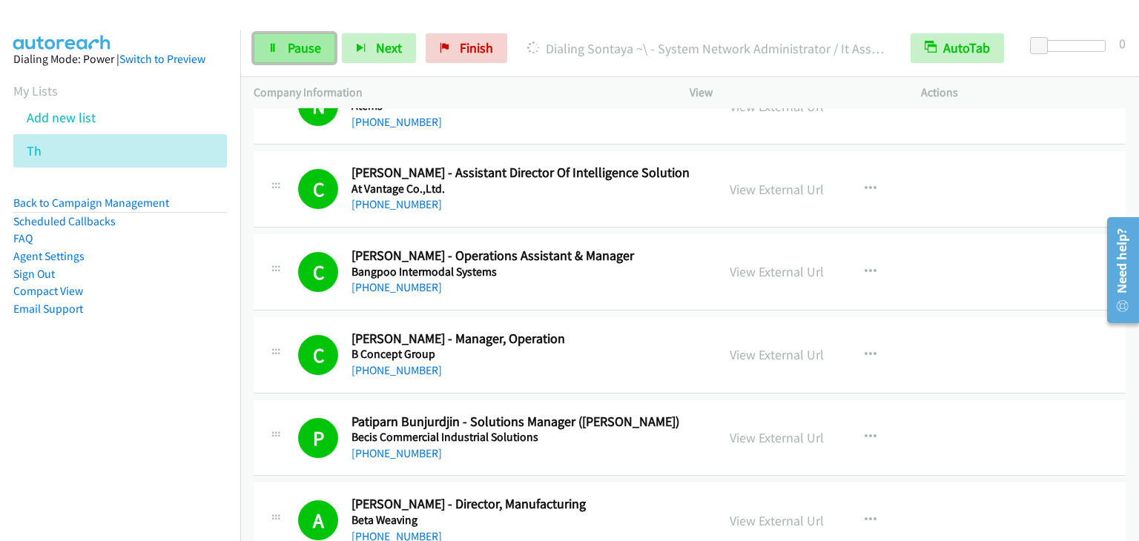
click at [294, 52] on span "Pause" at bounding box center [304, 47] width 33 height 17
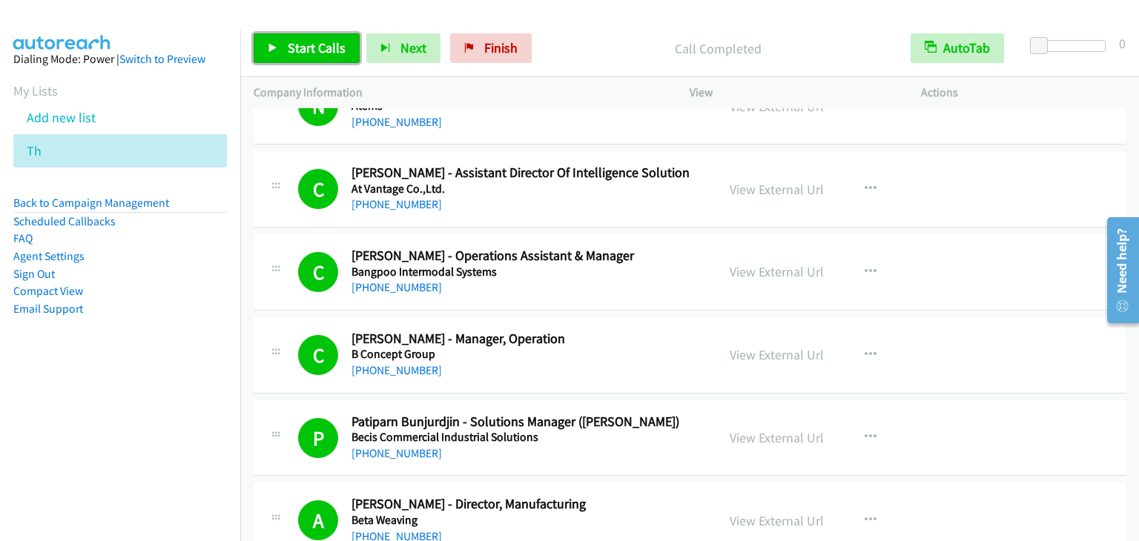
click at [315, 43] on span "Start Calls" at bounding box center [317, 47] width 58 height 17
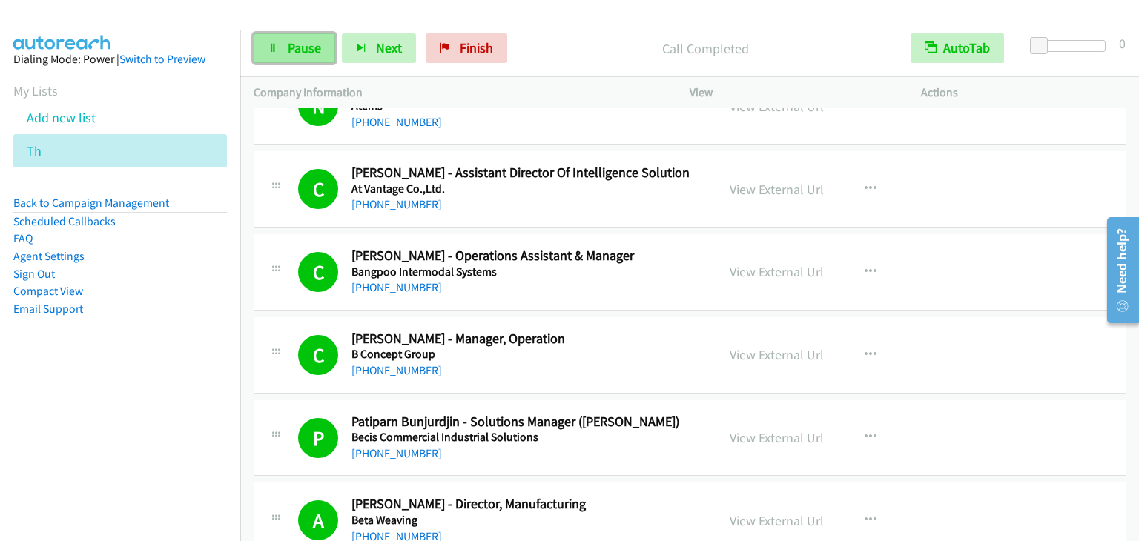
click at [288, 46] on span "Pause" at bounding box center [304, 47] width 33 height 17
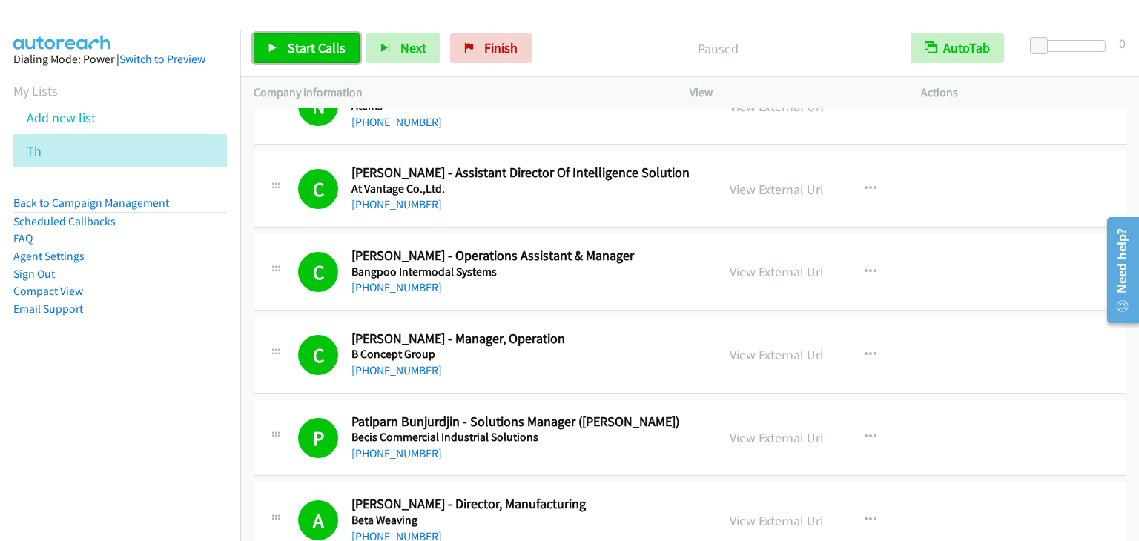
click at [288, 46] on span "Start Calls" at bounding box center [317, 47] width 58 height 17
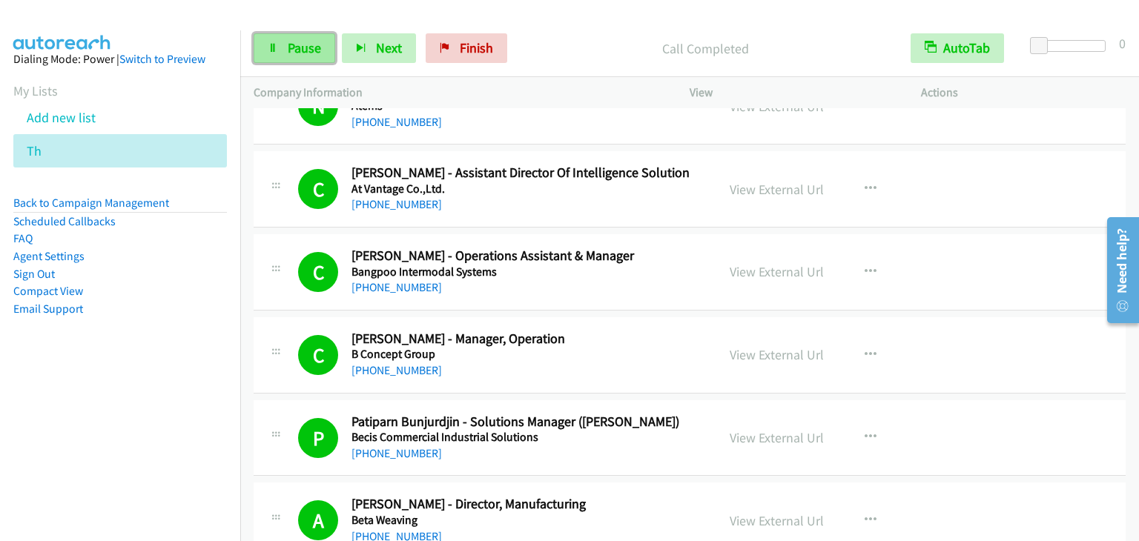
click at [294, 44] on span "Pause" at bounding box center [304, 47] width 33 height 17
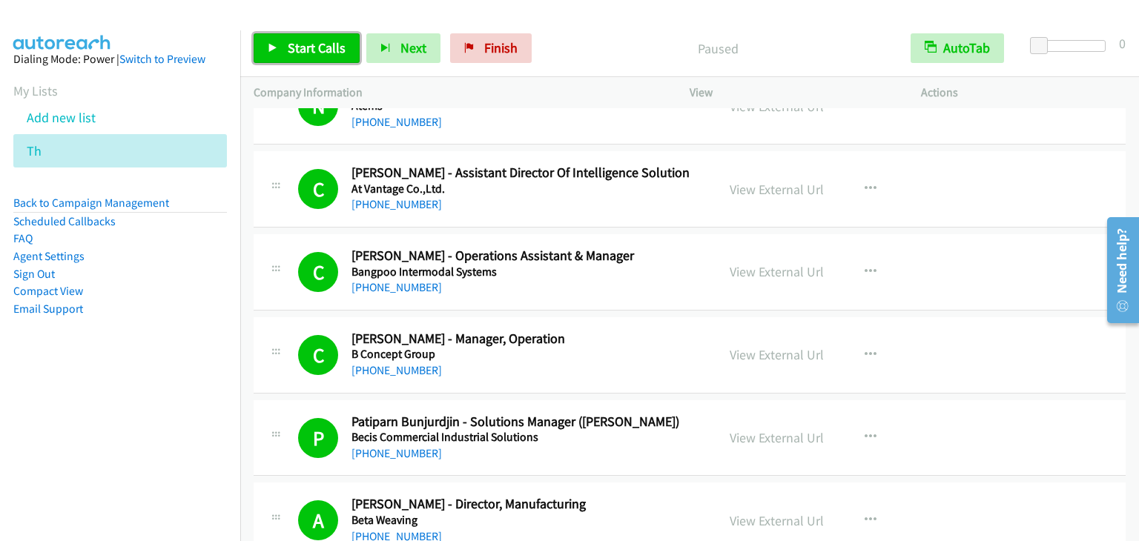
click at [294, 44] on span "Start Calls" at bounding box center [317, 47] width 58 height 17
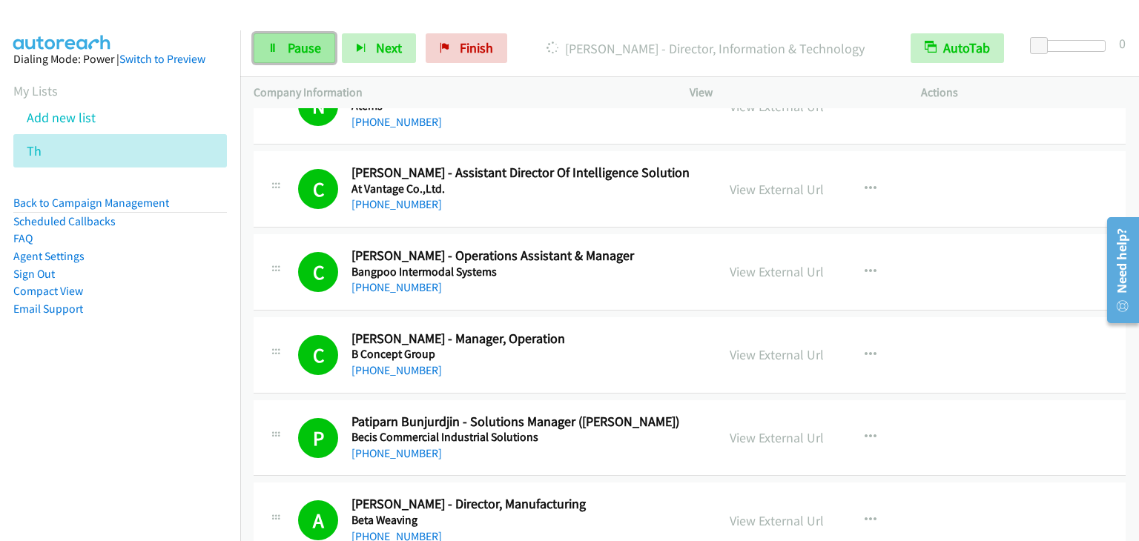
click at [280, 39] on link "Pause" at bounding box center [295, 48] width 82 height 30
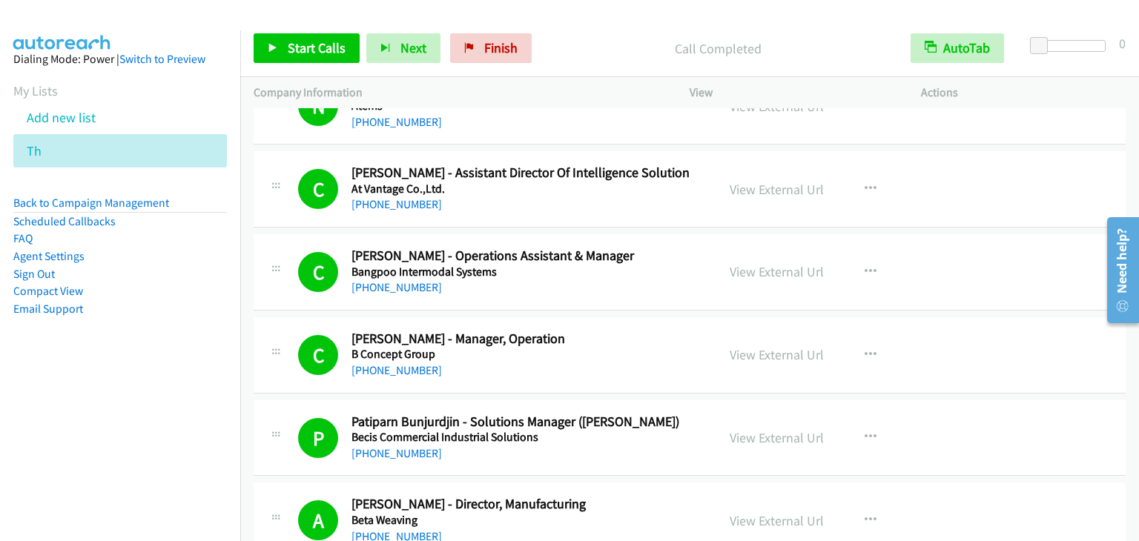
click at [306, 33] on div "Start Calls Pause Next Finish Call Completed AutoTab AutoTab 0" at bounding box center [689, 48] width 899 height 57
click at [304, 38] on link "Start Calls" at bounding box center [307, 48] width 106 height 30
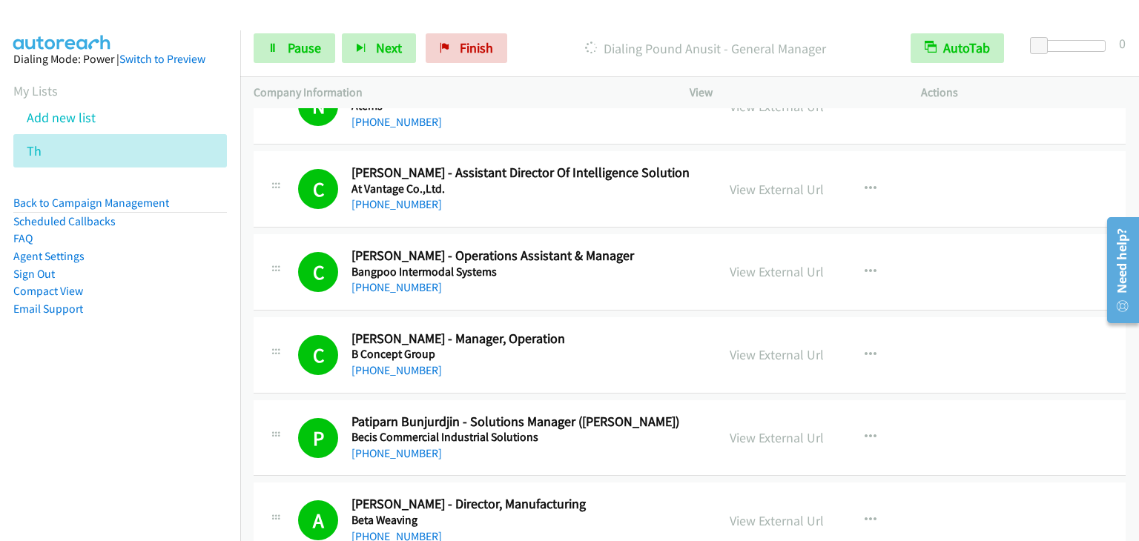
drag, startPoint x: 280, startPoint y: 14, endPoint x: 276, endPoint y: 30, distance: 16.7
click at [280, 16] on div at bounding box center [563, 28] width 1126 height 57
click at [276, 30] on div "Start Calls Pause Next Finish Dialing Pound Anusit - General Manager AutoTab Au…" at bounding box center [689, 48] width 899 height 57
click at [282, 36] on link "Pause" at bounding box center [295, 48] width 82 height 30
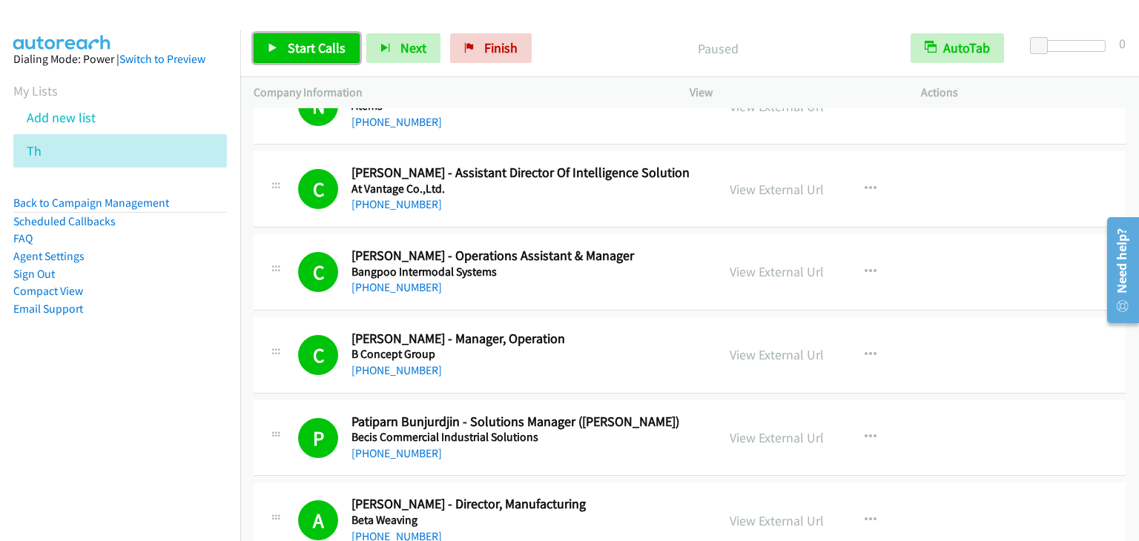
click at [326, 40] on span "Start Calls" at bounding box center [317, 47] width 58 height 17
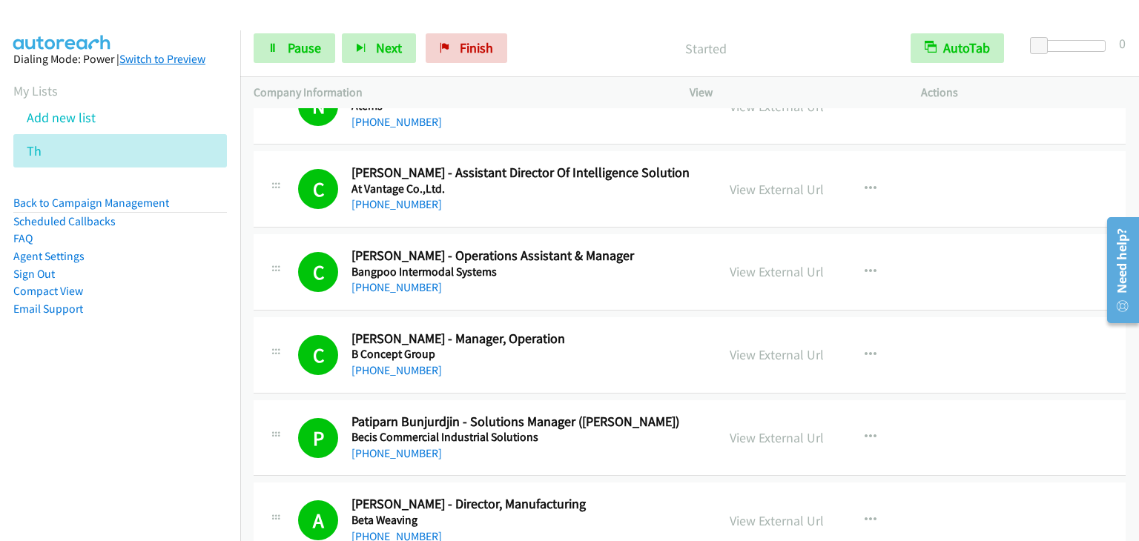
drag, startPoint x: 129, startPoint y: 487, endPoint x: 122, endPoint y: 64, distance: 423.5
click at [128, 487] on nav "Dialing Mode: Power | Switch to Preview My Lists Add new list Th Back to Campai…" at bounding box center [120, 300] width 241 height 541
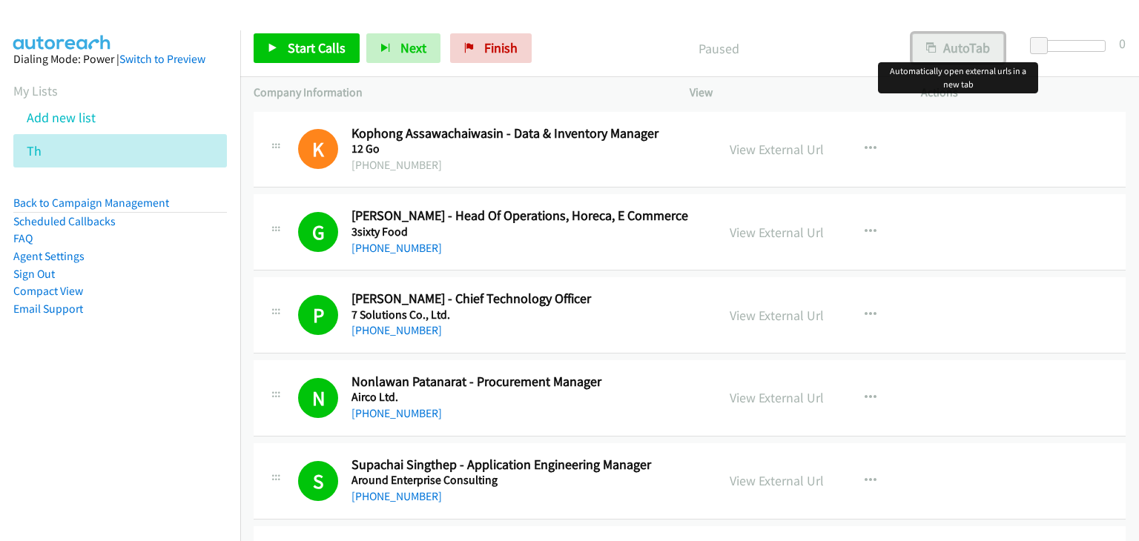
click at [973, 44] on button "AutoTab" at bounding box center [958, 48] width 92 height 30
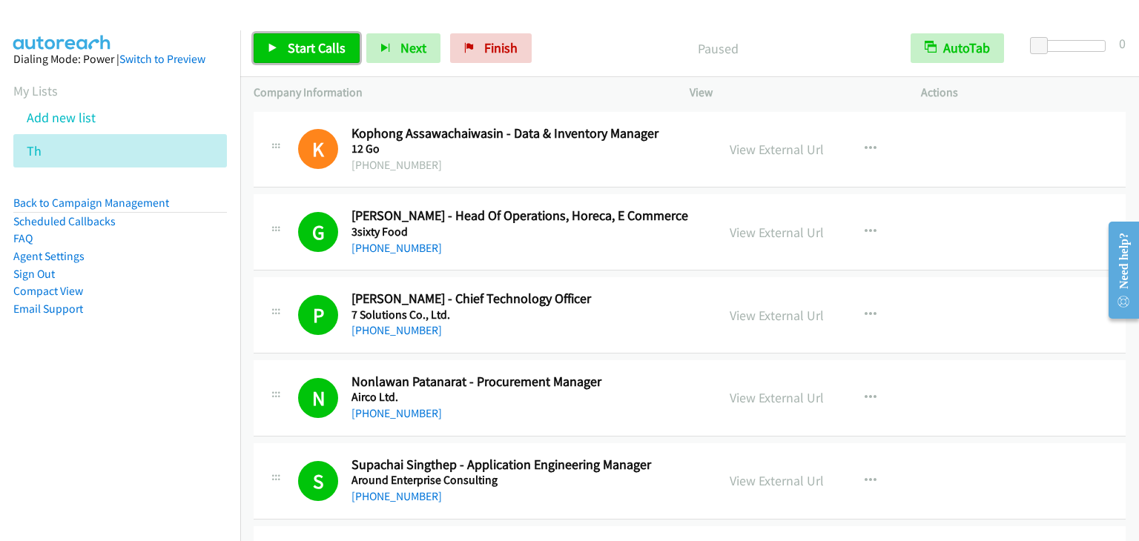
click at [306, 49] on span "Start Calls" at bounding box center [317, 47] width 58 height 17
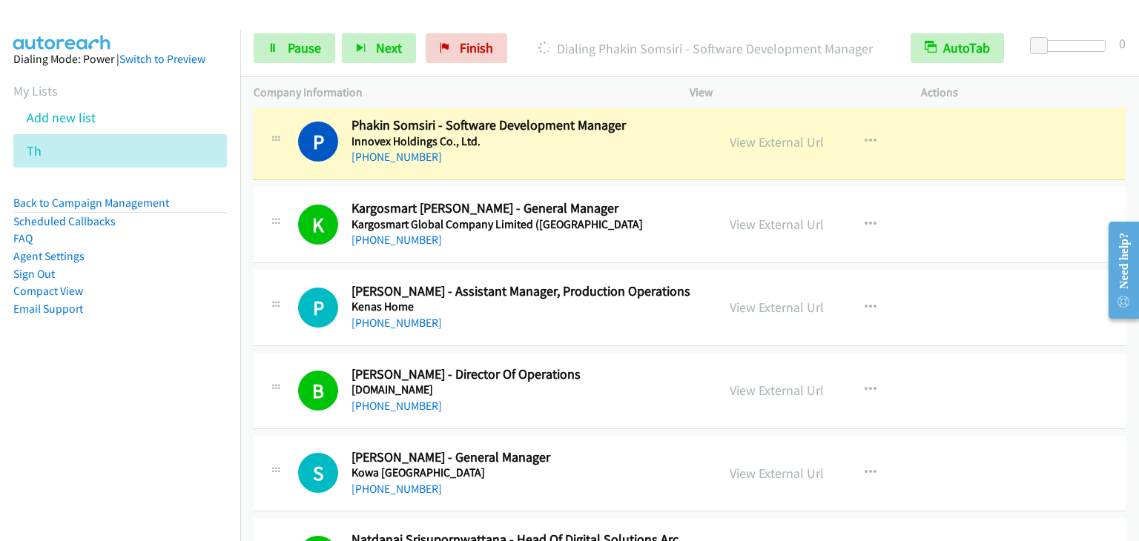
scroll to position [3628, 0]
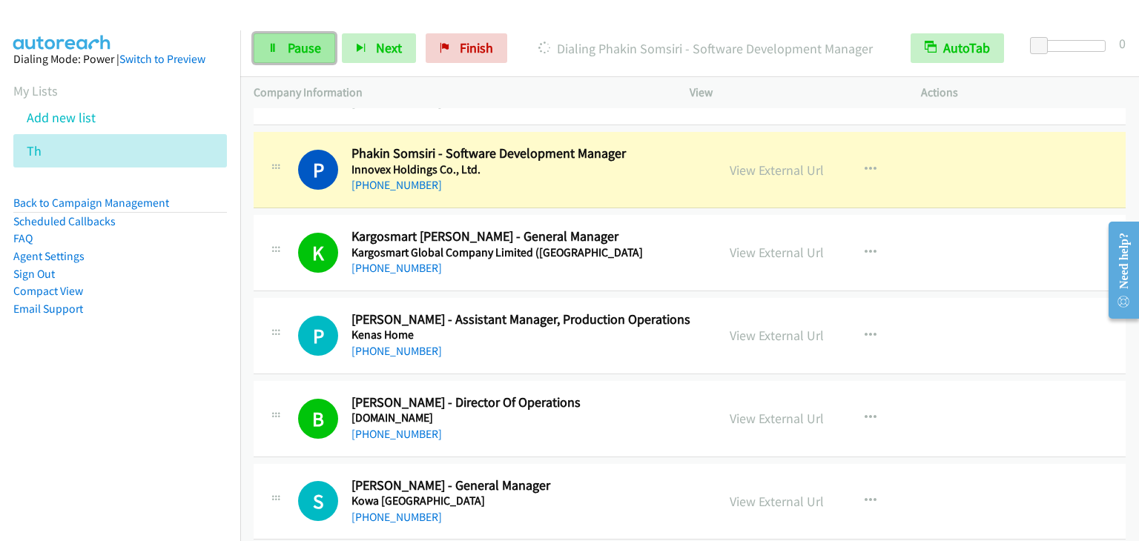
click at [296, 47] on span "Pause" at bounding box center [304, 47] width 33 height 17
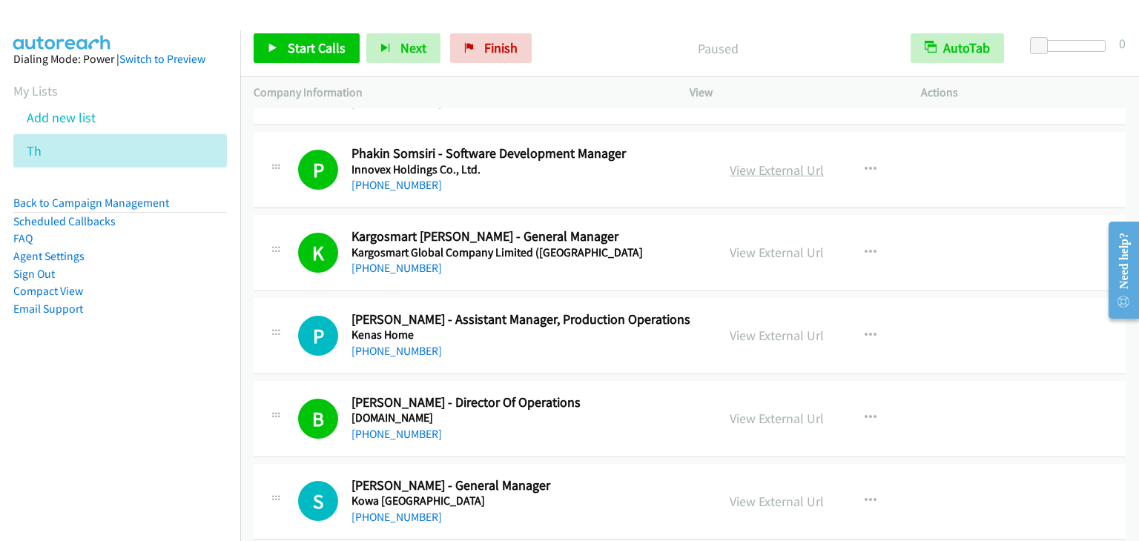
click at [745, 162] on link "View External Url" at bounding box center [777, 170] width 94 height 17
click at [279, 45] on link "Start Calls" at bounding box center [307, 48] width 106 height 30
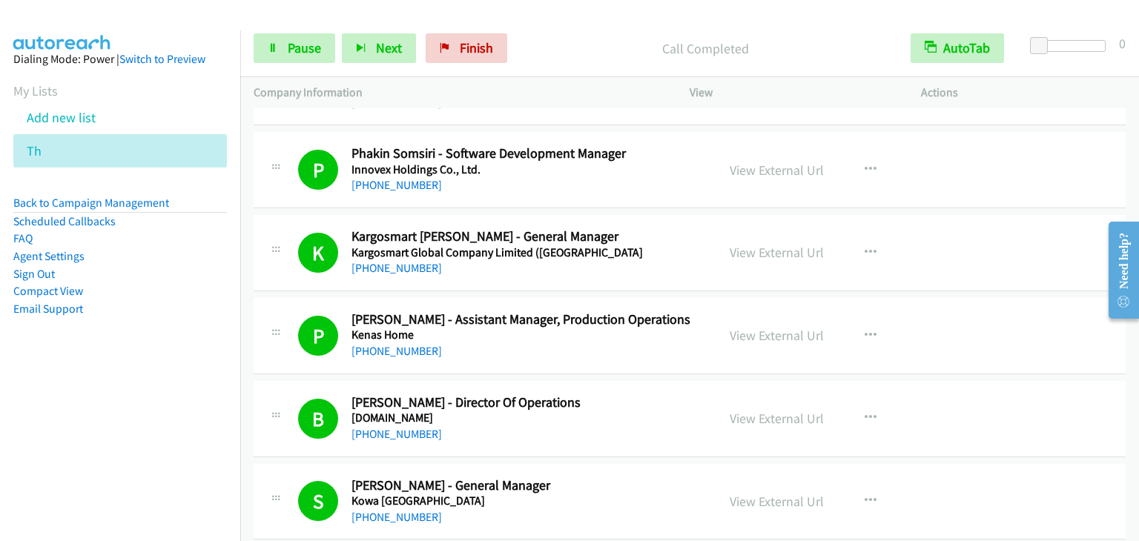
click at [606, 43] on p "Call Completed" at bounding box center [705, 49] width 357 height 20
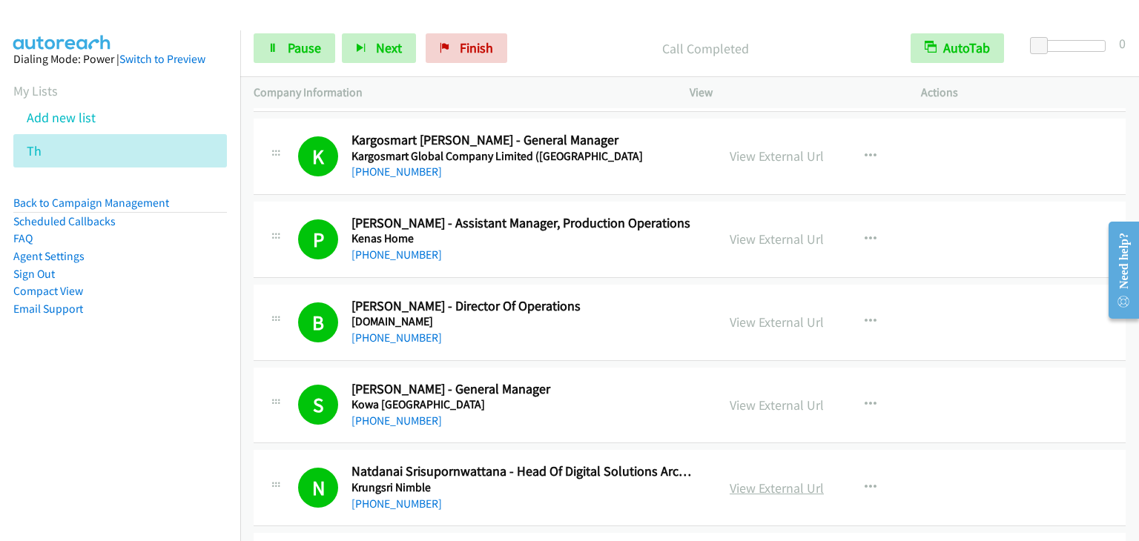
scroll to position [3999, 0]
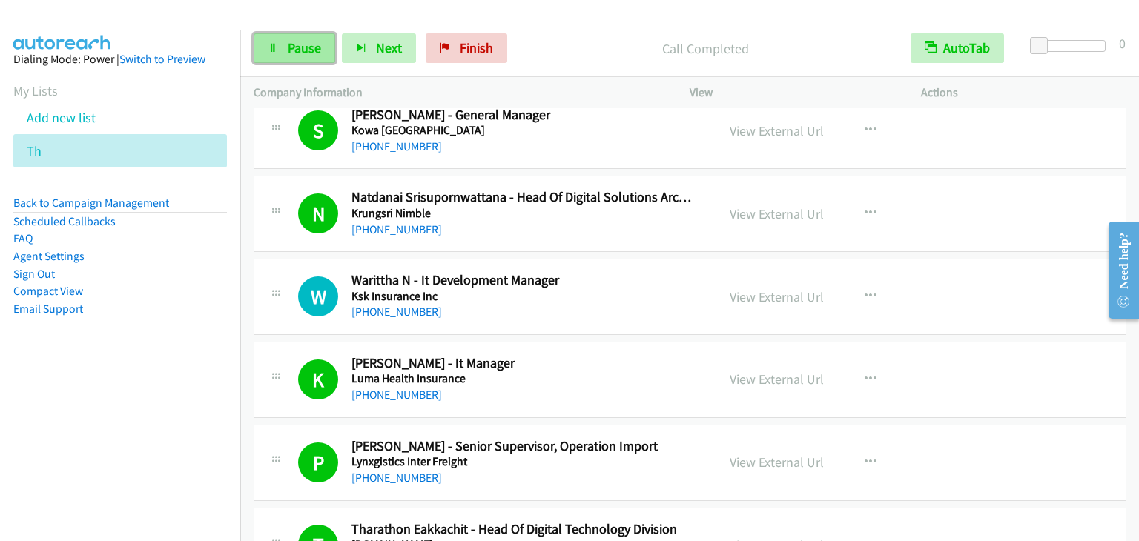
click at [306, 56] on link "Pause" at bounding box center [295, 48] width 82 height 30
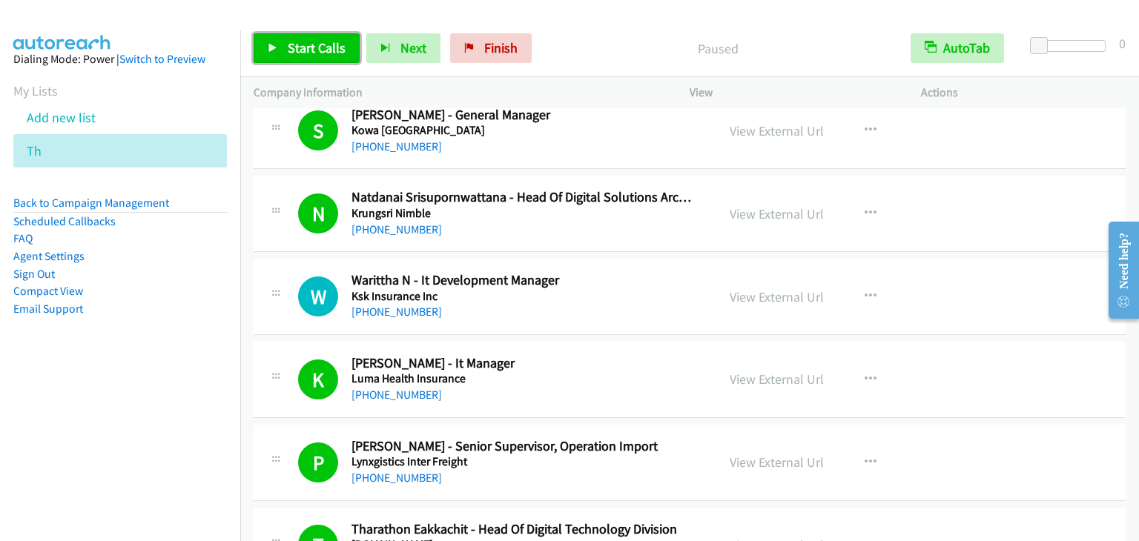
click at [329, 46] on span "Start Calls" at bounding box center [317, 47] width 58 height 17
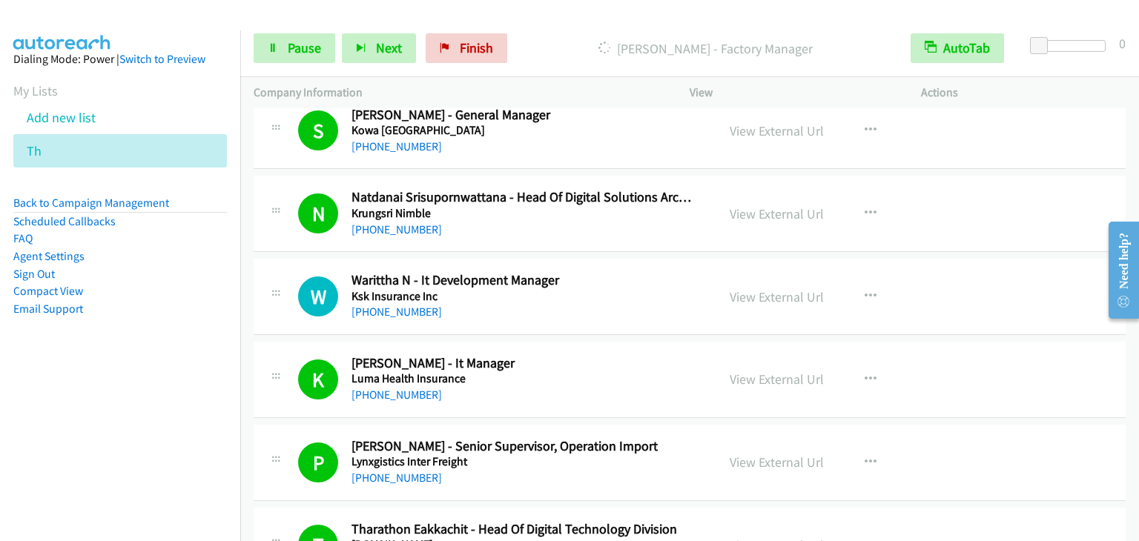
click at [0, 496] on nav "Dialing Mode: Power | Switch to Preview My Lists Add new list Th Back to Campai…" at bounding box center [120, 300] width 241 height 541
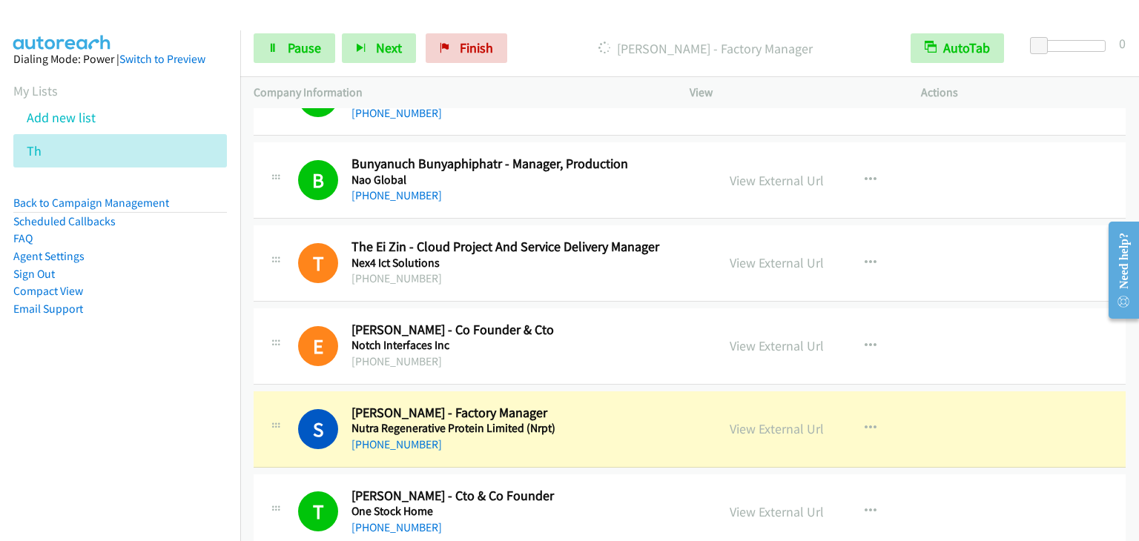
scroll to position [4963, 0]
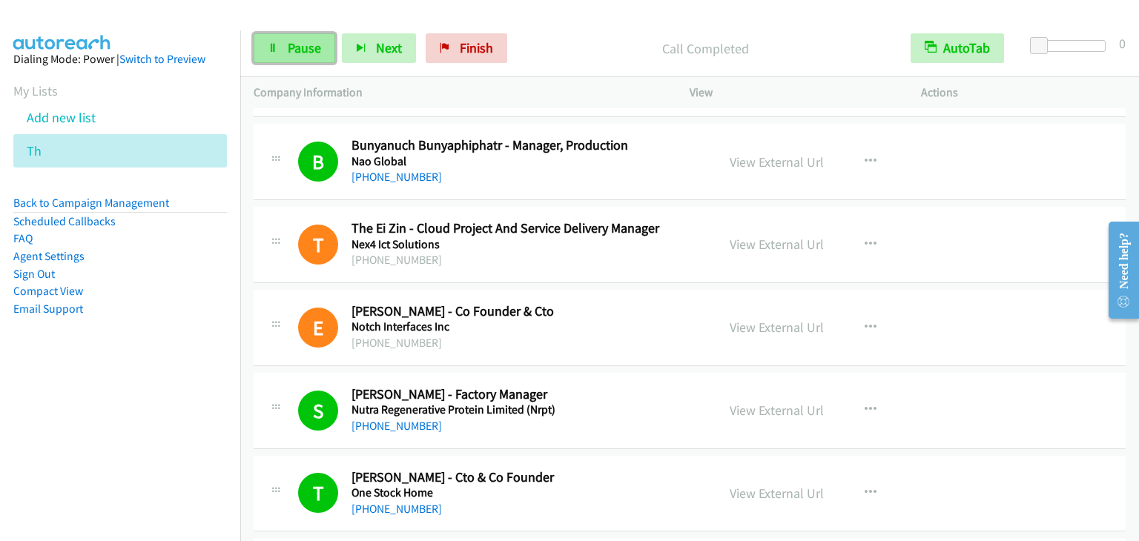
click at [301, 44] on span "Pause" at bounding box center [304, 47] width 33 height 17
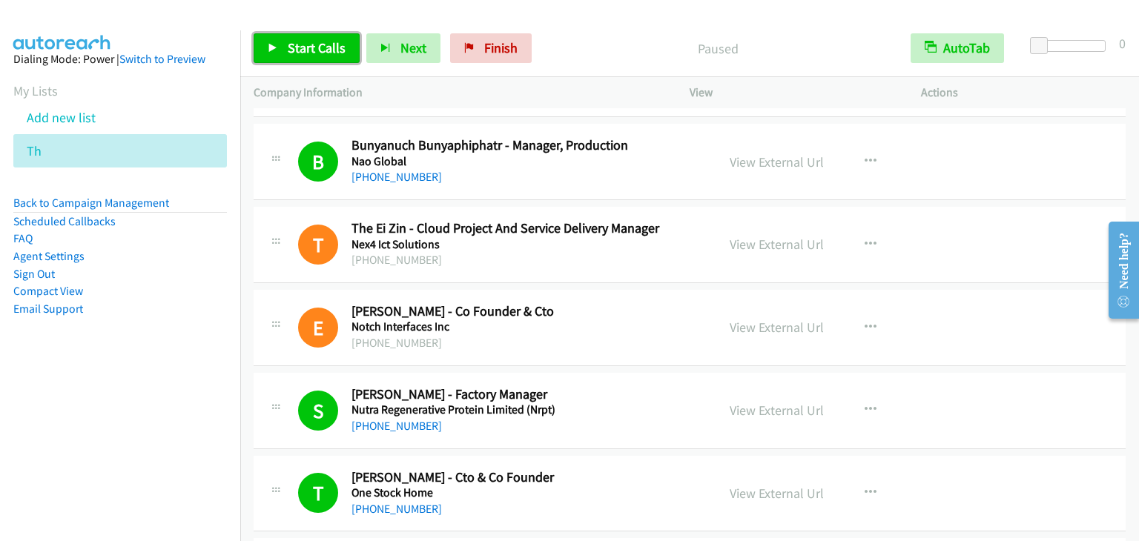
click at [323, 54] on span "Start Calls" at bounding box center [317, 47] width 58 height 17
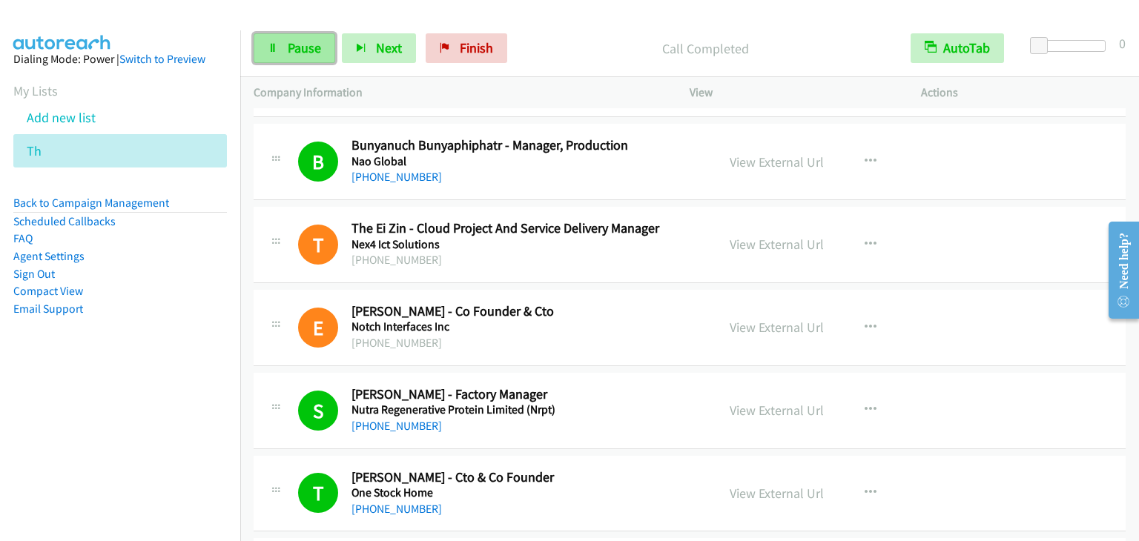
click at [302, 53] on span "Pause" at bounding box center [304, 47] width 33 height 17
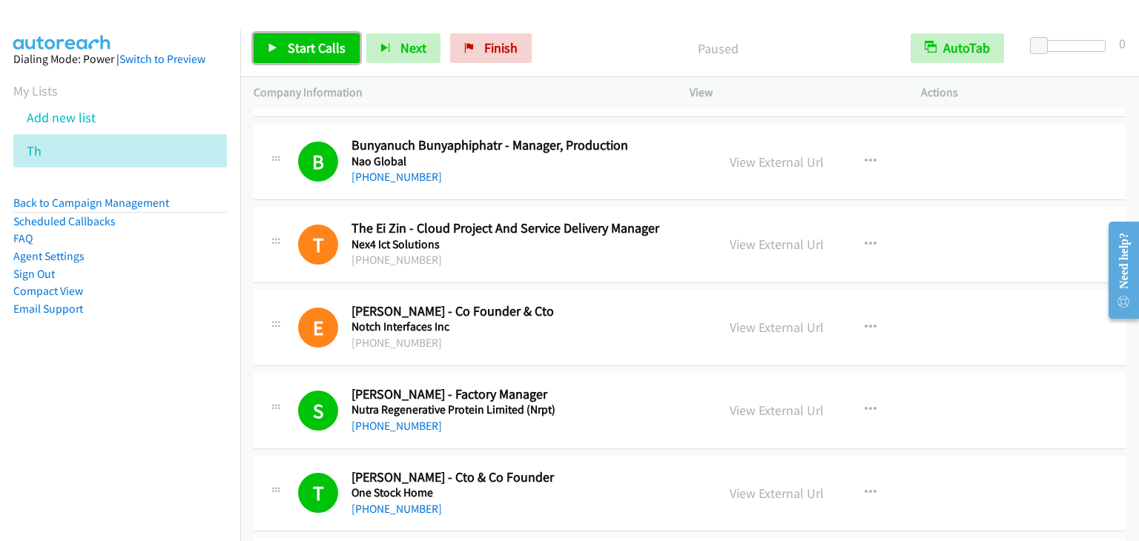
click at [317, 52] on span "Start Calls" at bounding box center [317, 47] width 58 height 17
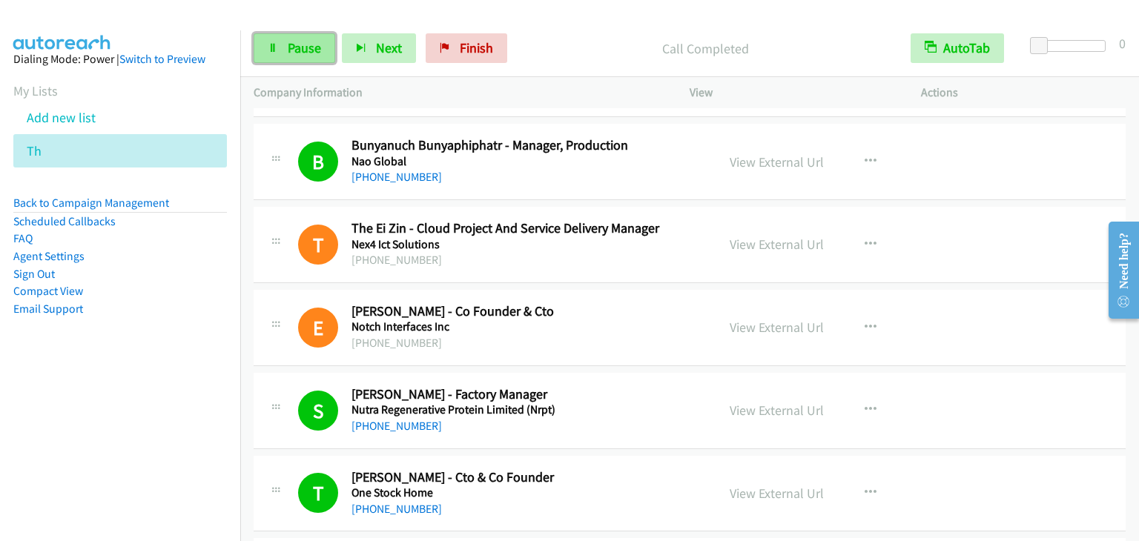
click at [295, 46] on span "Pause" at bounding box center [304, 47] width 33 height 17
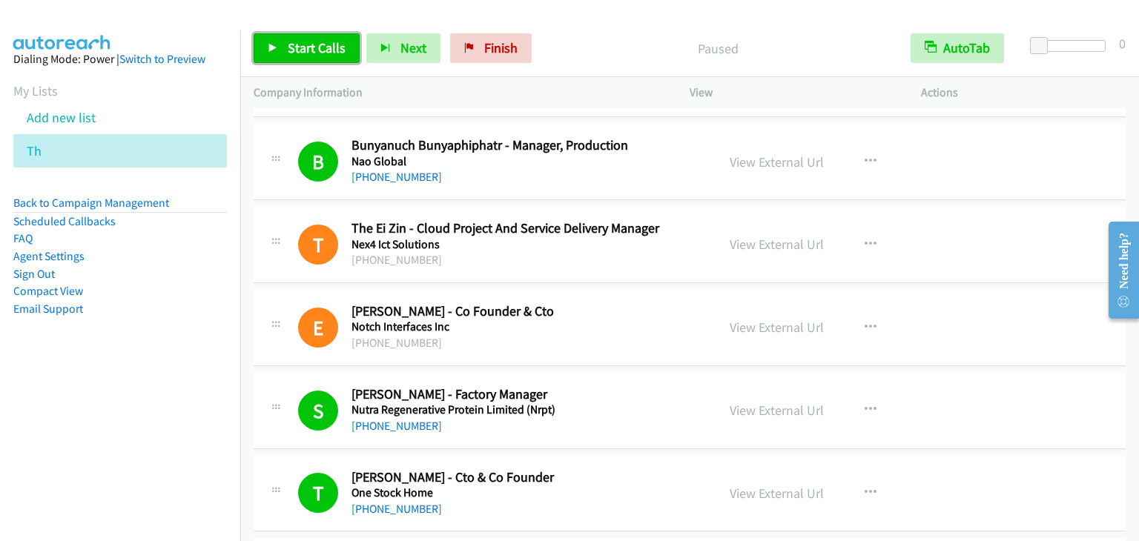
click at [295, 46] on span "Start Calls" at bounding box center [317, 47] width 58 height 17
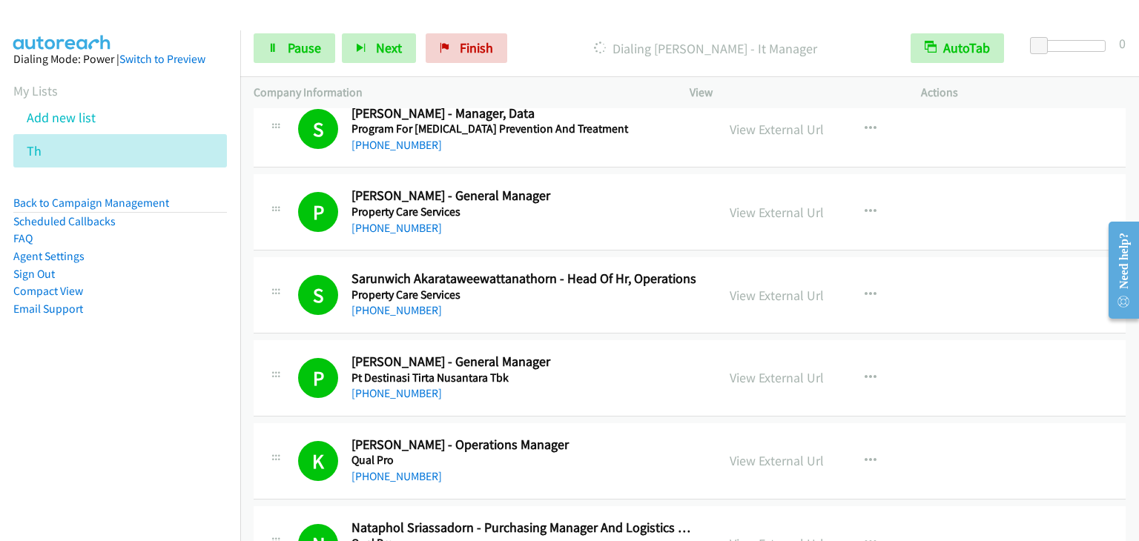
scroll to position [5779, 0]
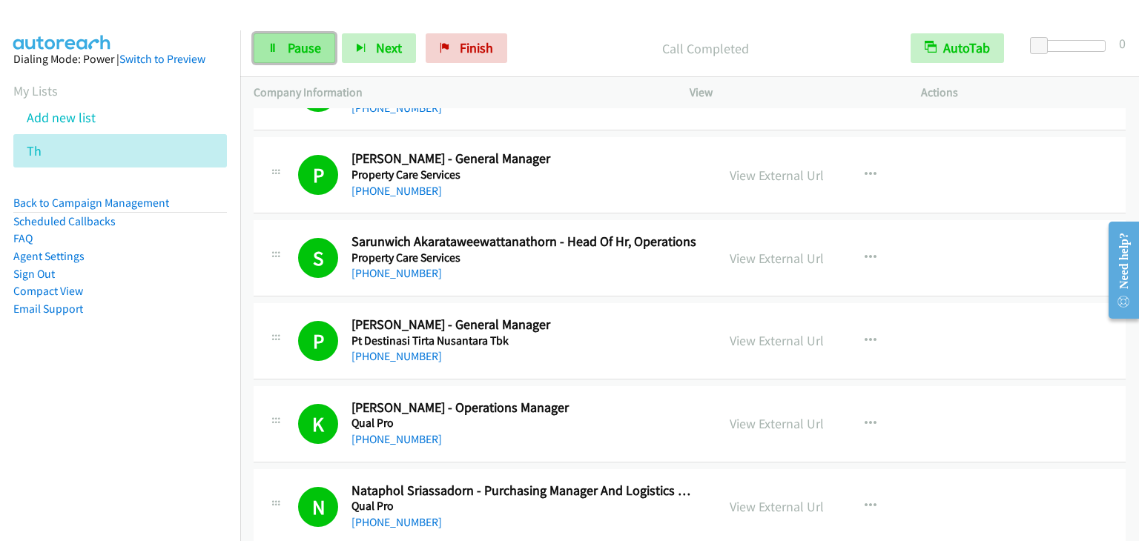
click at [301, 56] on link "Pause" at bounding box center [295, 48] width 82 height 30
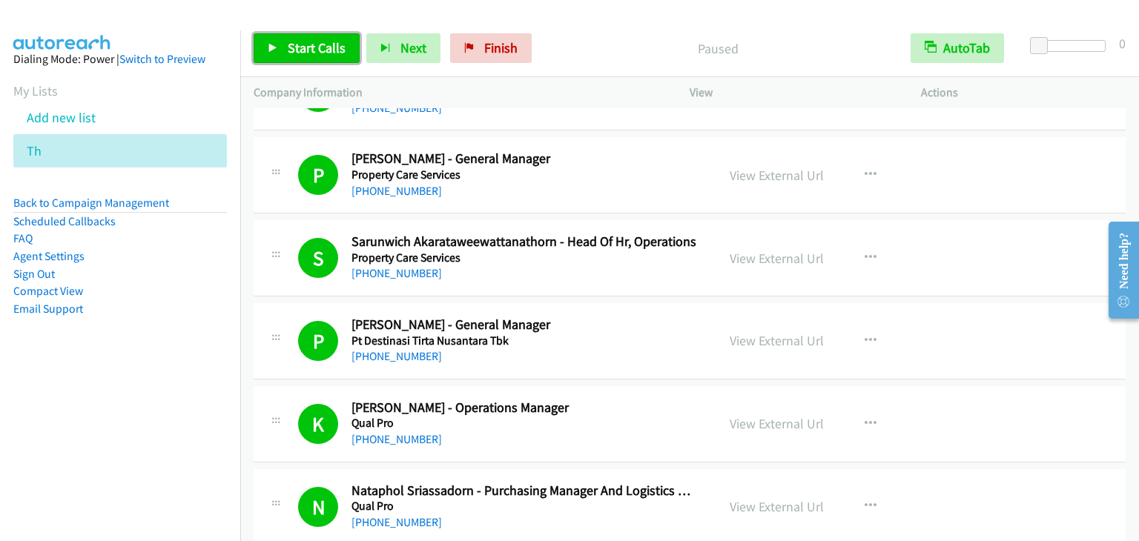
click at [301, 56] on link "Start Calls" at bounding box center [307, 48] width 106 height 30
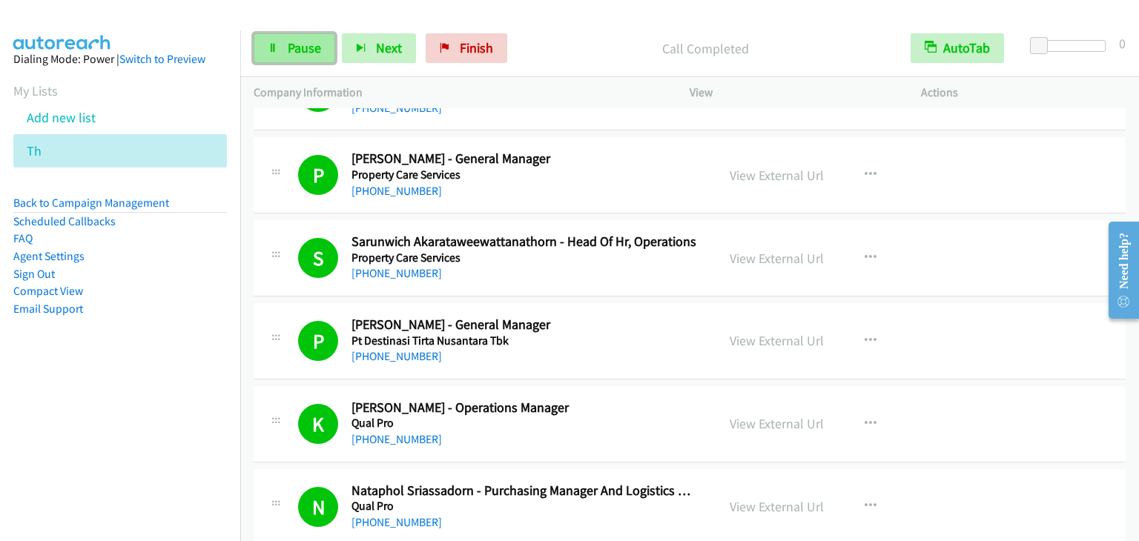
click at [293, 53] on span "Pause" at bounding box center [304, 47] width 33 height 17
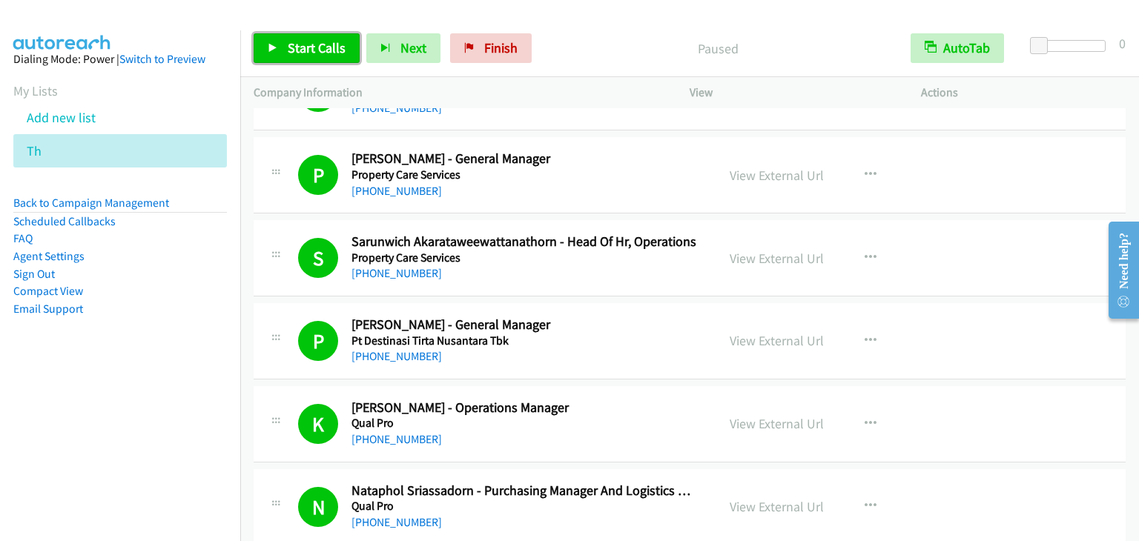
click at [309, 56] on link "Start Calls" at bounding box center [307, 48] width 106 height 30
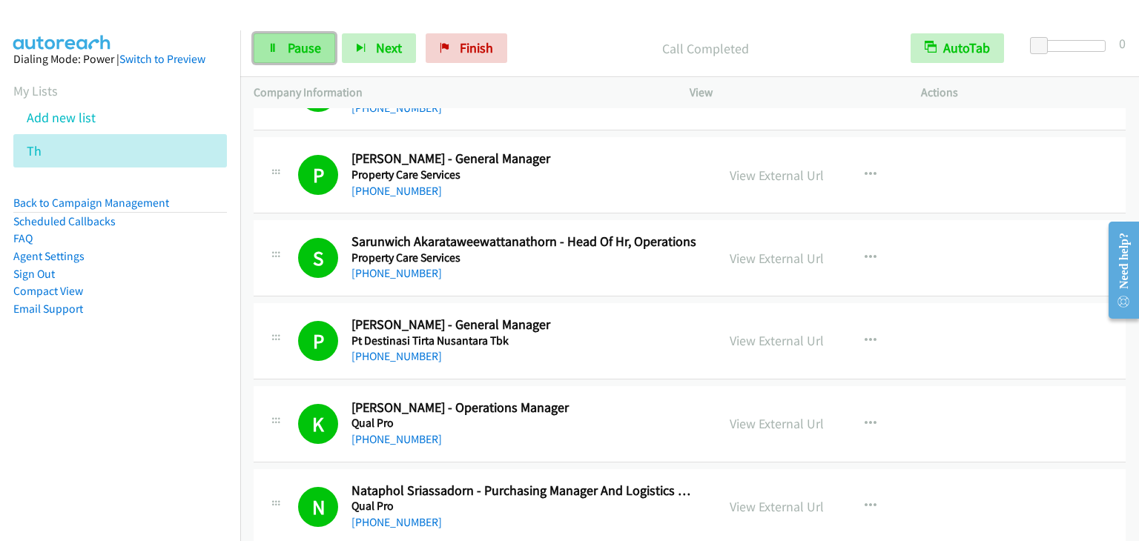
click at [300, 43] on span "Pause" at bounding box center [304, 47] width 33 height 17
drag, startPoint x: 590, startPoint y: 31, endPoint x: 360, endPoint y: 46, distance: 230.4
click at [588, 31] on div "Start Calls Pause Next Finish Call Completed AutoTab AutoTab 0" at bounding box center [689, 48] width 899 height 57
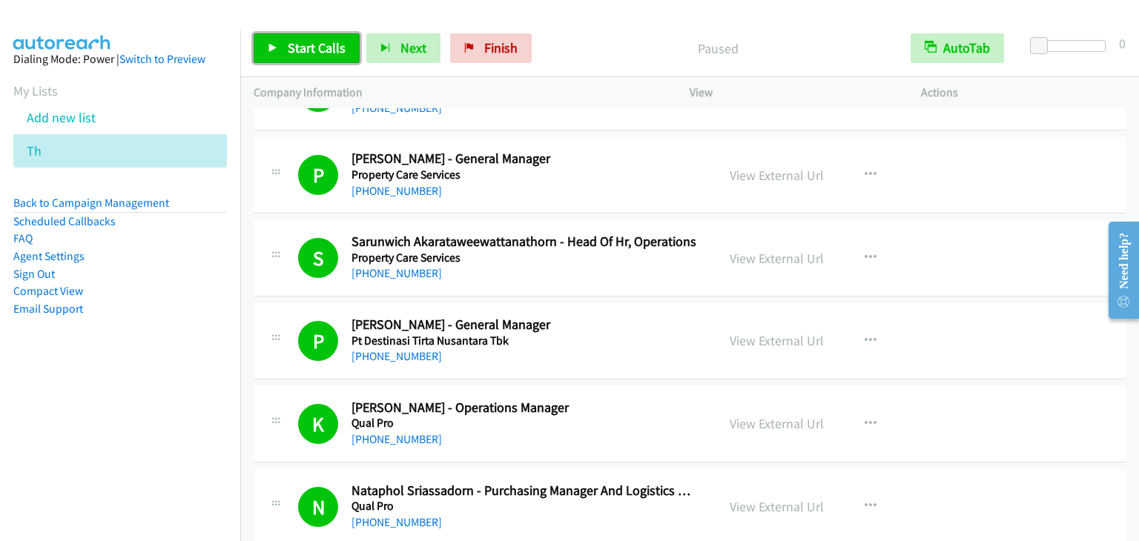
click at [299, 47] on span "Start Calls" at bounding box center [317, 47] width 58 height 17
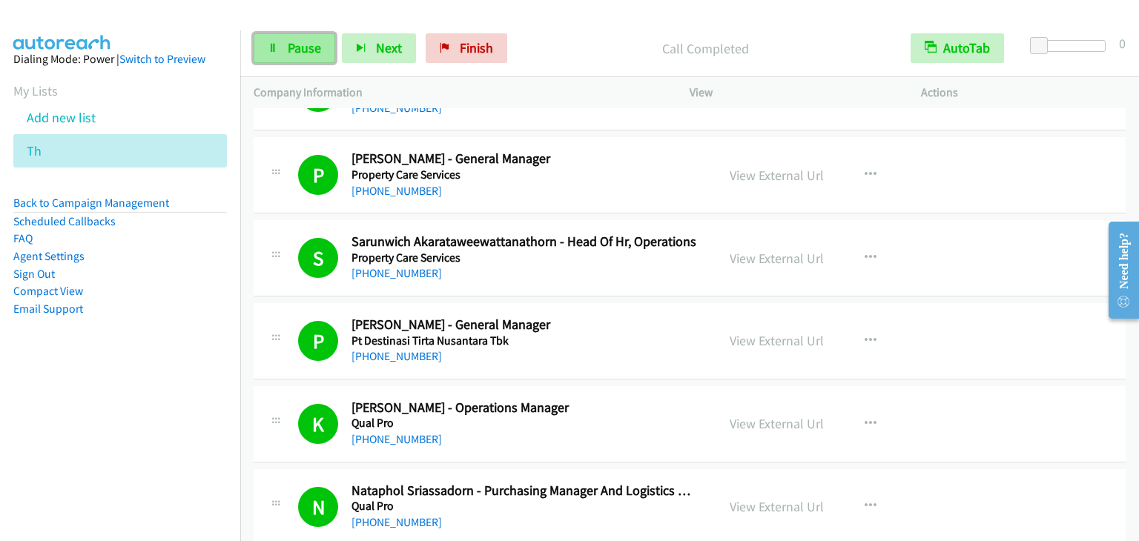
click at [278, 45] on link "Pause" at bounding box center [295, 48] width 82 height 30
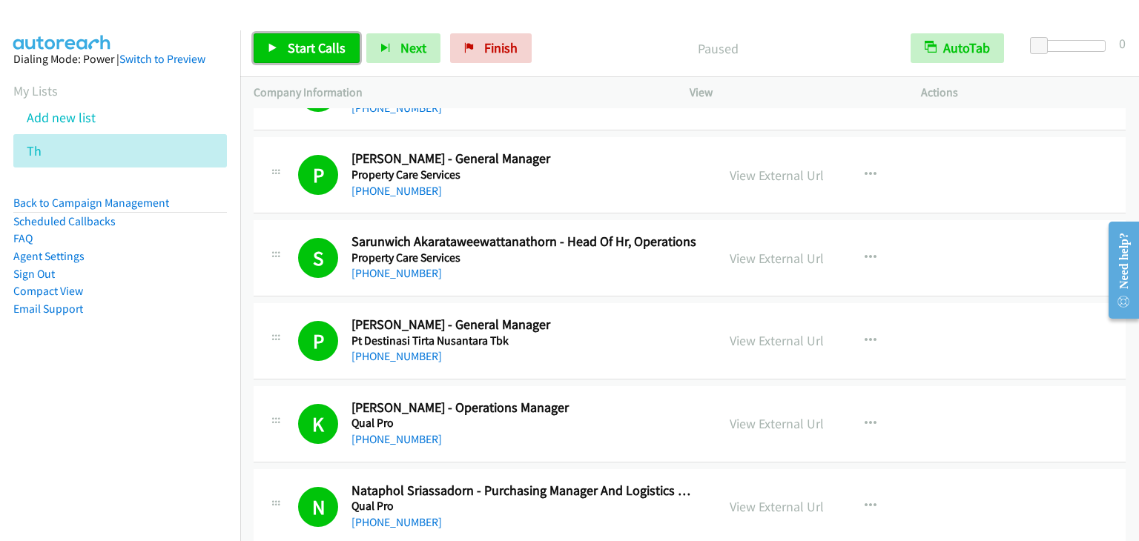
click at [278, 45] on link "Start Calls" at bounding box center [307, 48] width 106 height 30
click at [330, 42] on span "Start Calls" at bounding box center [317, 47] width 58 height 17
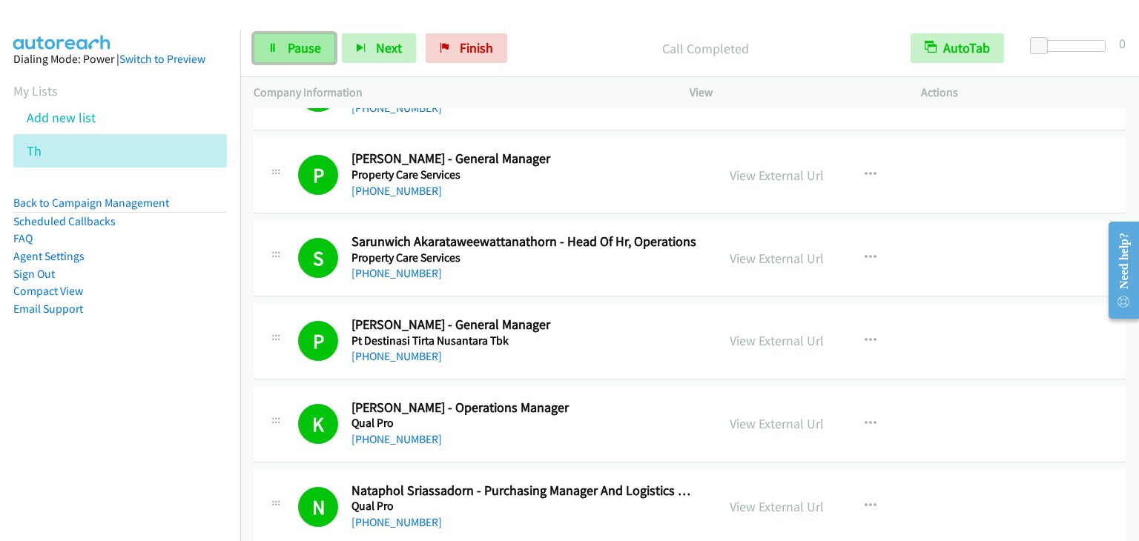
click at [289, 60] on link "Pause" at bounding box center [295, 48] width 82 height 30
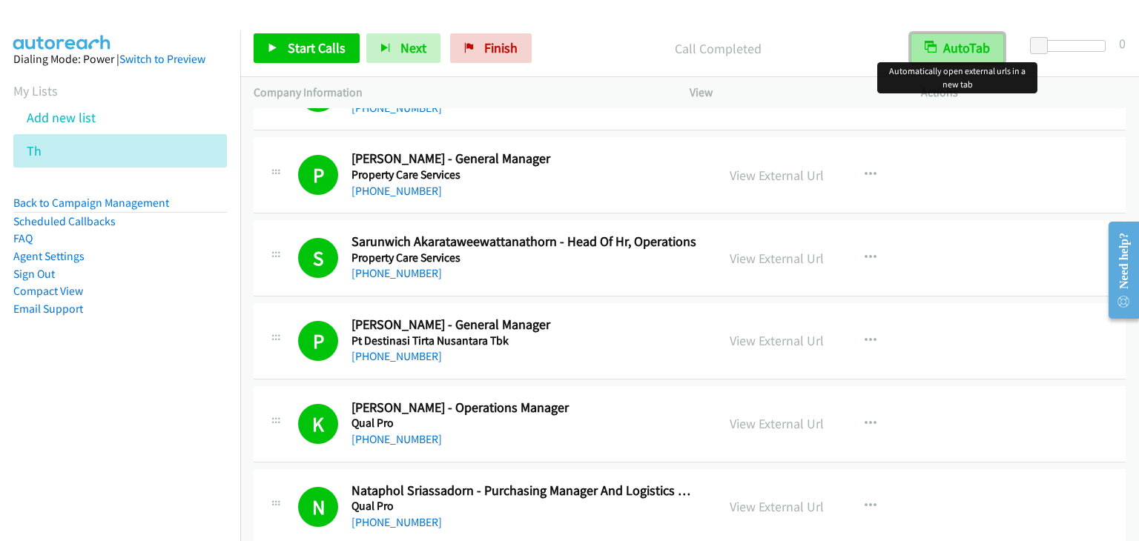
click at [948, 40] on button "AutoTab" at bounding box center [957, 48] width 93 height 30
click at [971, 47] on button "AutoTab" at bounding box center [958, 48] width 92 height 30
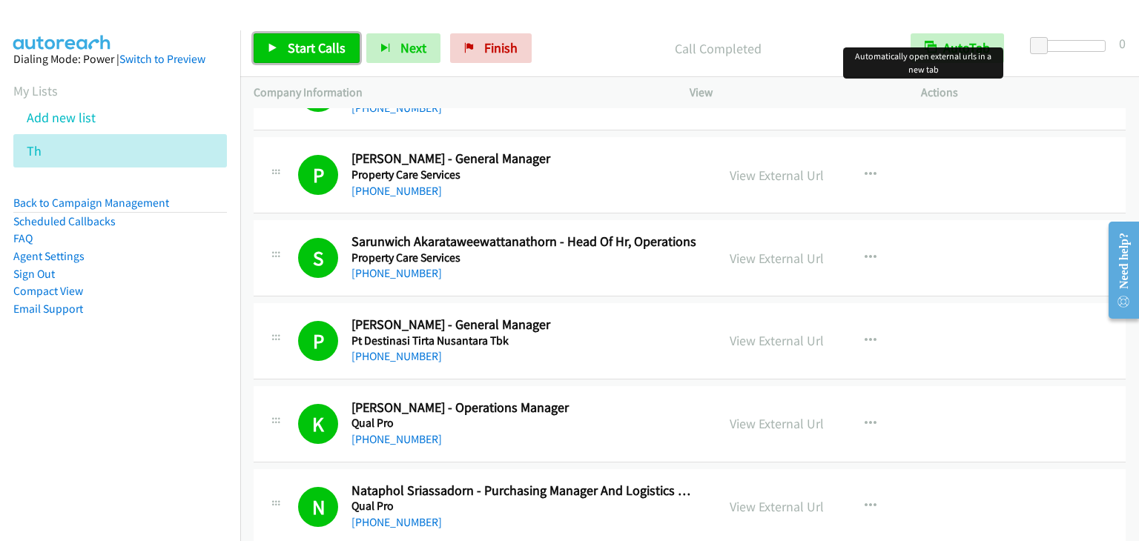
click at [307, 50] on span "Start Calls" at bounding box center [317, 47] width 58 height 17
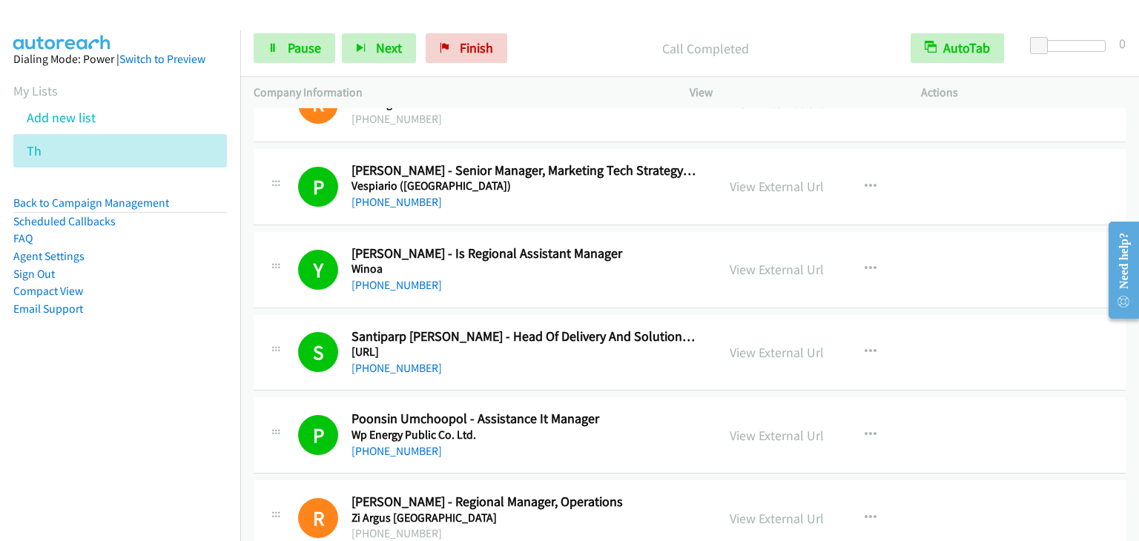
scroll to position [9104, 0]
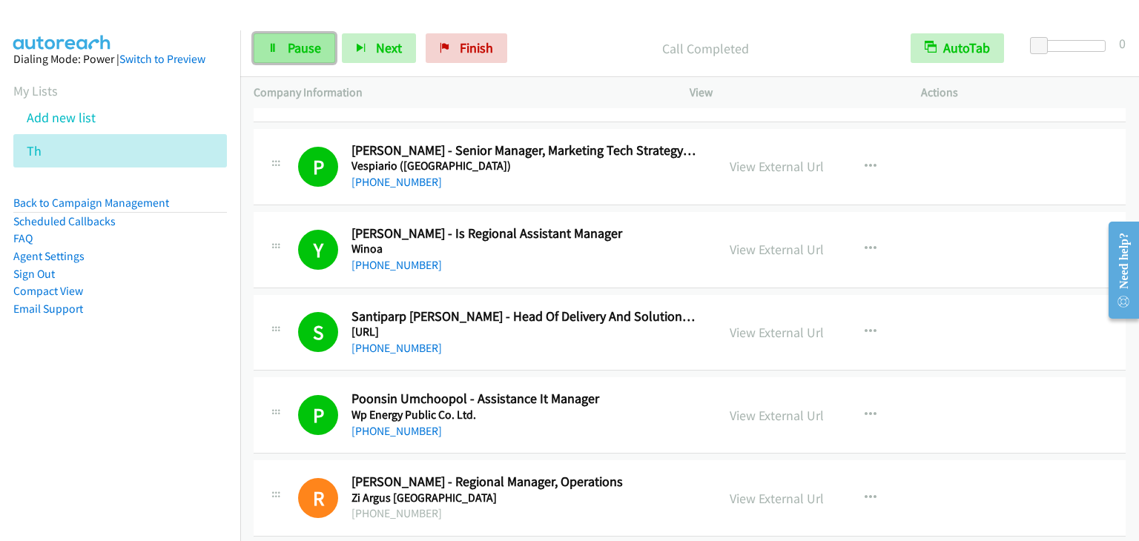
click at [309, 48] on span "Pause" at bounding box center [304, 47] width 33 height 17
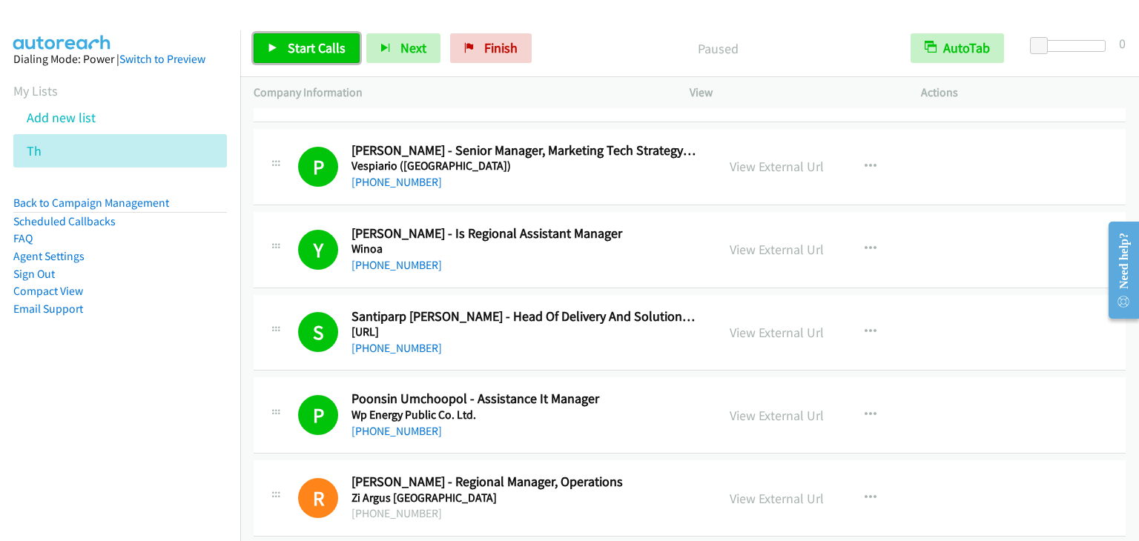
click at [329, 52] on span "Start Calls" at bounding box center [317, 47] width 58 height 17
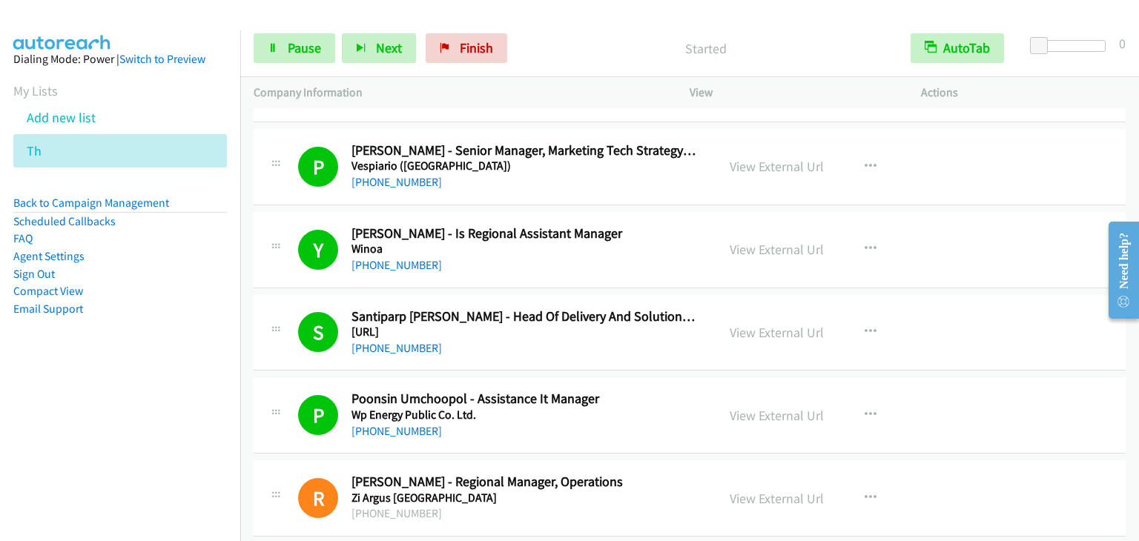
click at [86, 392] on nav "Dialing Mode: Power | Switch to Preview My Lists Add new list Th Back to Campai…" at bounding box center [120, 300] width 241 height 541
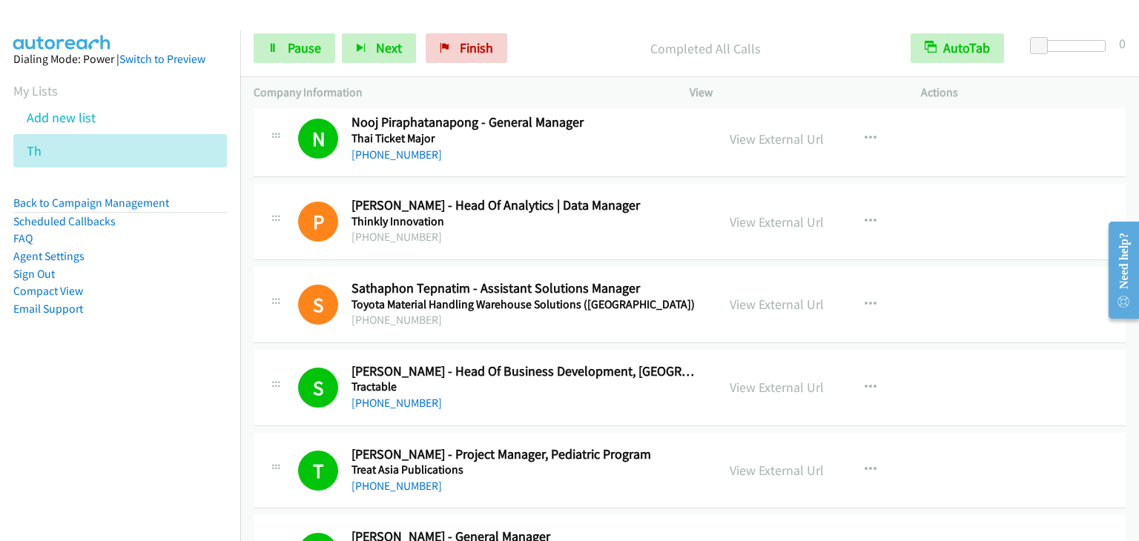
scroll to position [8472, 0]
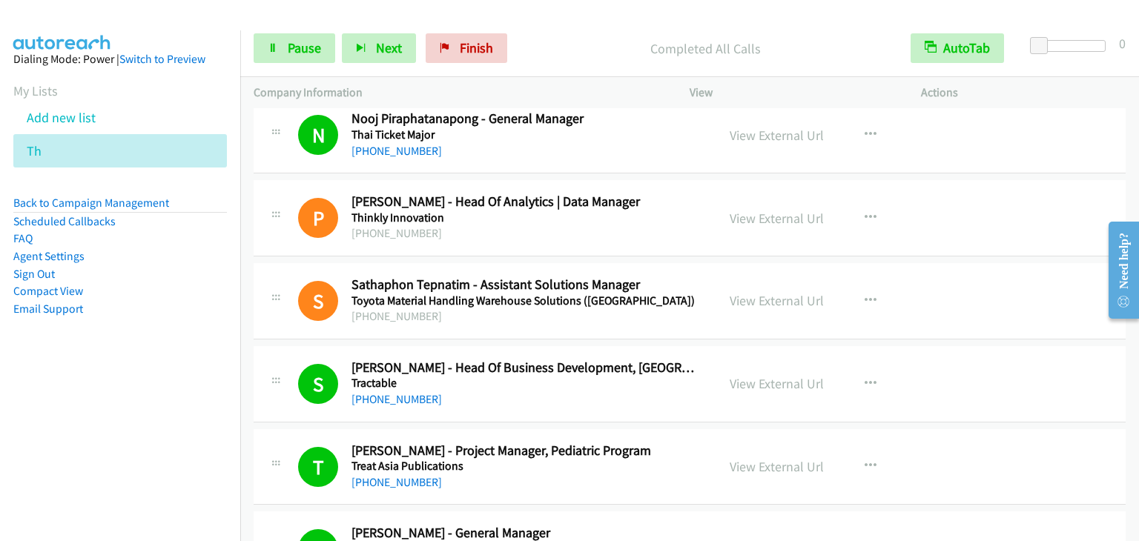
click at [1023, 263] on div "S Callback Scheduled Sathaphon Tepnatim - Assistant Solutions Manager Toyota Ma…" at bounding box center [690, 301] width 872 height 76
click at [172, 467] on nav "Dialing Mode: Power | Switch to Preview My Lists Add new list Th Back to Campai…" at bounding box center [120, 300] width 241 height 541
click at [305, 63] on div "Start Calls Pause Next Finish Completed All Calls AutoTab AutoTab 0" at bounding box center [689, 48] width 899 height 57
click at [309, 51] on span "Pause" at bounding box center [304, 47] width 33 height 17
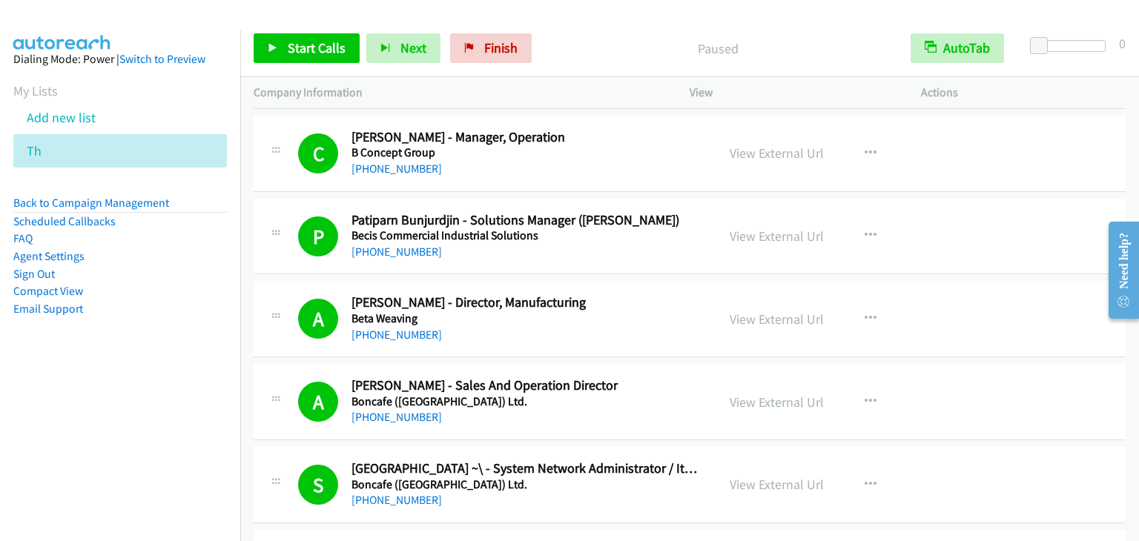
scroll to position [1038, 0]
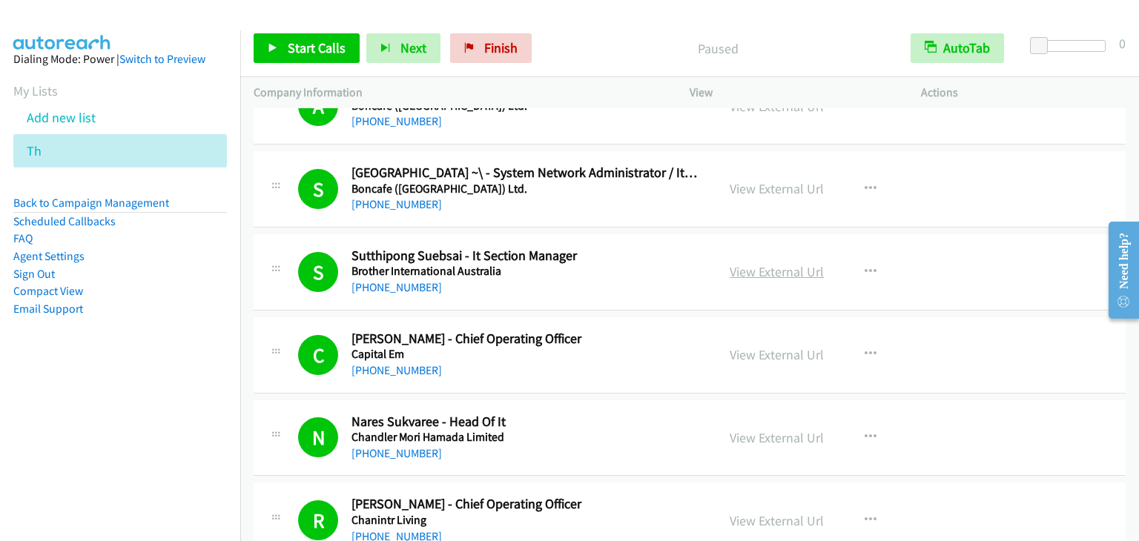
click at [751, 269] on link "View External Url" at bounding box center [777, 271] width 94 height 17
click at [760, 435] on link "View External Url" at bounding box center [777, 437] width 94 height 17
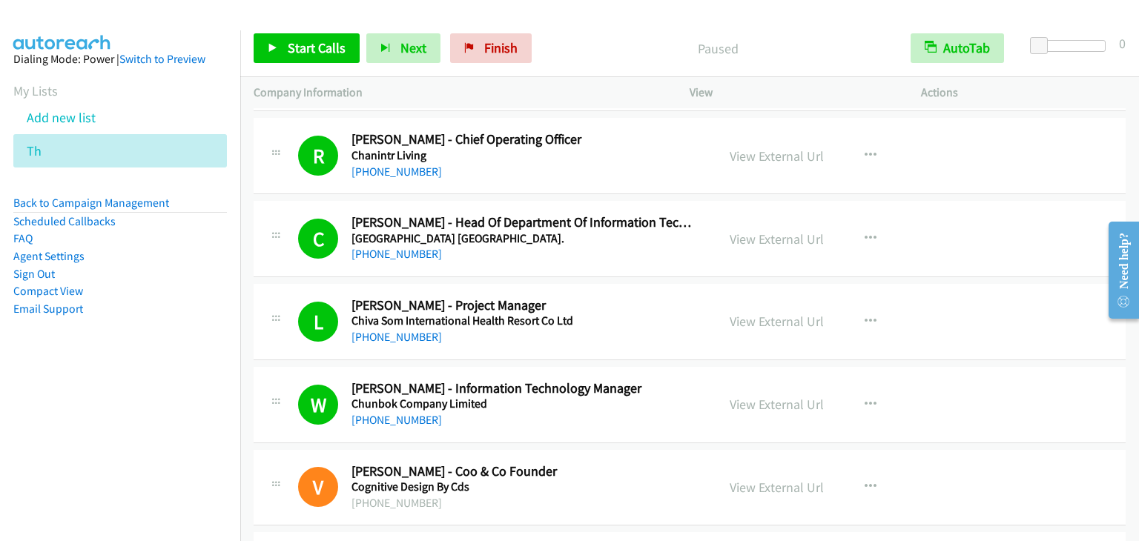
scroll to position [1409, 0]
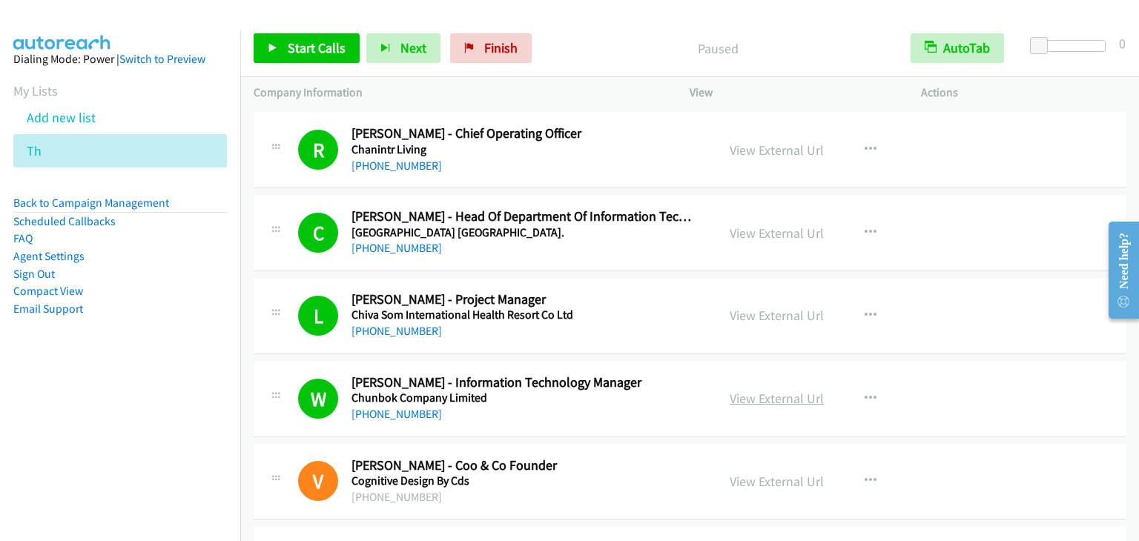
click at [773, 390] on link "View External Url" at bounding box center [777, 398] width 94 height 17
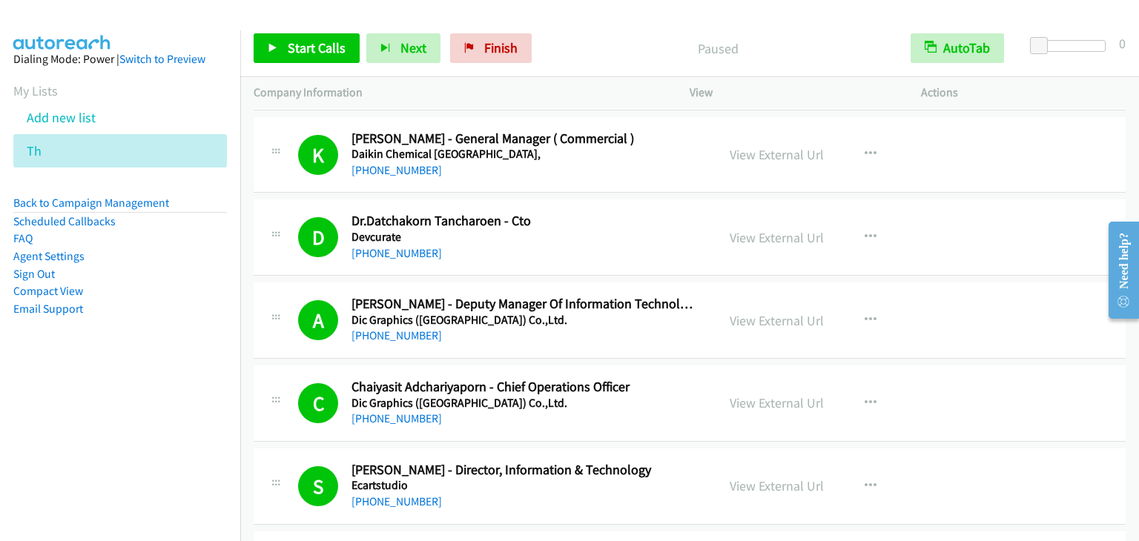
scroll to position [2225, 0]
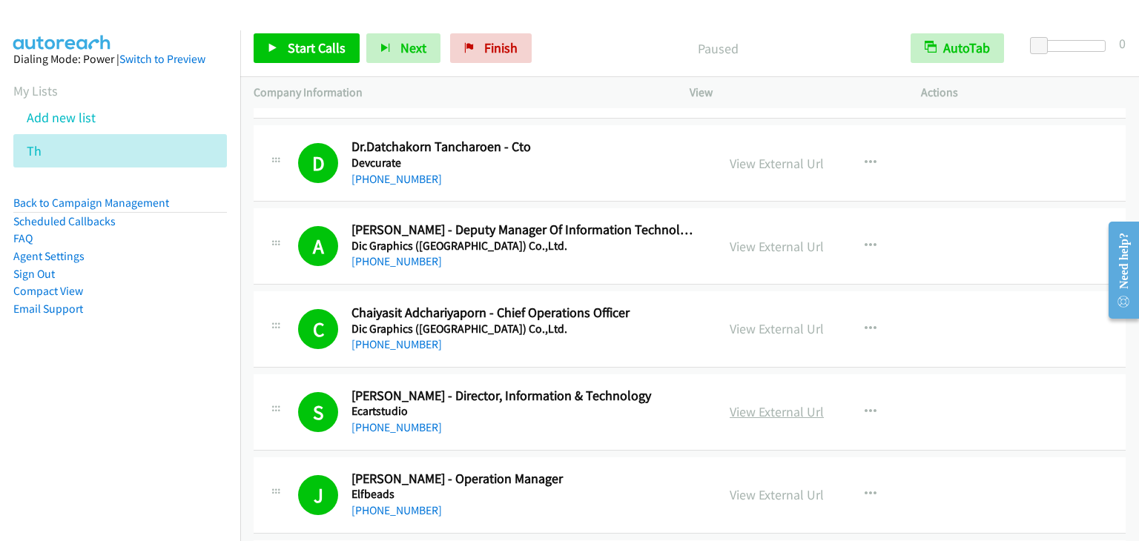
click at [778, 411] on link "View External Url" at bounding box center [777, 411] width 94 height 17
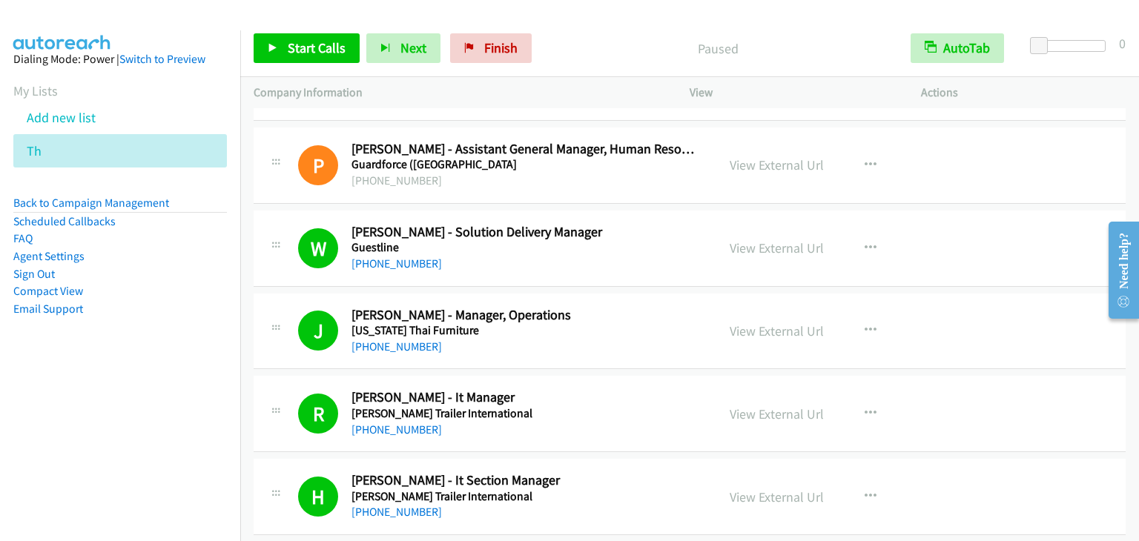
scroll to position [2892, 0]
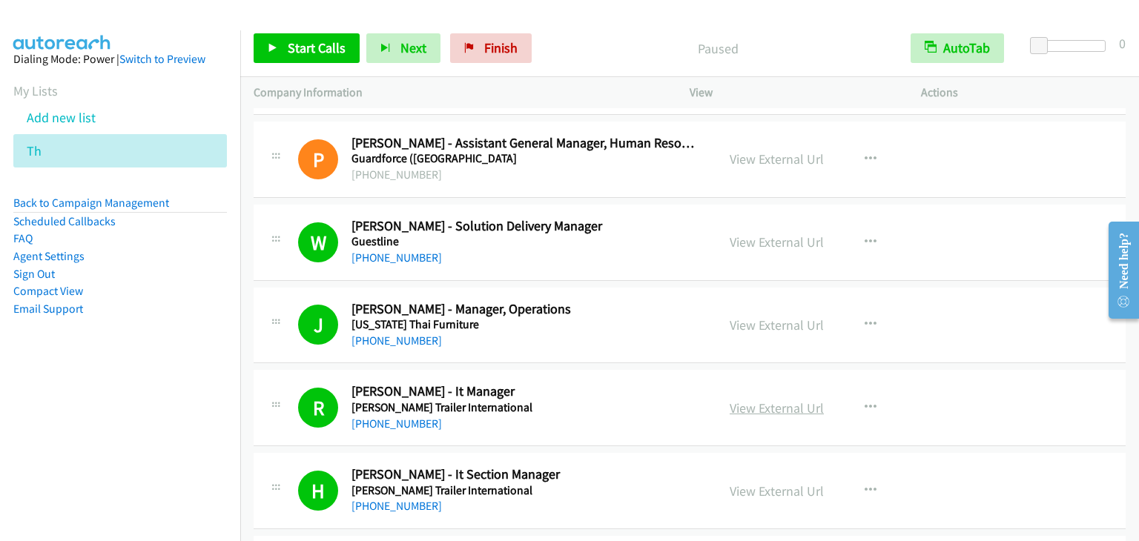
click at [768, 401] on link "View External Url" at bounding box center [777, 408] width 94 height 17
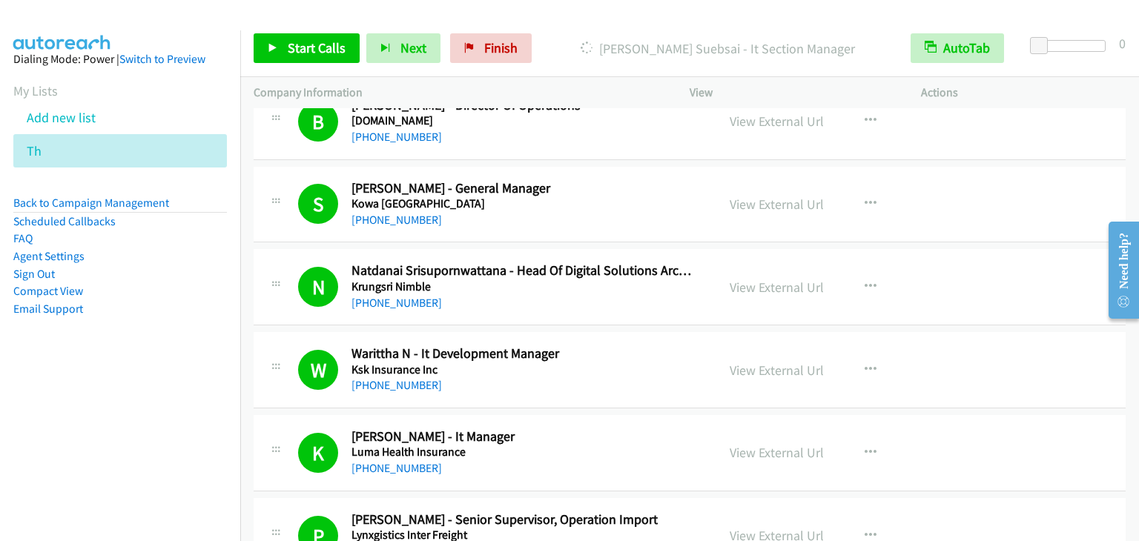
scroll to position [3931, 0]
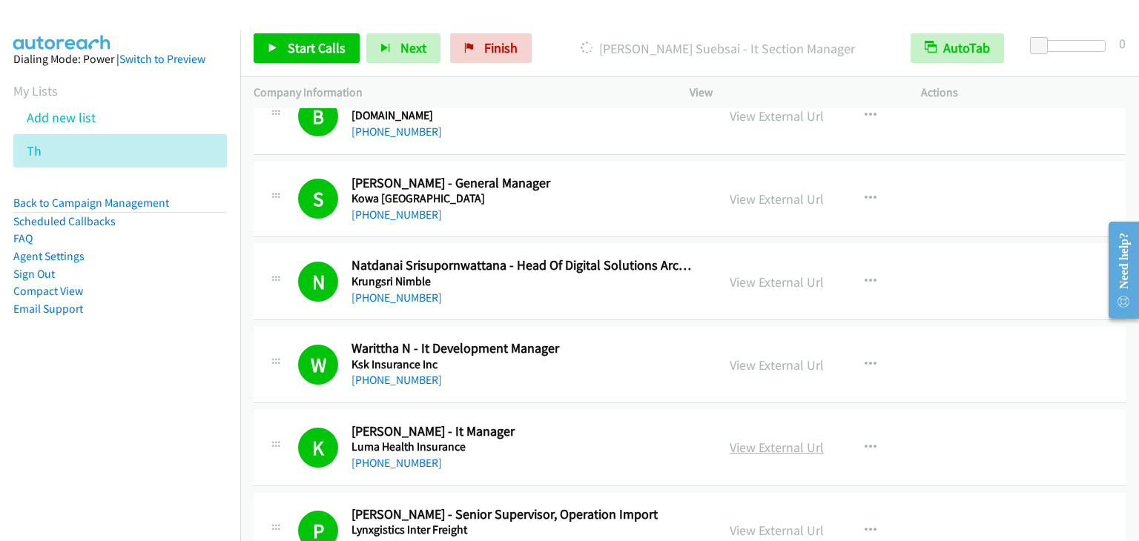
click at [763, 442] on link "View External Url" at bounding box center [777, 447] width 94 height 17
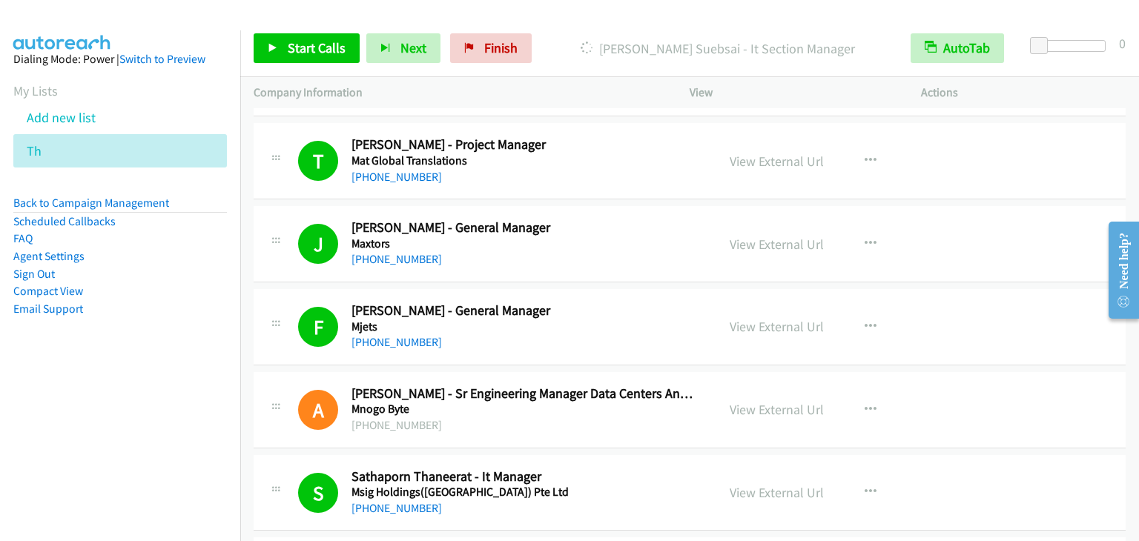
scroll to position [4524, 0]
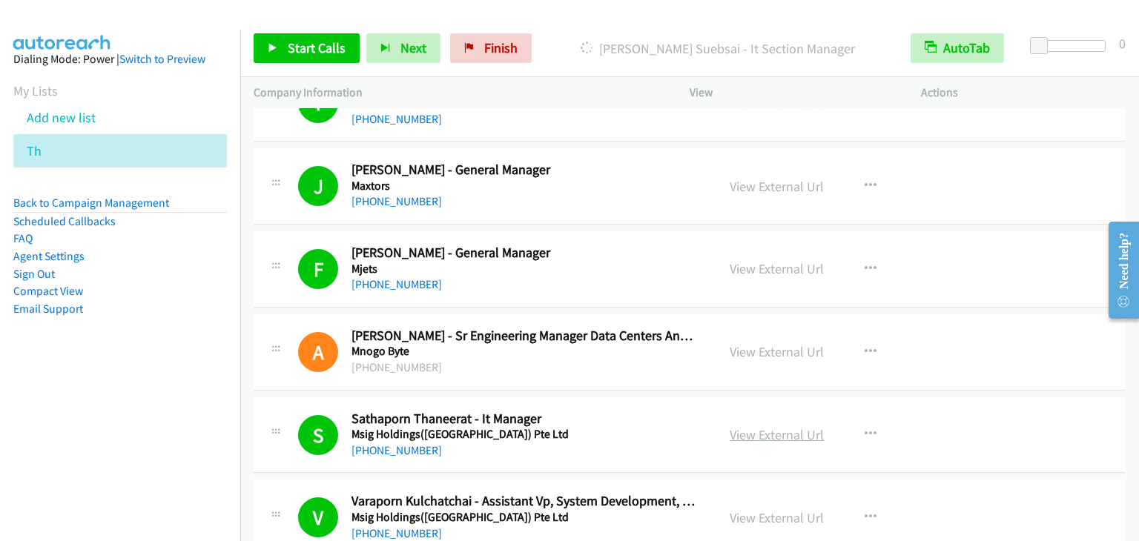
click at [795, 426] on link "View External Url" at bounding box center [777, 434] width 94 height 17
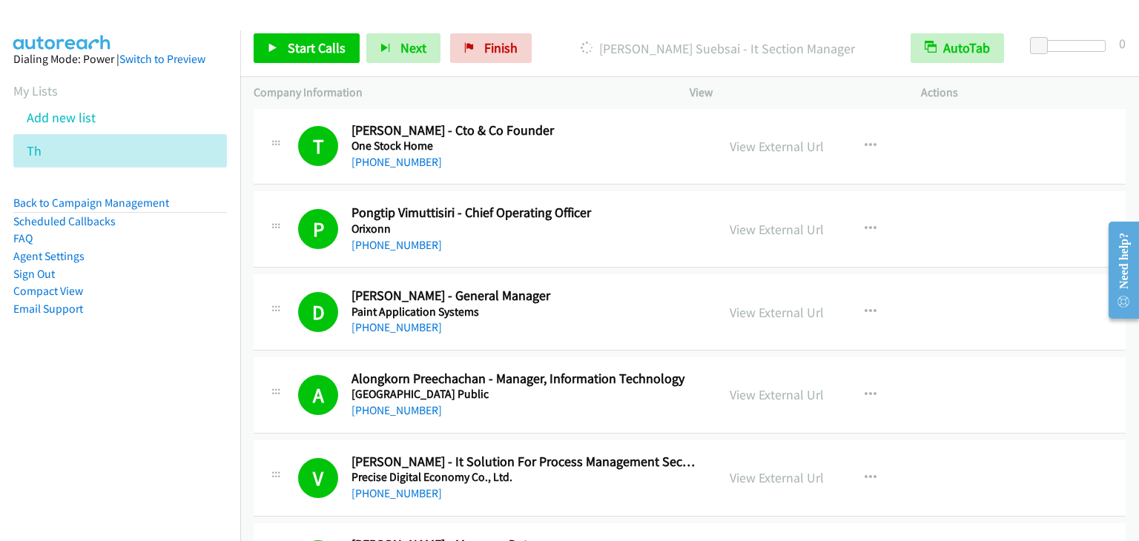
scroll to position [5340, 0]
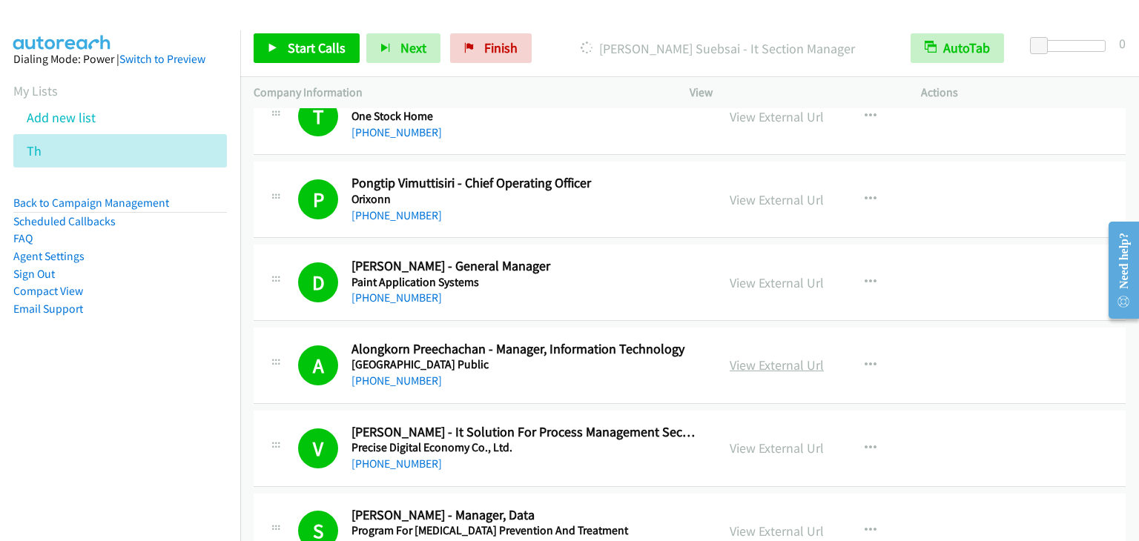
click at [755, 357] on link "View External Url" at bounding box center [777, 365] width 94 height 17
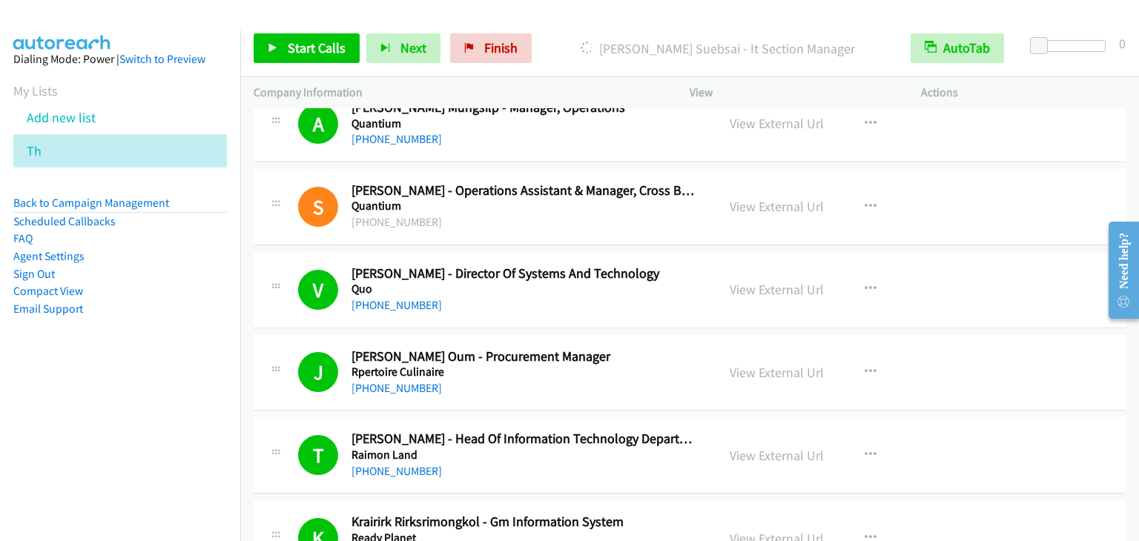
scroll to position [6452, 0]
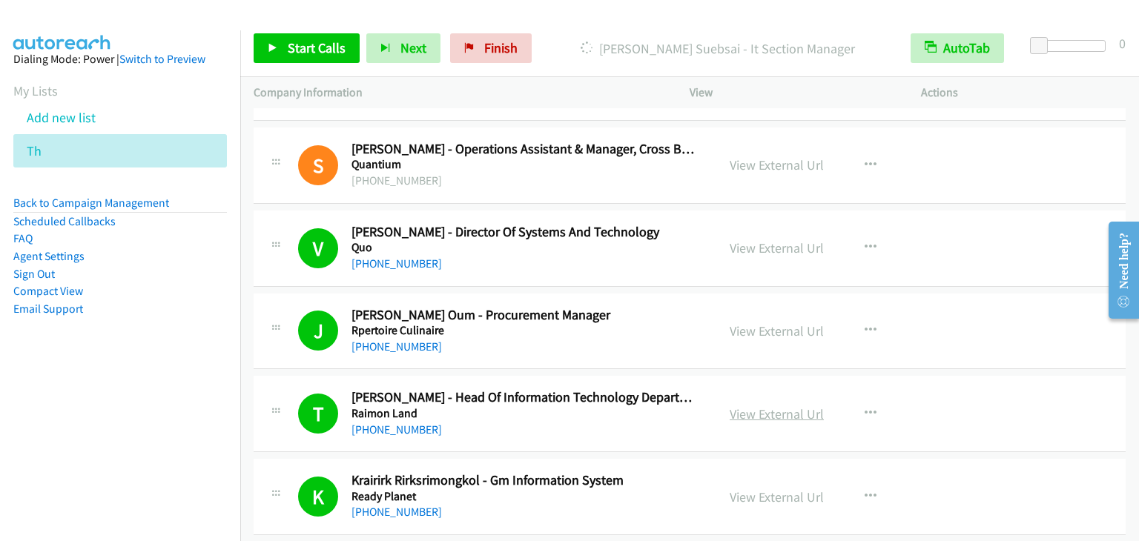
click at [777, 406] on link "View External Url" at bounding box center [777, 414] width 94 height 17
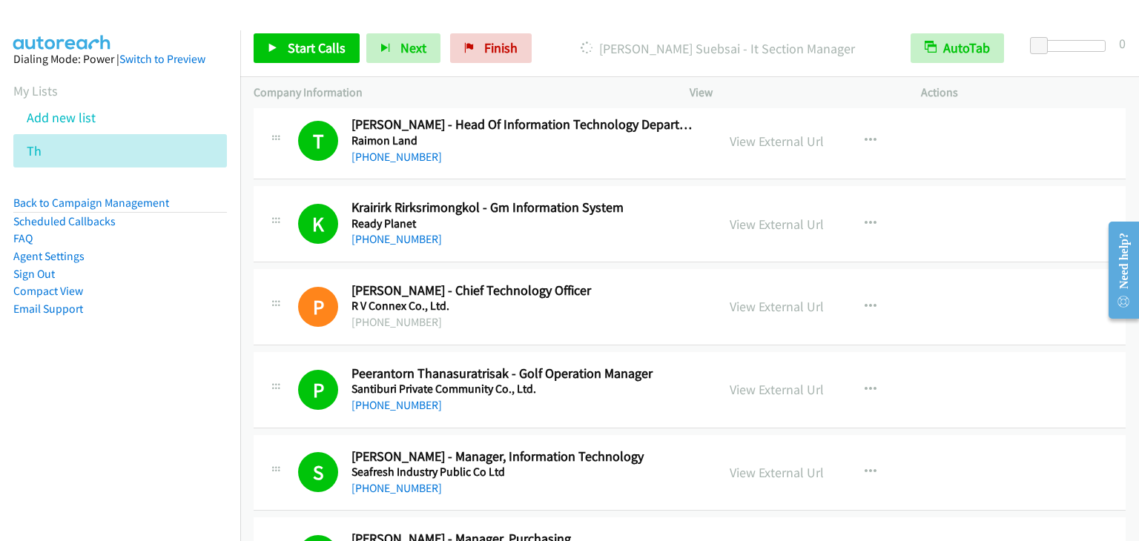
scroll to position [6749, 0]
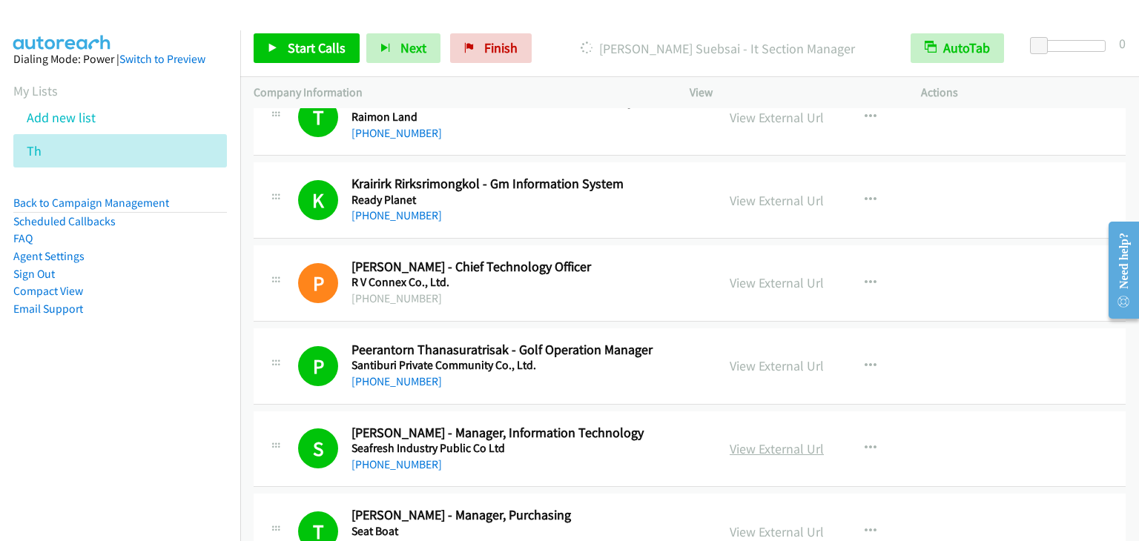
click at [777, 441] on link "View External Url" at bounding box center [777, 449] width 94 height 17
